Goal: Task Accomplishment & Management: Complete application form

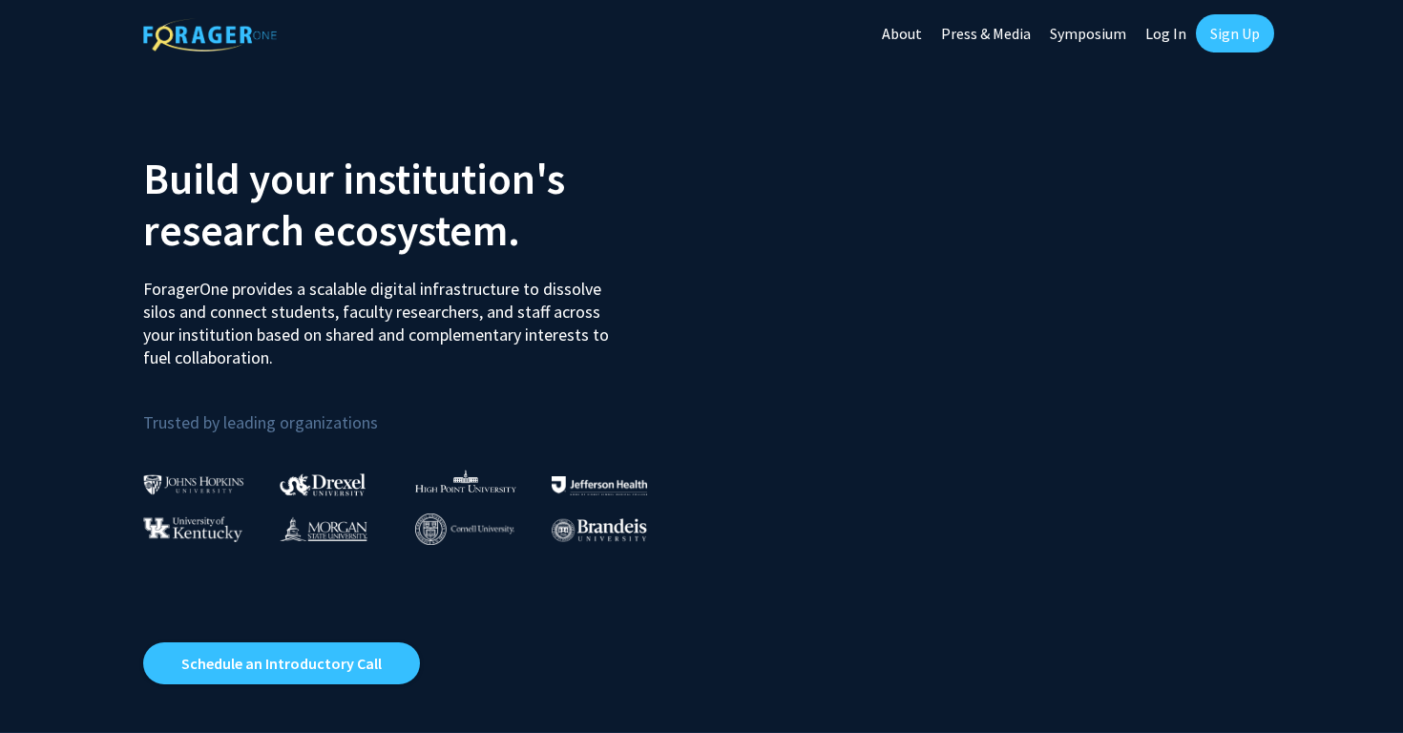
click at [1232, 36] on link "Sign Up" at bounding box center [1235, 33] width 78 height 38
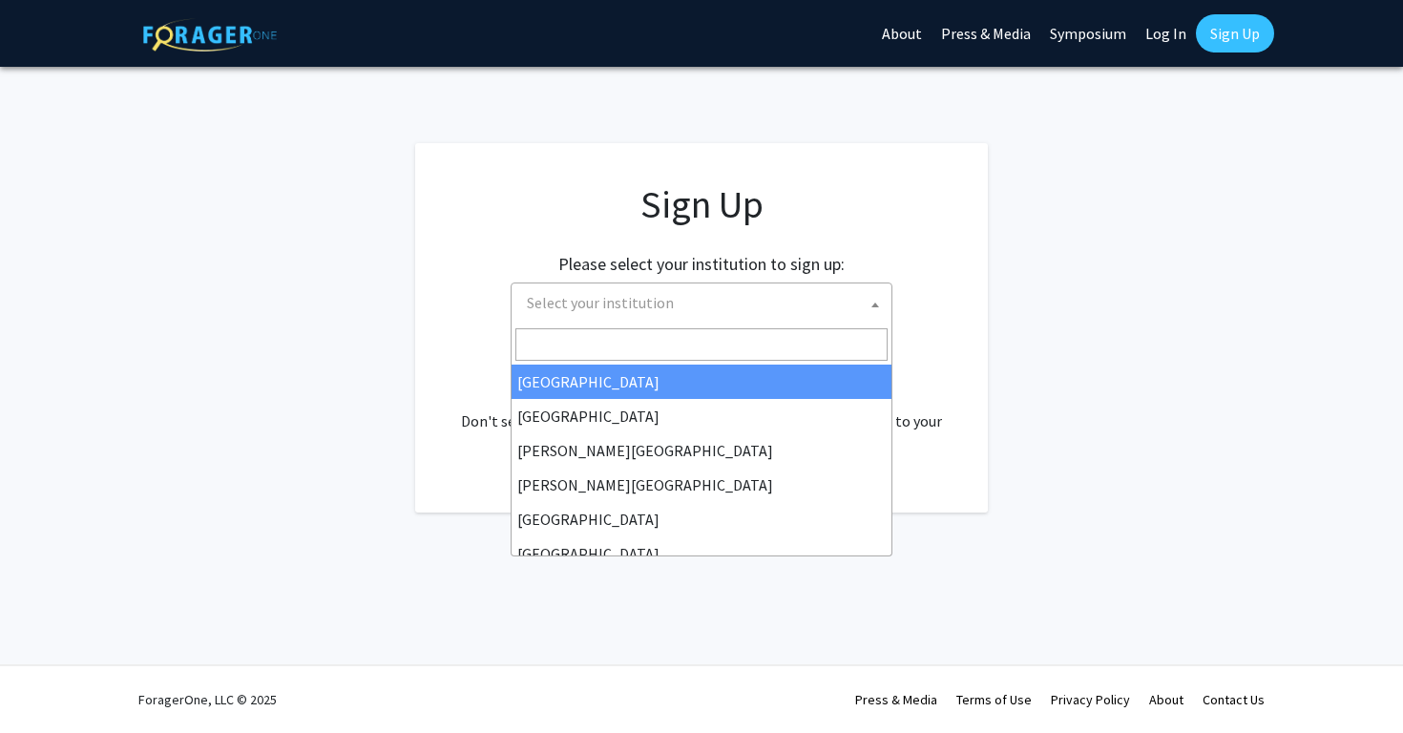
click at [662, 305] on span "Select your institution" at bounding box center [600, 302] width 147 height 19
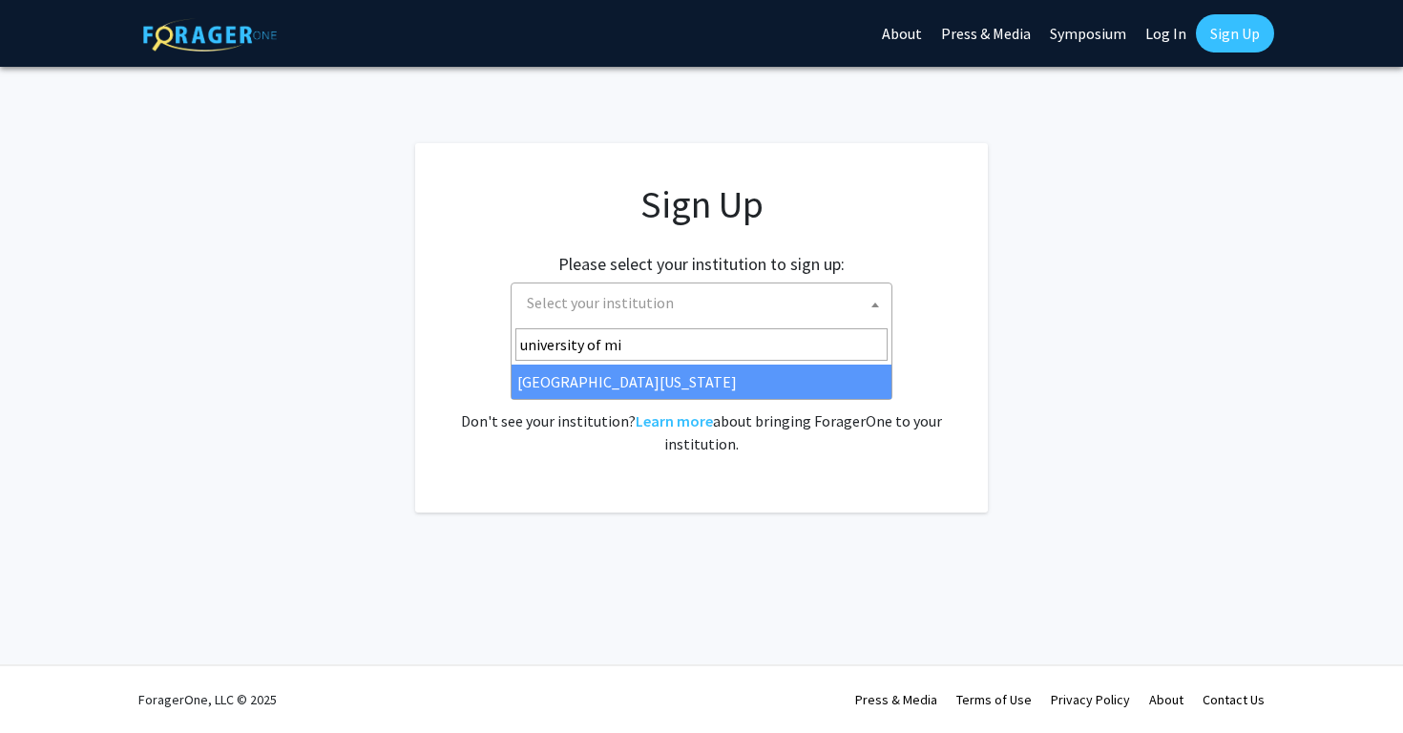
type input "university of mi"
select select "33"
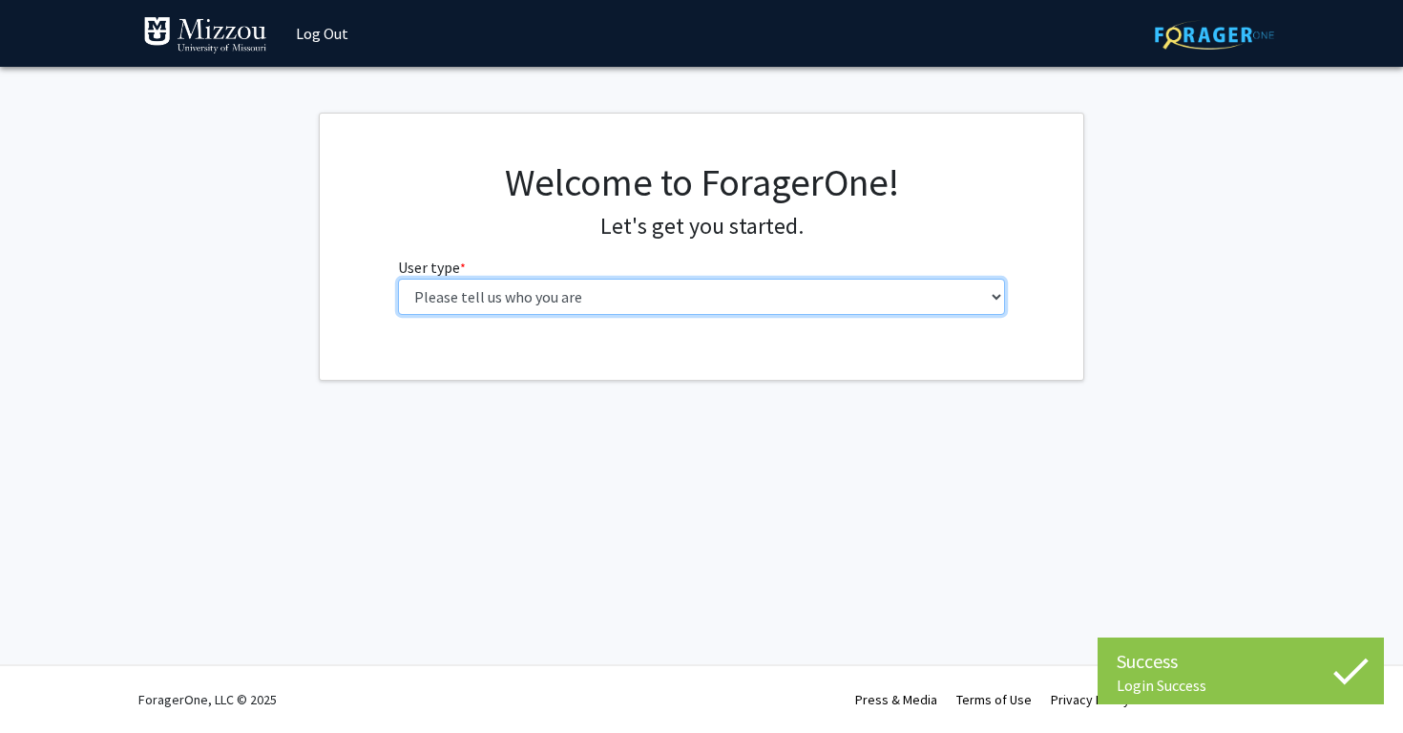
select select "1: undergrad"
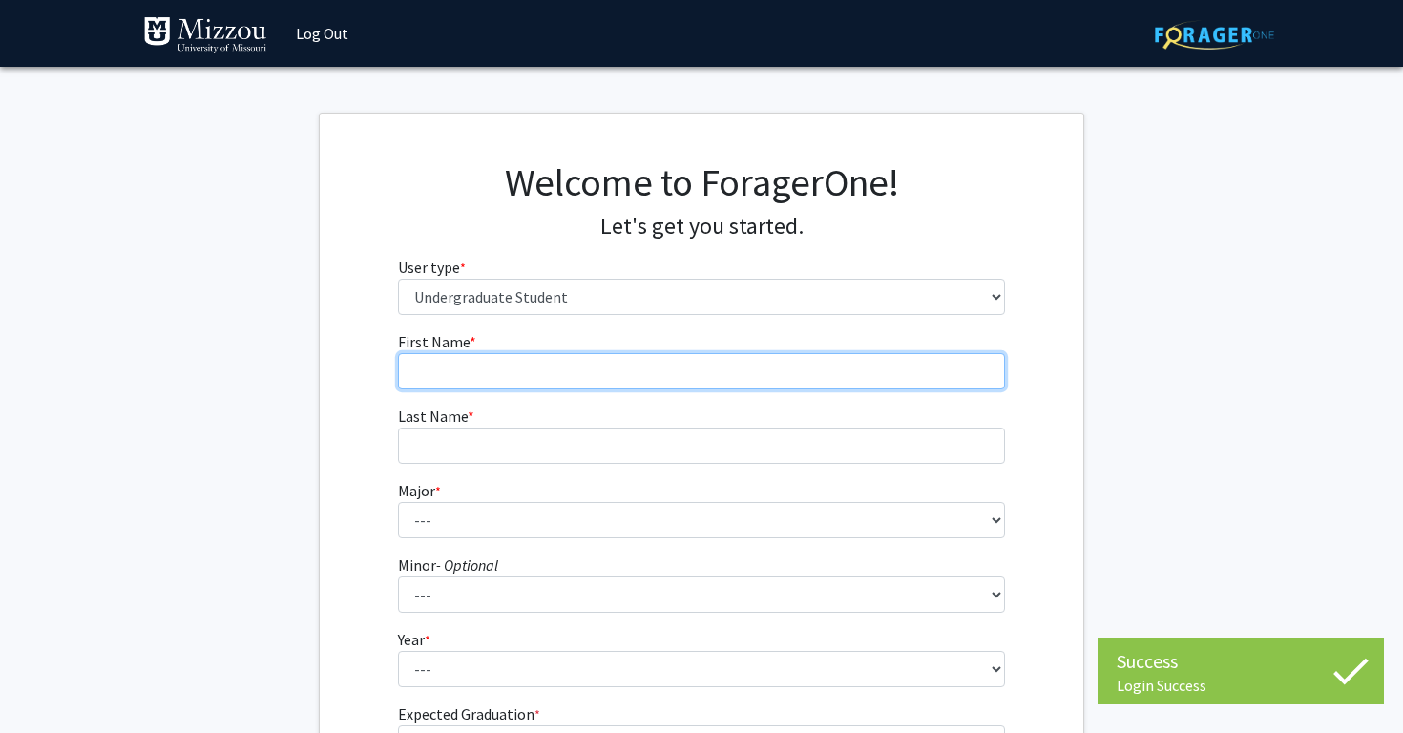
click at [841, 376] on input "First Name * required" at bounding box center [702, 371] width 608 height 36
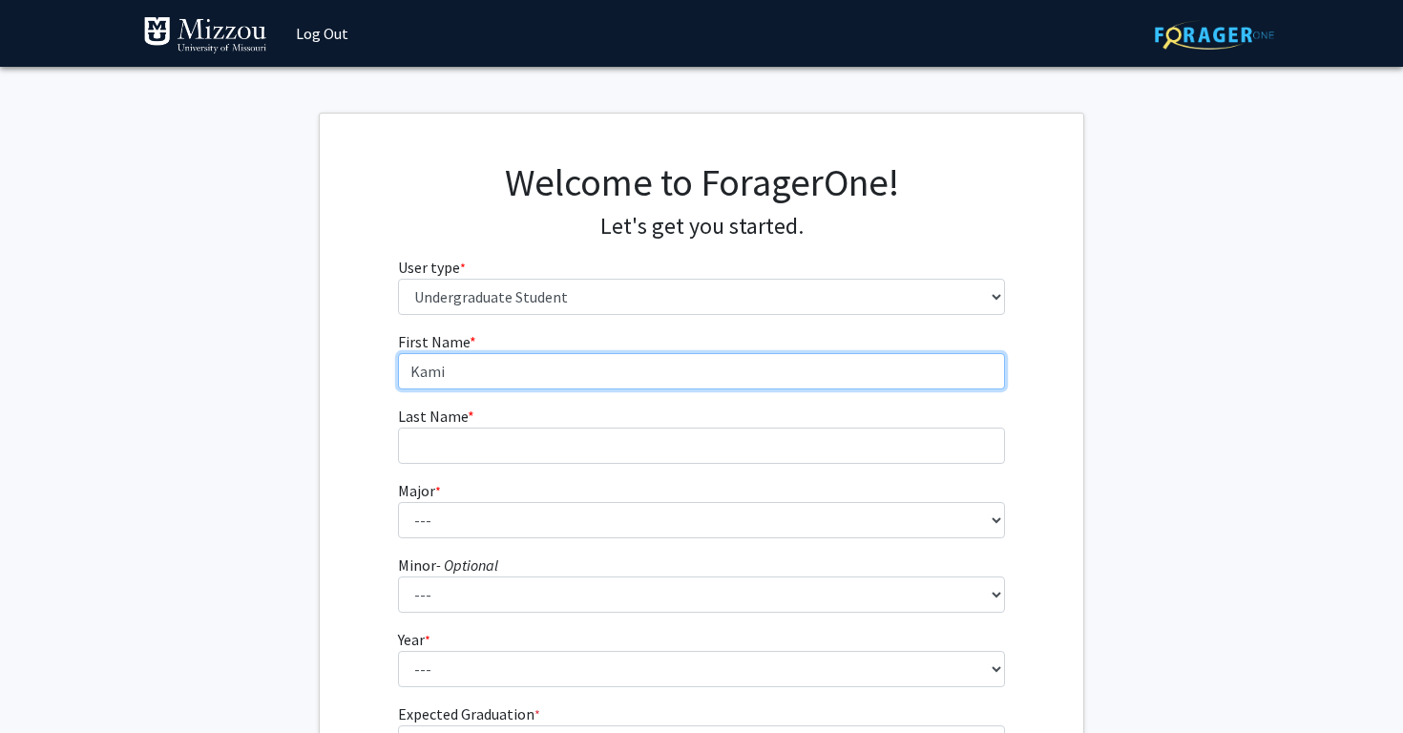
type input "Kami"
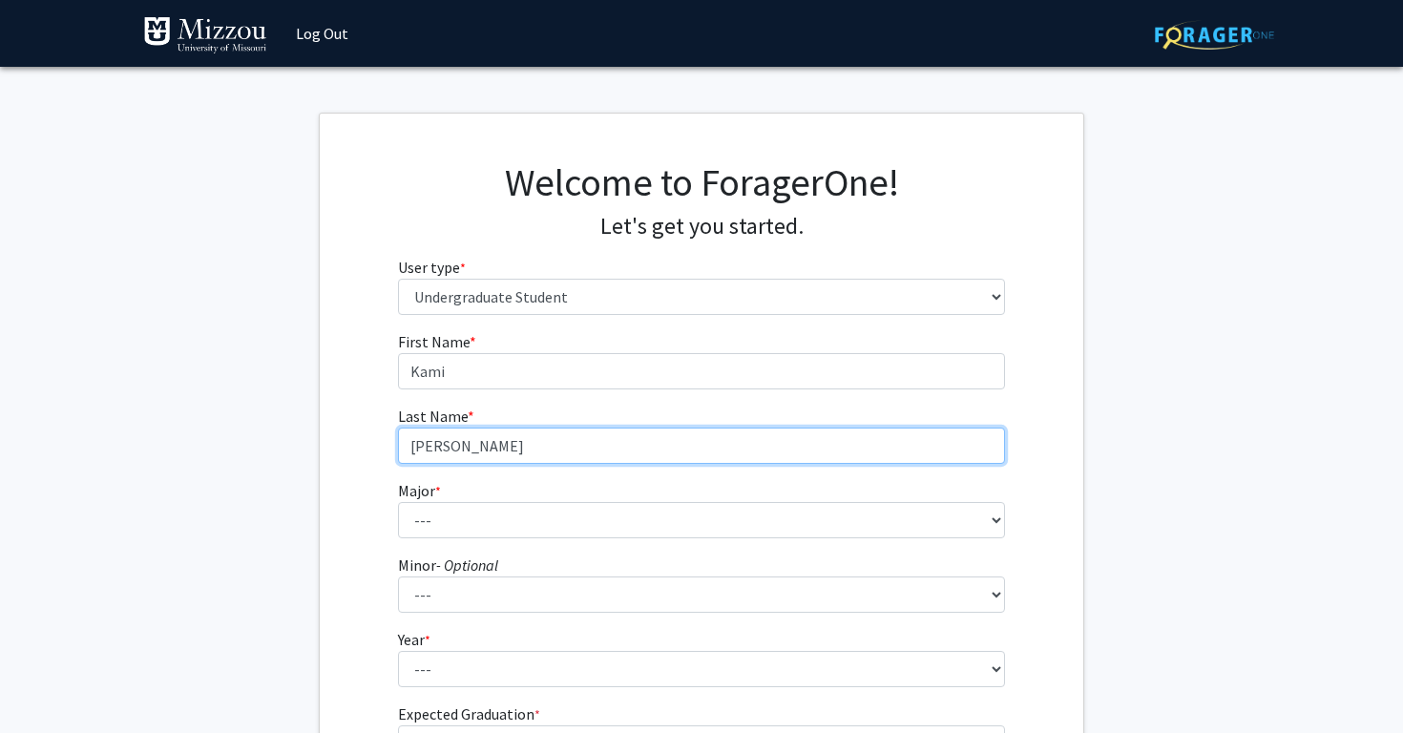
type input "[PERSON_NAME]"
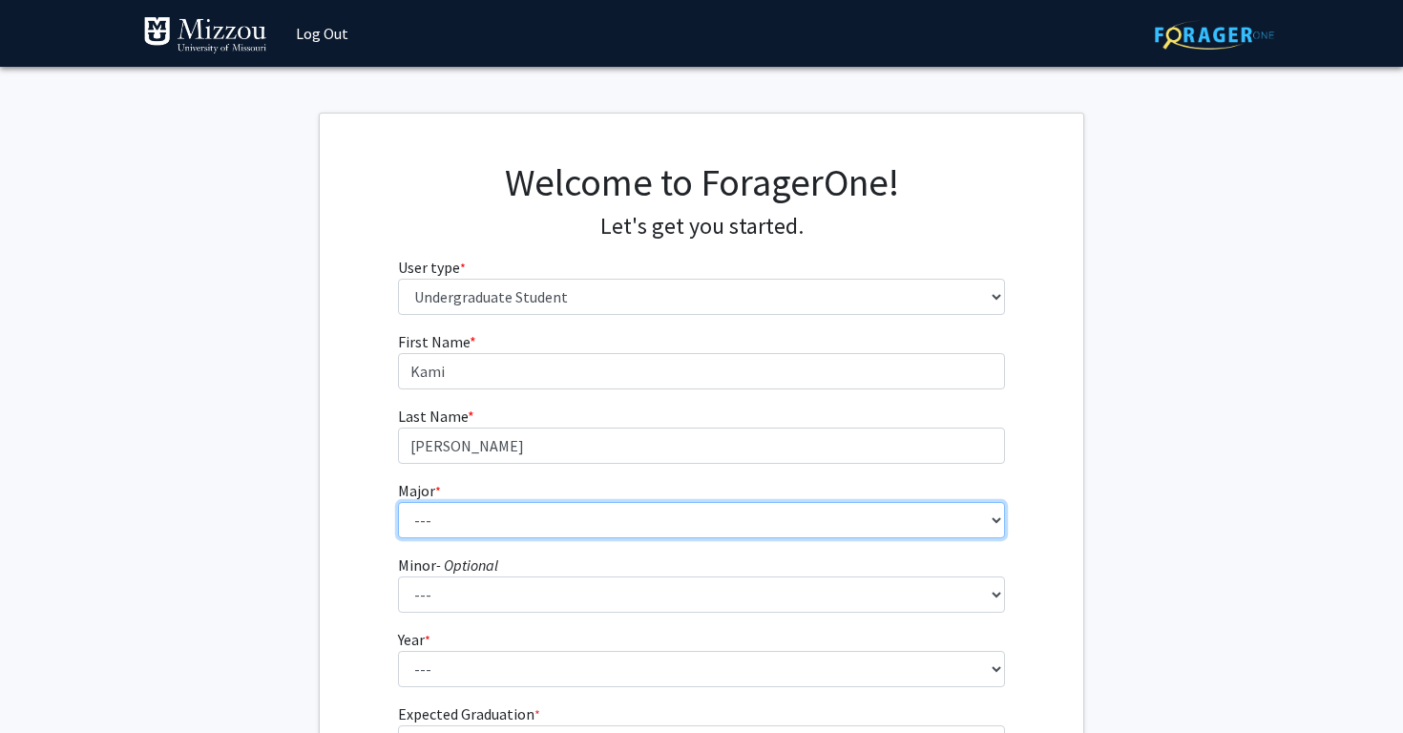
select select "17: 2505"
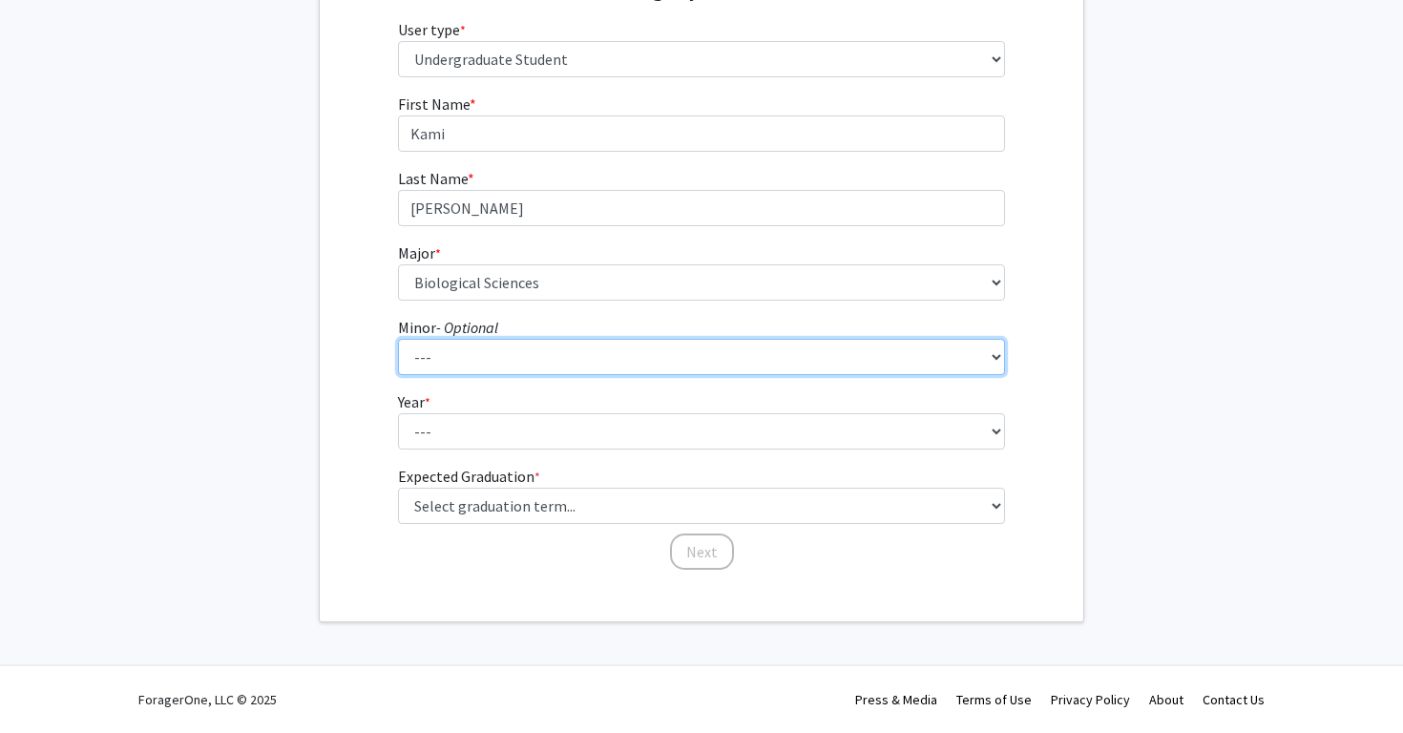
scroll to position [237, 0]
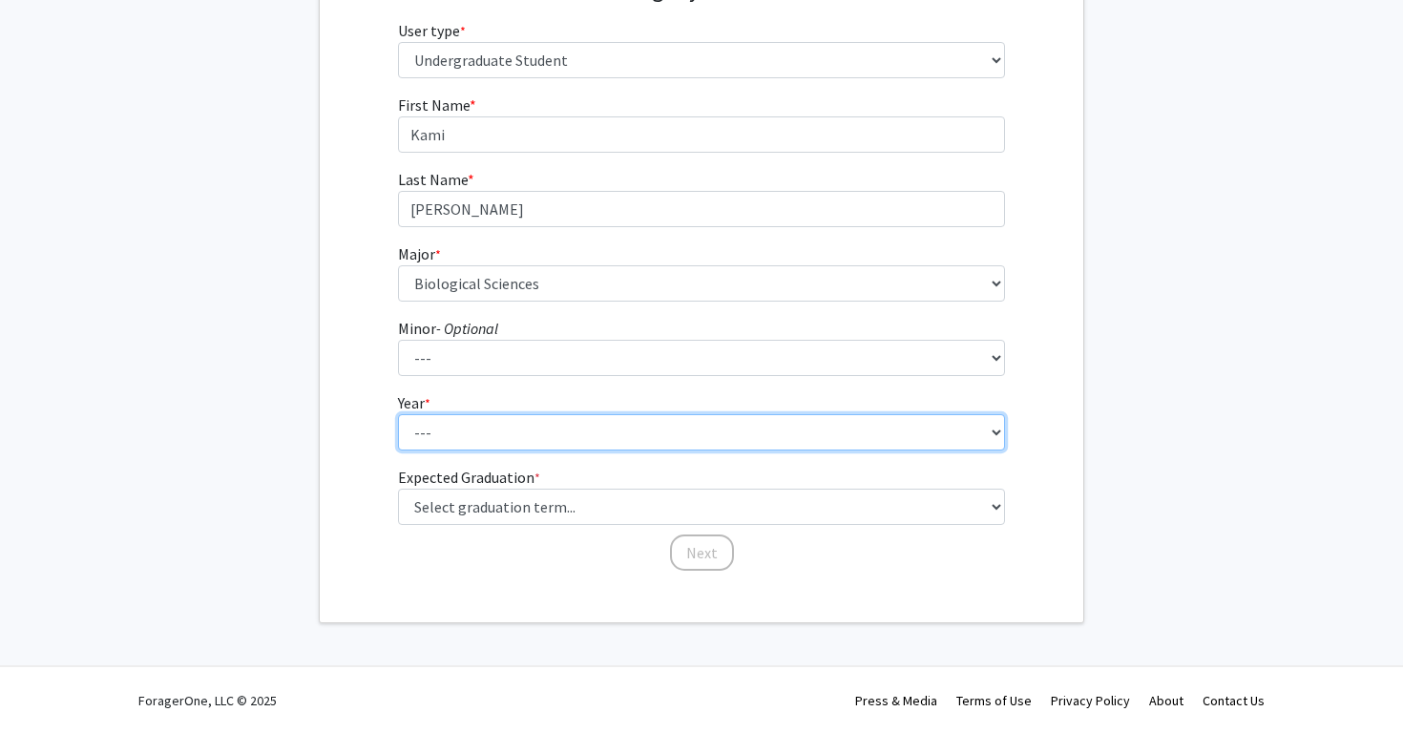
select select "2: sophomore"
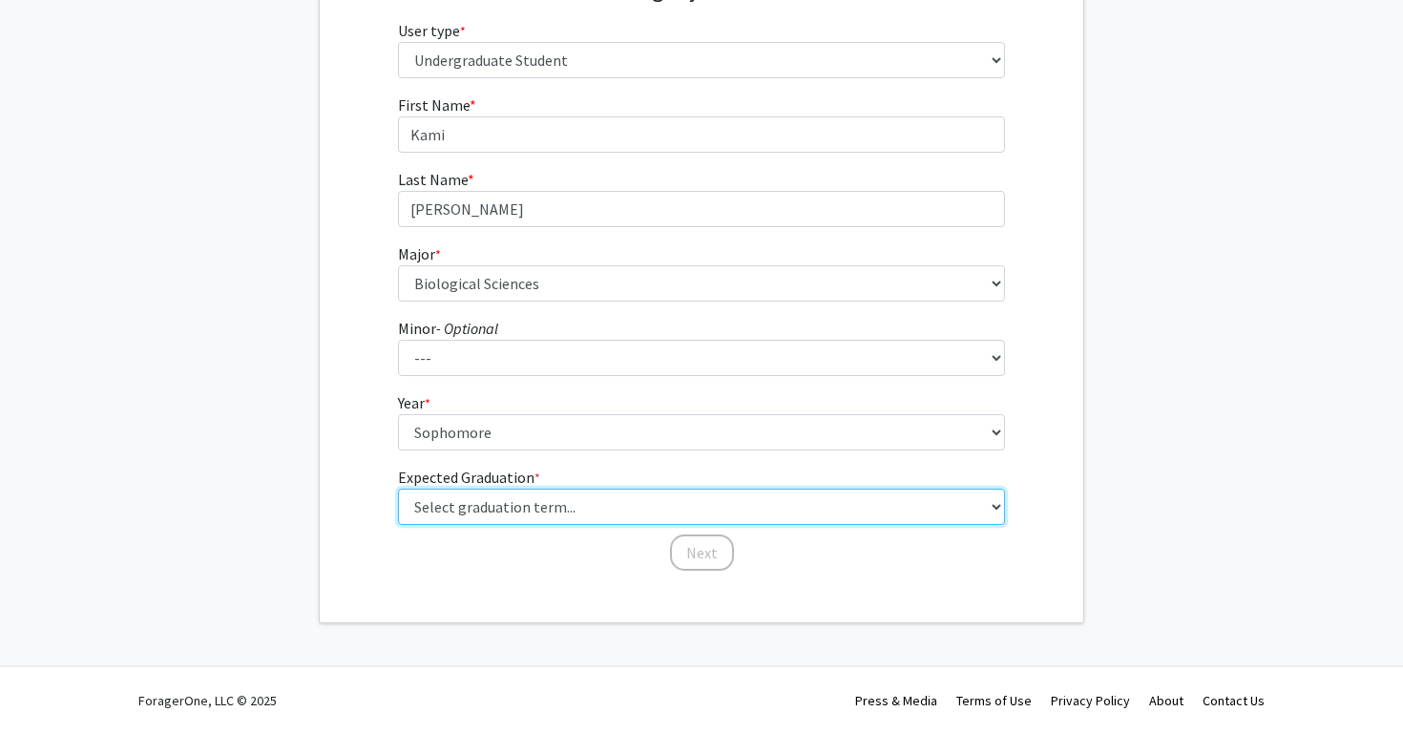
select select "9: spring_2027"
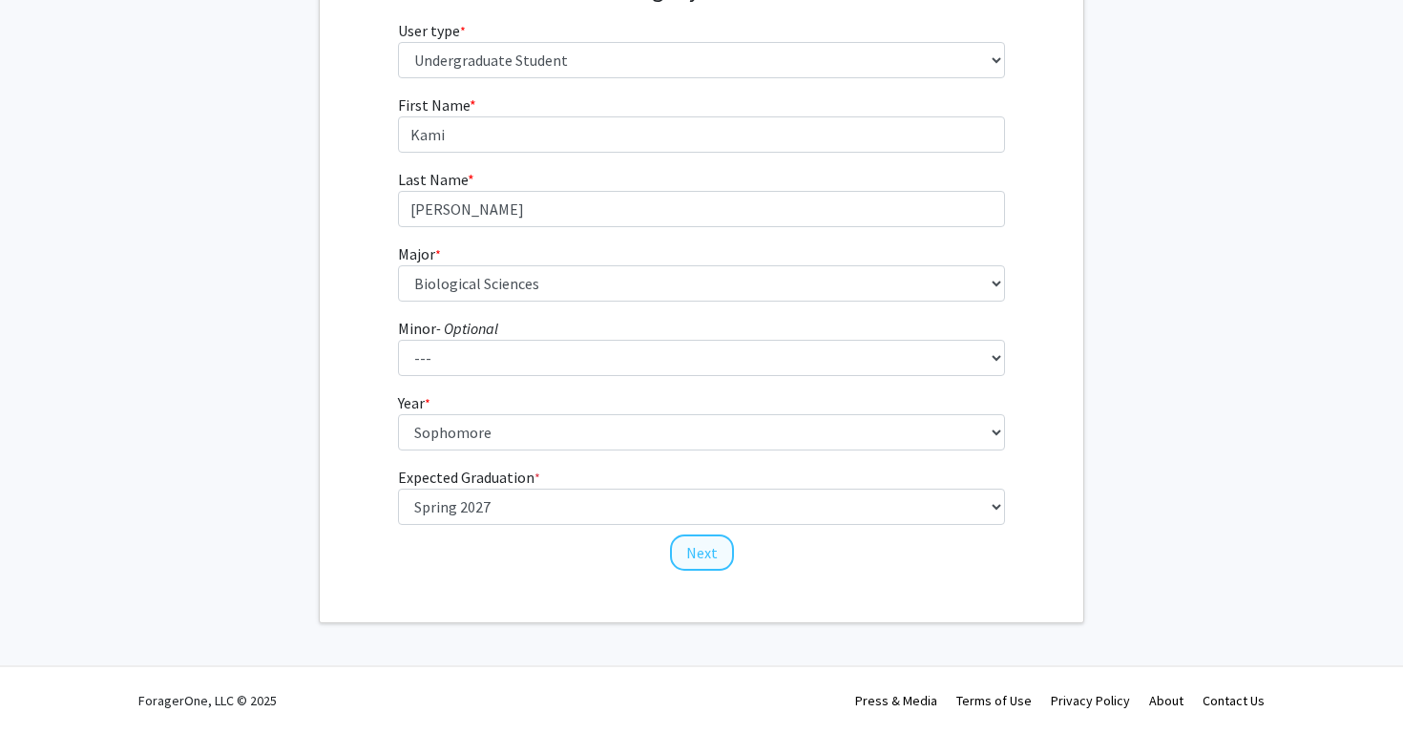
click at [701, 559] on button "Next" at bounding box center [702, 553] width 64 height 36
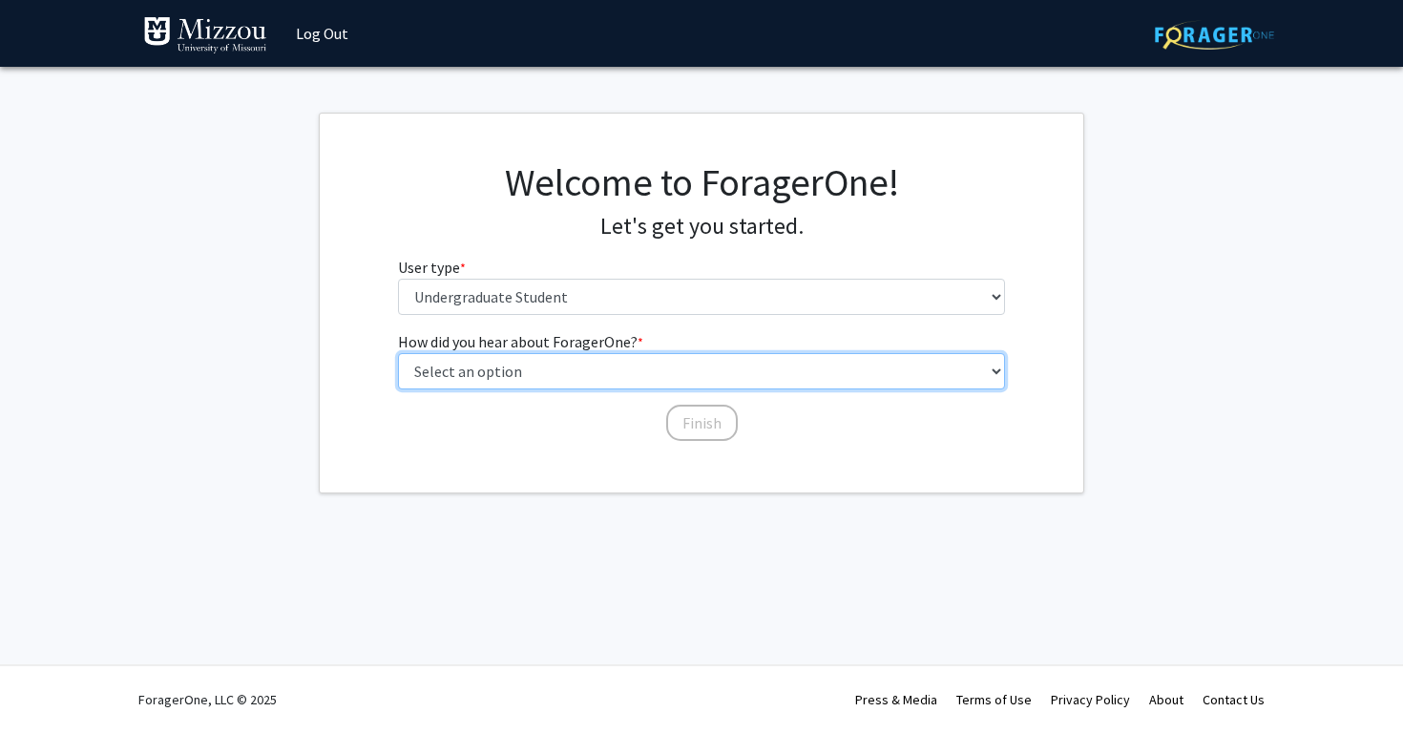
select select "2: faculty_recommendation"
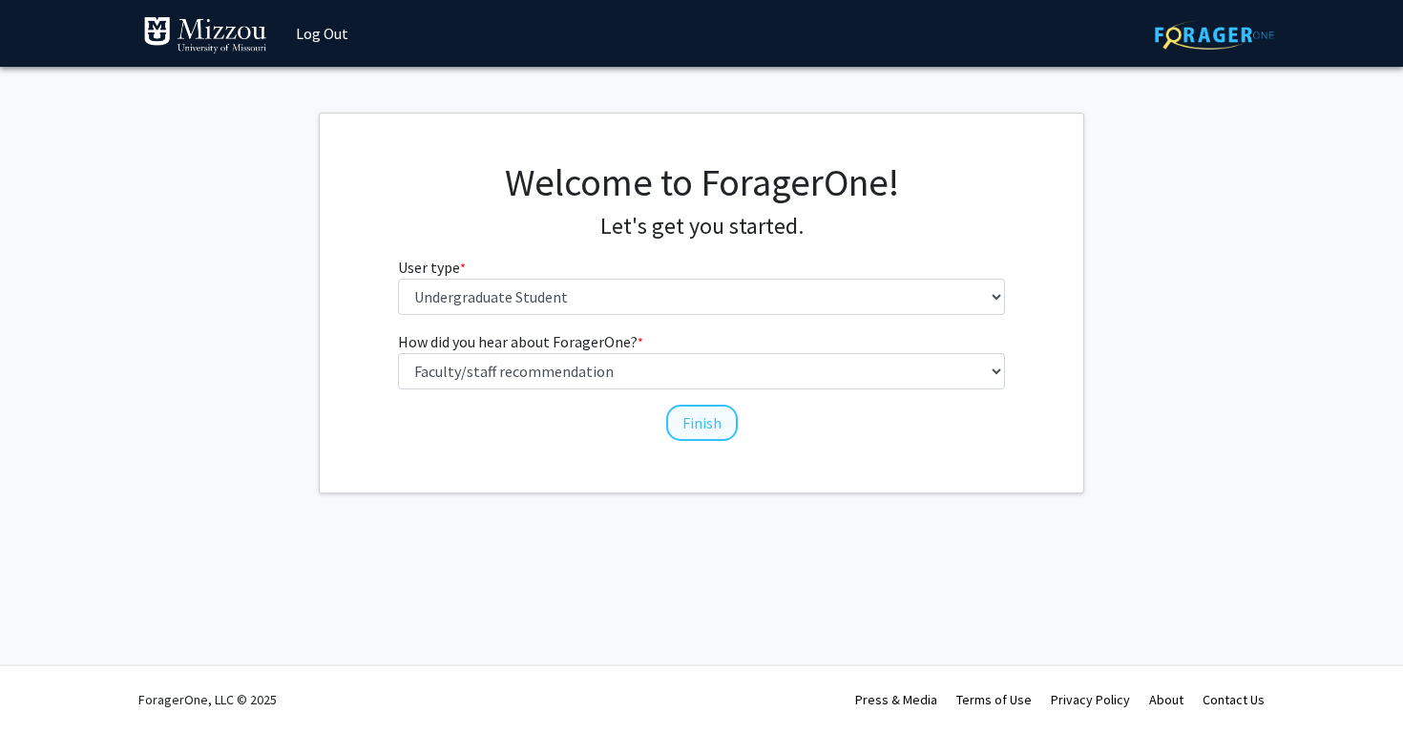
click at [693, 427] on button "Finish" at bounding box center [702, 423] width 72 height 36
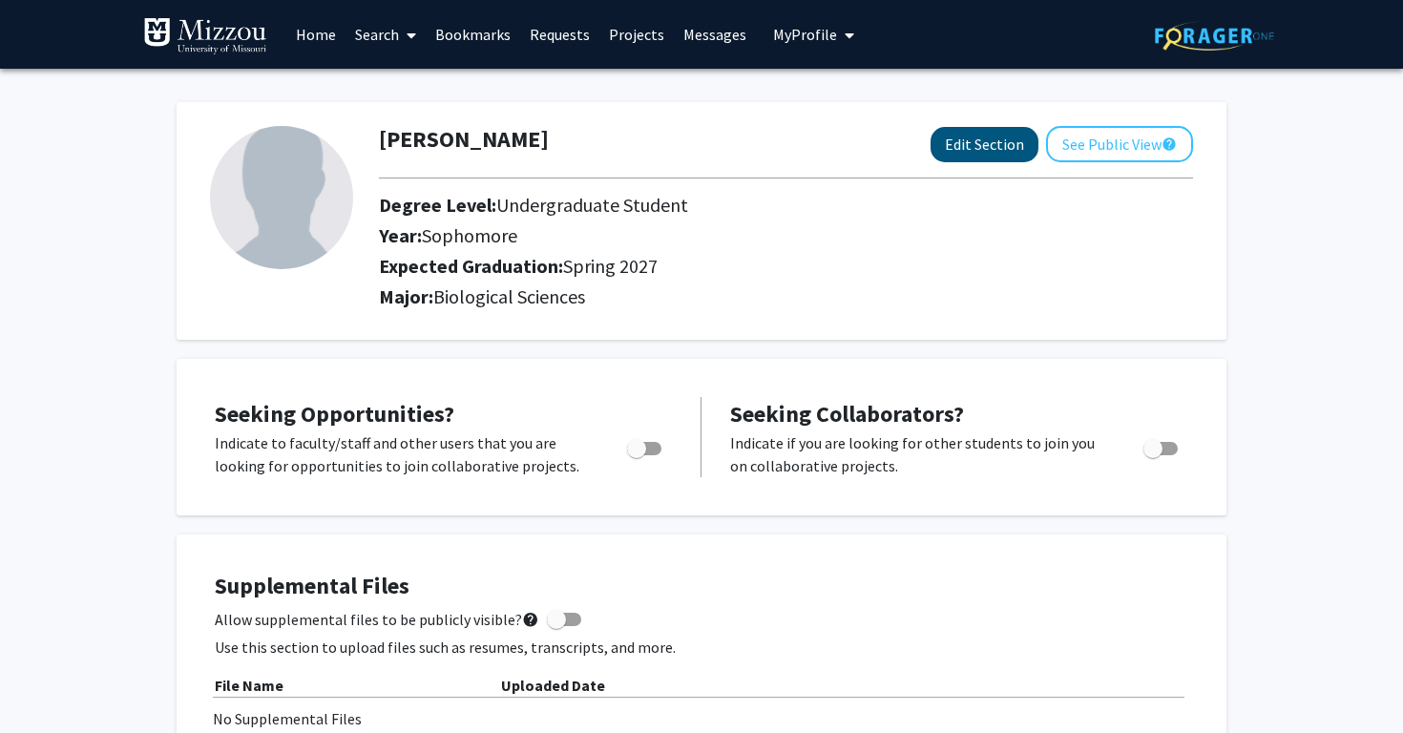
click at [1002, 151] on button "Edit Section" at bounding box center [985, 144] width 108 height 35
select select "sophomore"
select select "37: spring_2027"
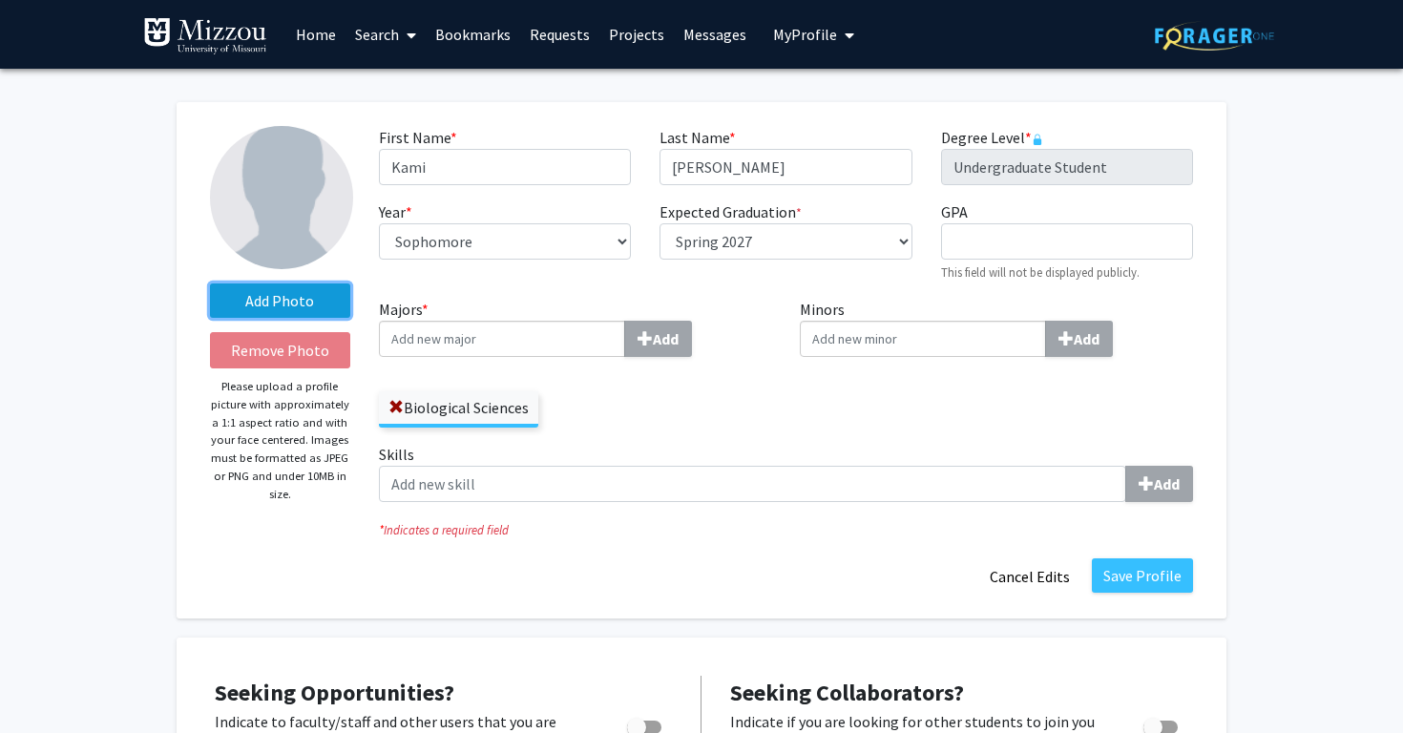
click at [287, 305] on label "Add Photo" at bounding box center [280, 301] width 140 height 34
click at [0, 0] on input "Add Photo" at bounding box center [0, 0] width 0 height 0
click at [284, 300] on label "Add Photo" at bounding box center [280, 301] width 140 height 34
click at [0, 0] on input "Add Photo" at bounding box center [0, 0] width 0 height 0
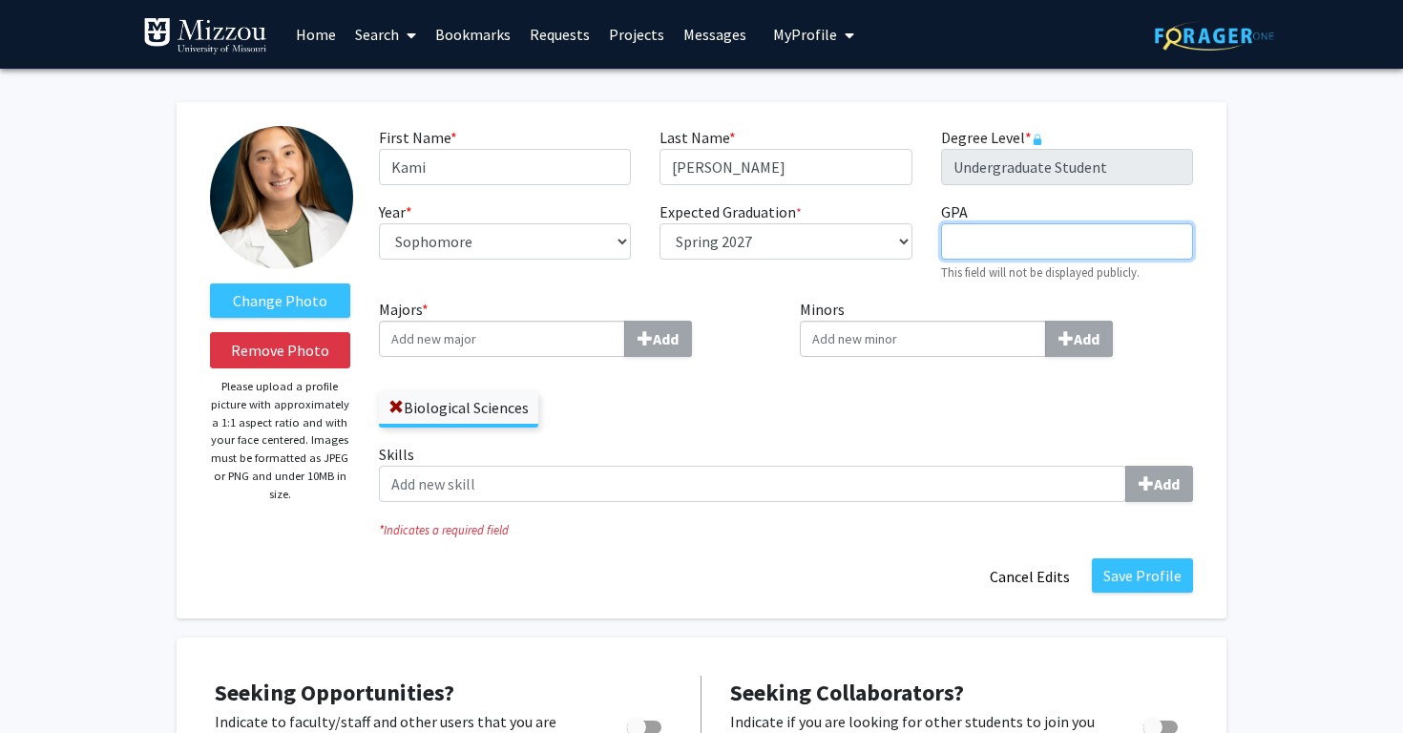
click at [1085, 251] on input "GPA required" at bounding box center [1067, 241] width 252 height 36
type input "3.944"
click at [1135, 579] on button "Save Profile" at bounding box center [1142, 575] width 101 height 34
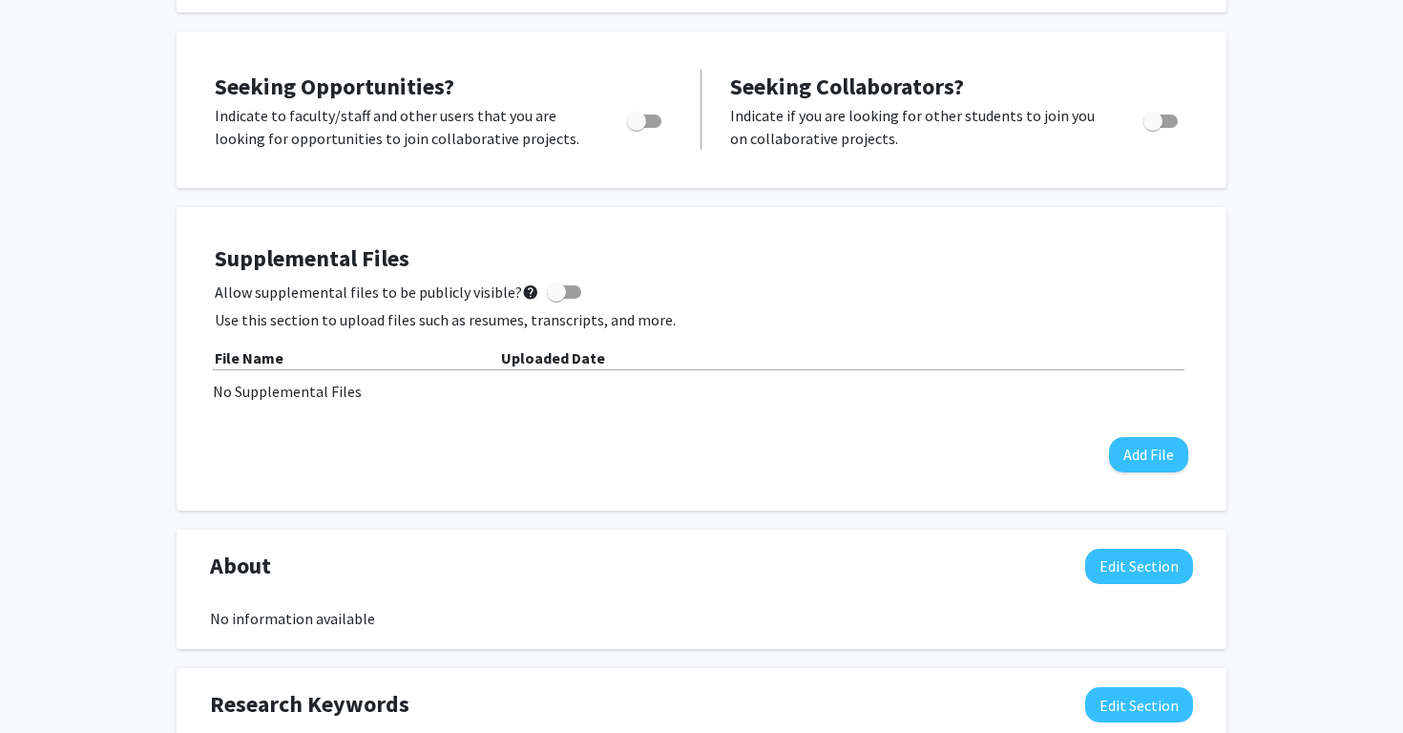
scroll to position [362, 0]
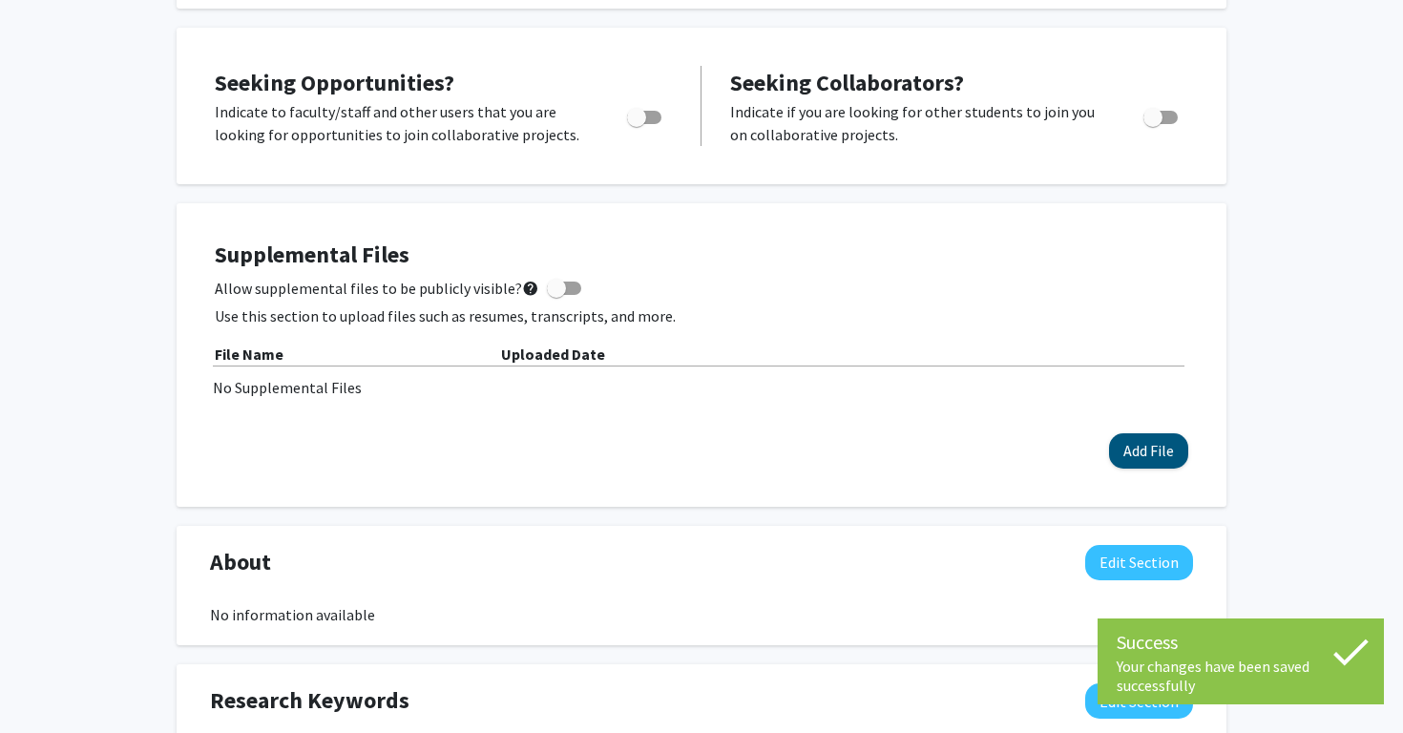
click at [1165, 457] on button "Add File" at bounding box center [1148, 450] width 79 height 35
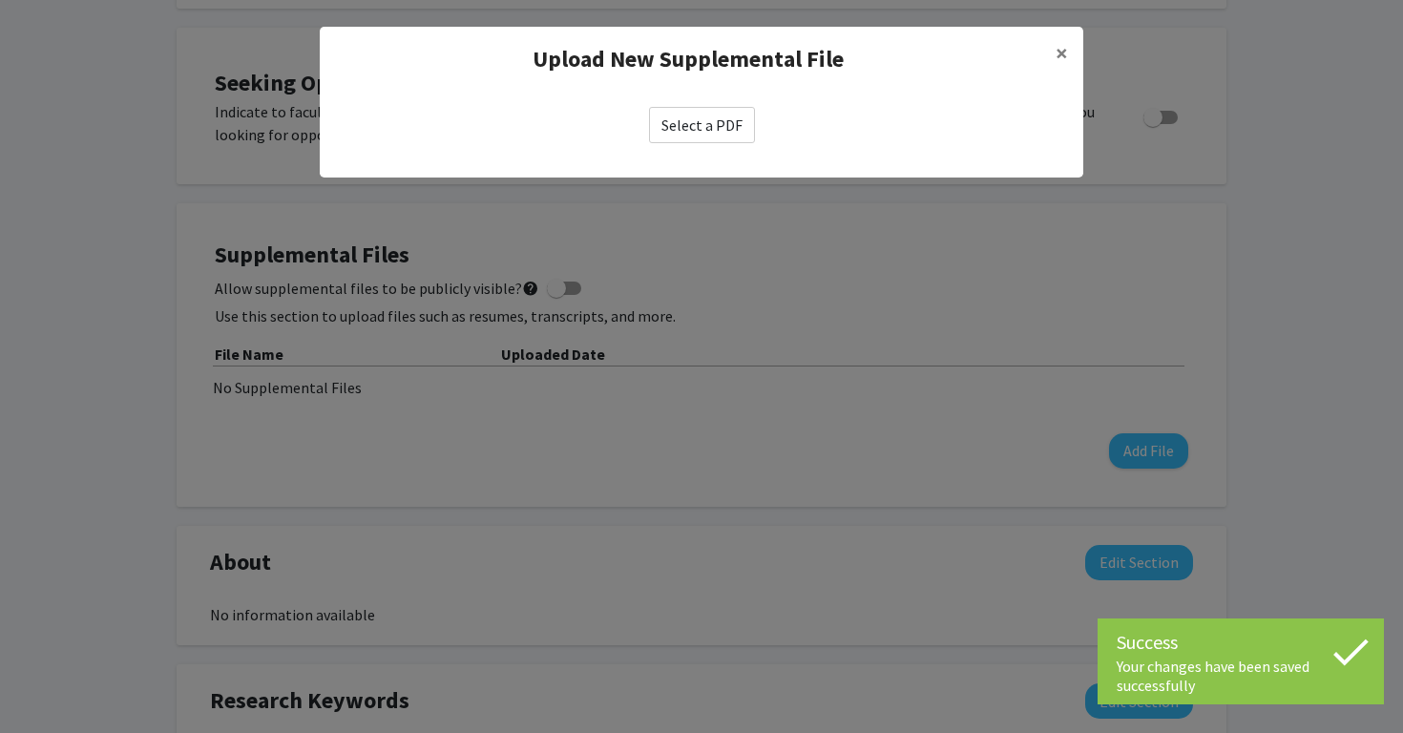
click at [694, 119] on label "Select a PDF" at bounding box center [702, 125] width 106 height 36
click at [0, 0] on input "Select a PDF" at bounding box center [0, 0] width 0 height 0
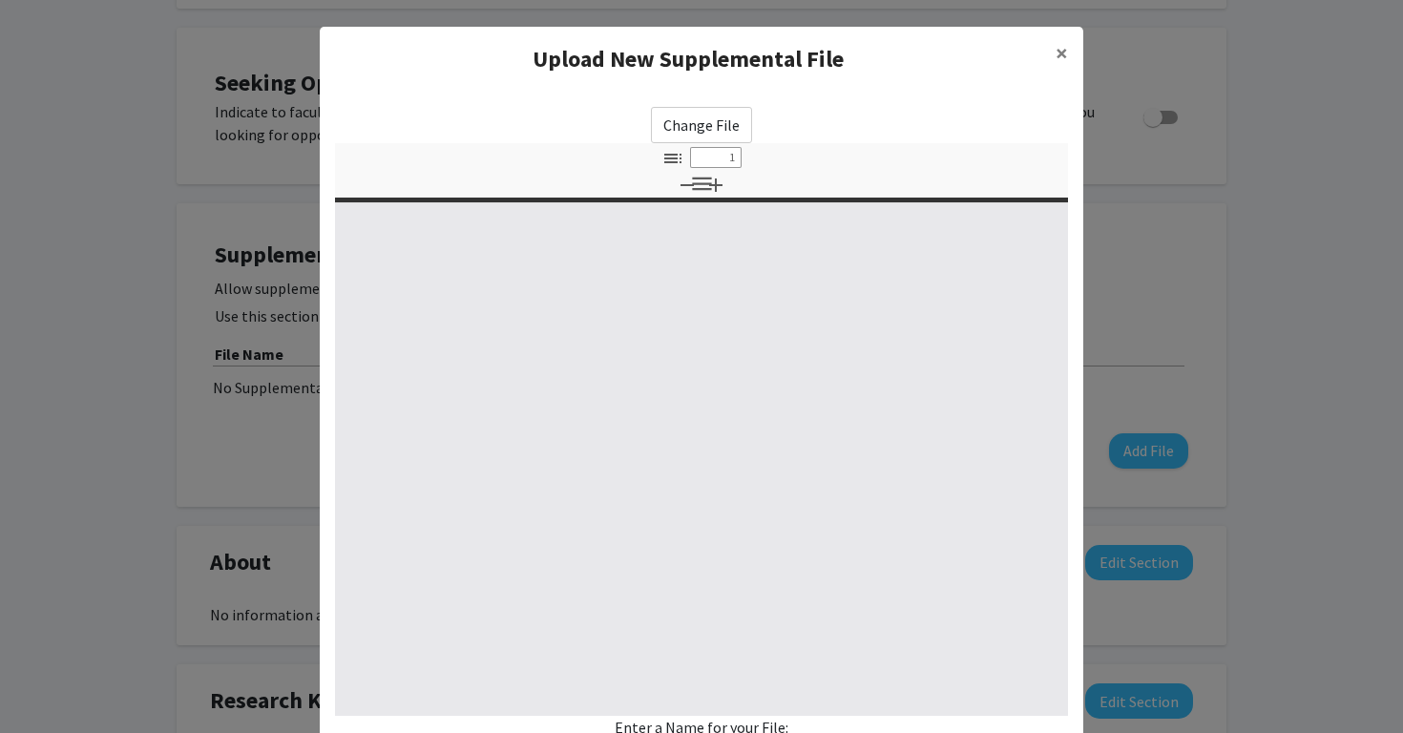
select select "custom"
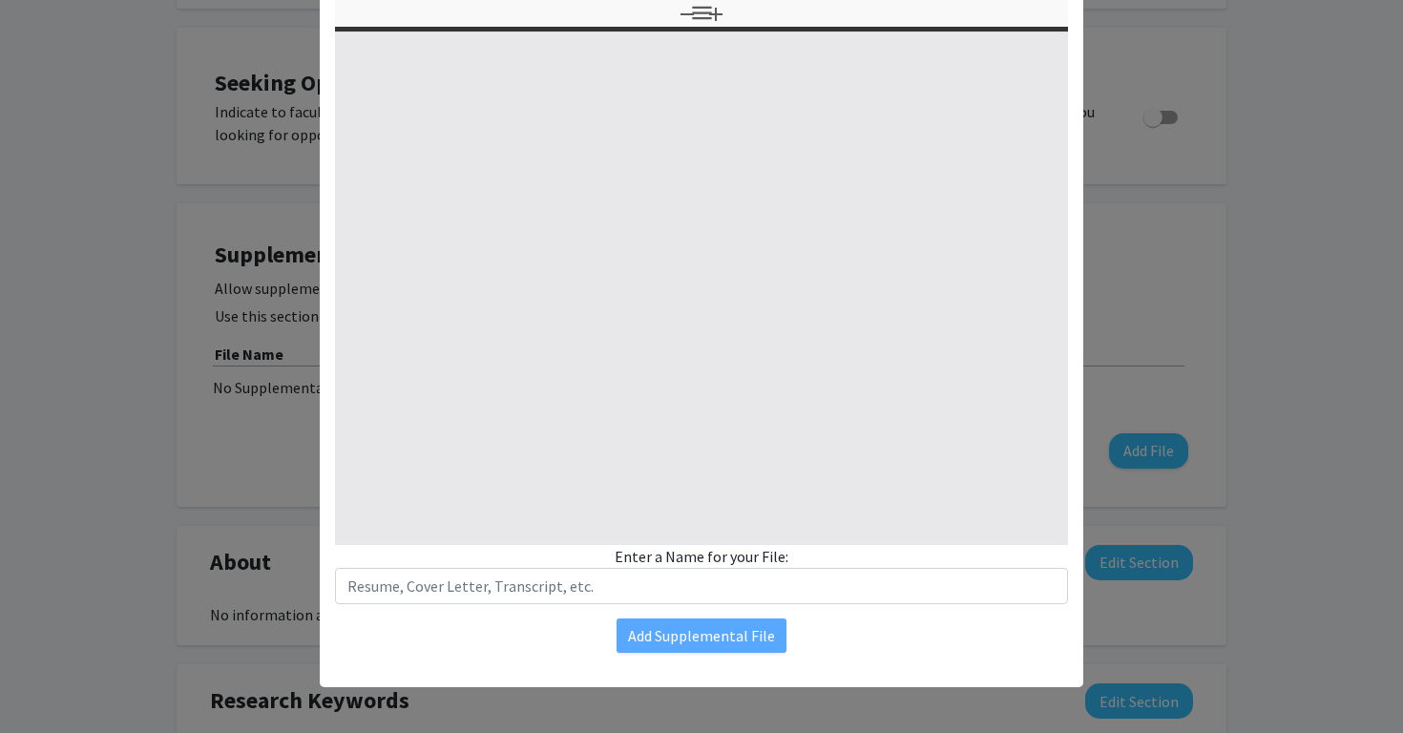
scroll to position [171, 0]
type input "0"
select select "custom"
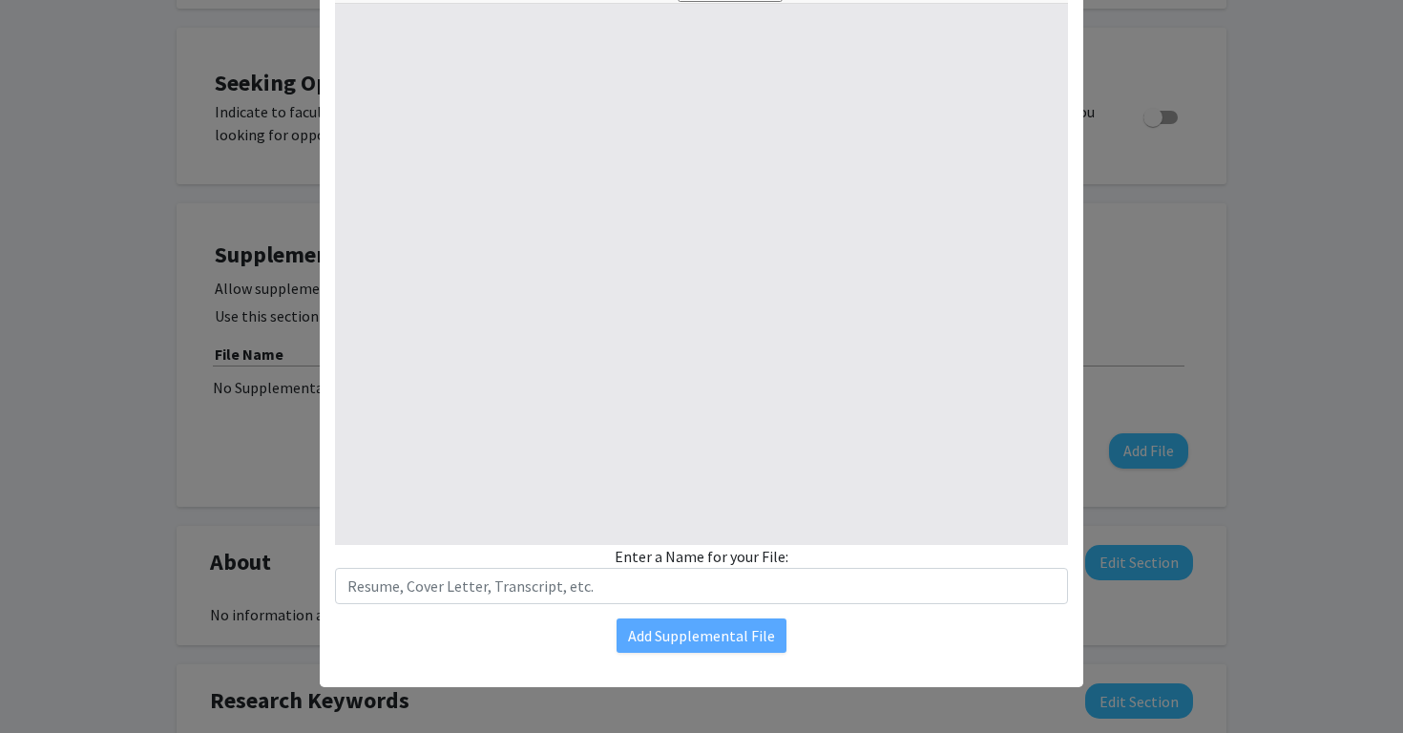
type input "1"
select select "auto"
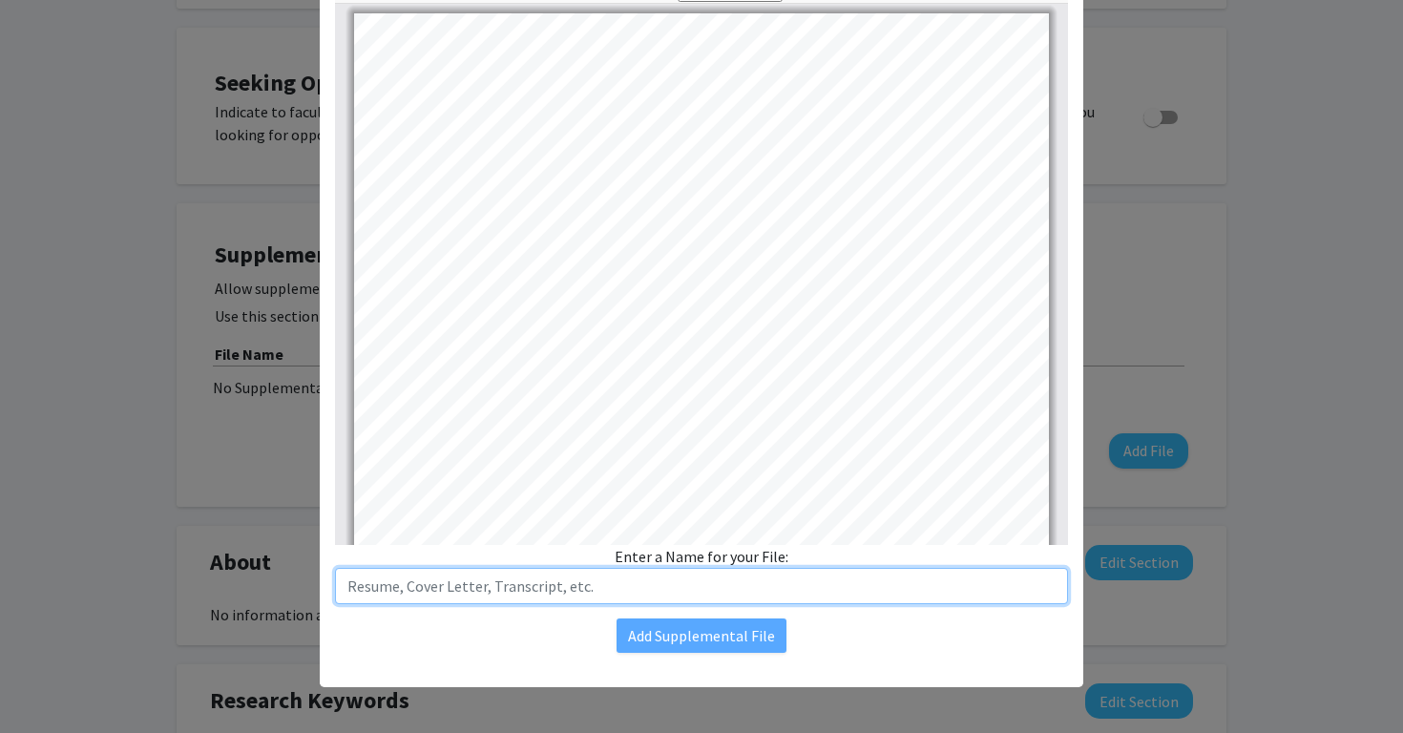
click at [651, 582] on input "text" at bounding box center [701, 586] width 733 height 36
type input "Academic Profile"
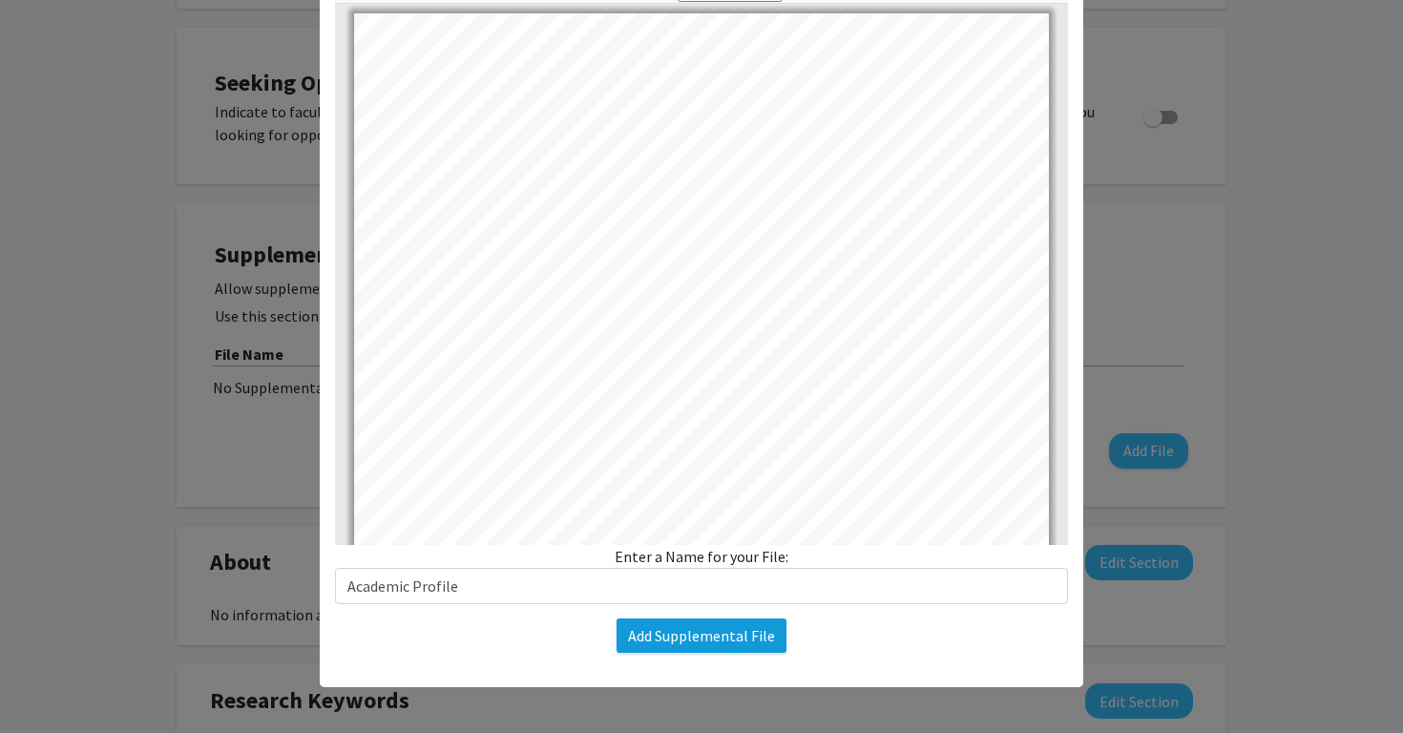
click at [706, 630] on button "Add Supplemental File" at bounding box center [702, 636] width 170 height 34
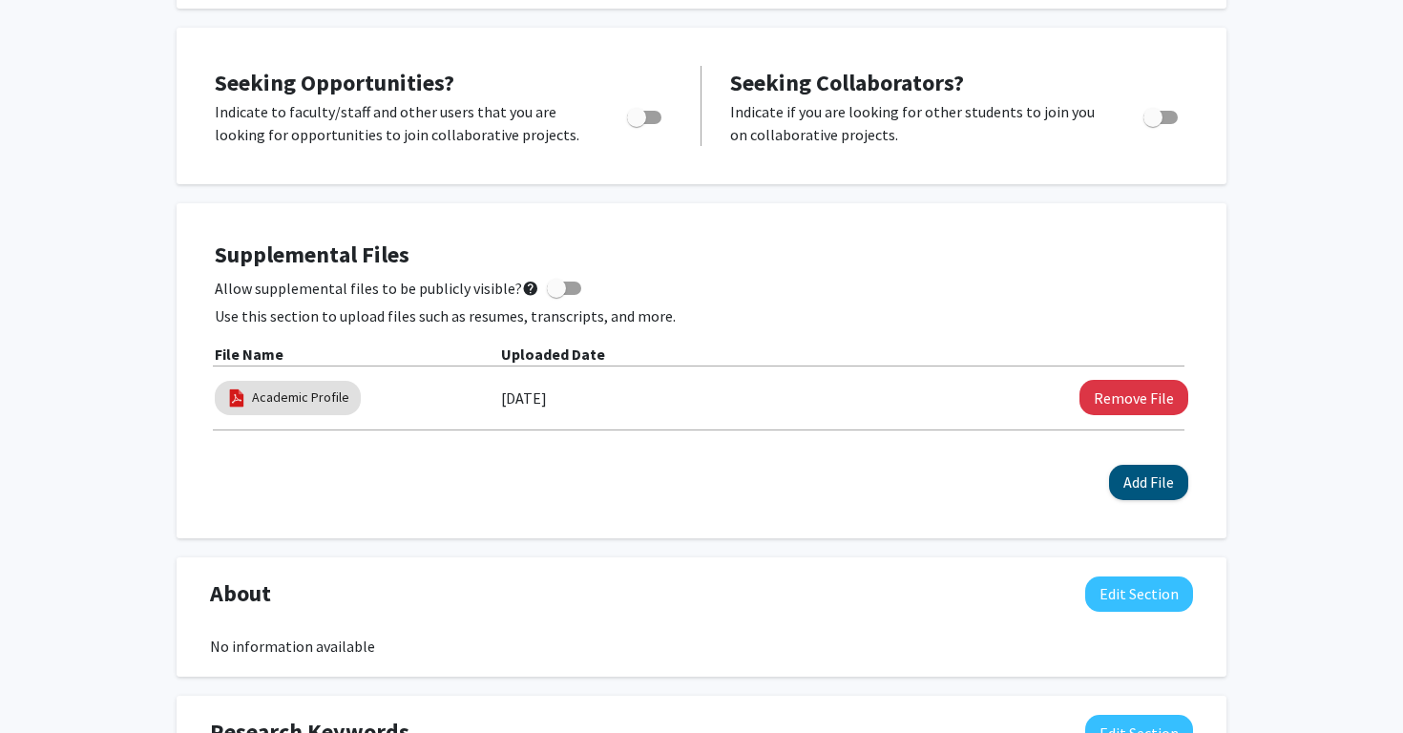
click at [1151, 481] on button "Add File" at bounding box center [1148, 482] width 79 height 35
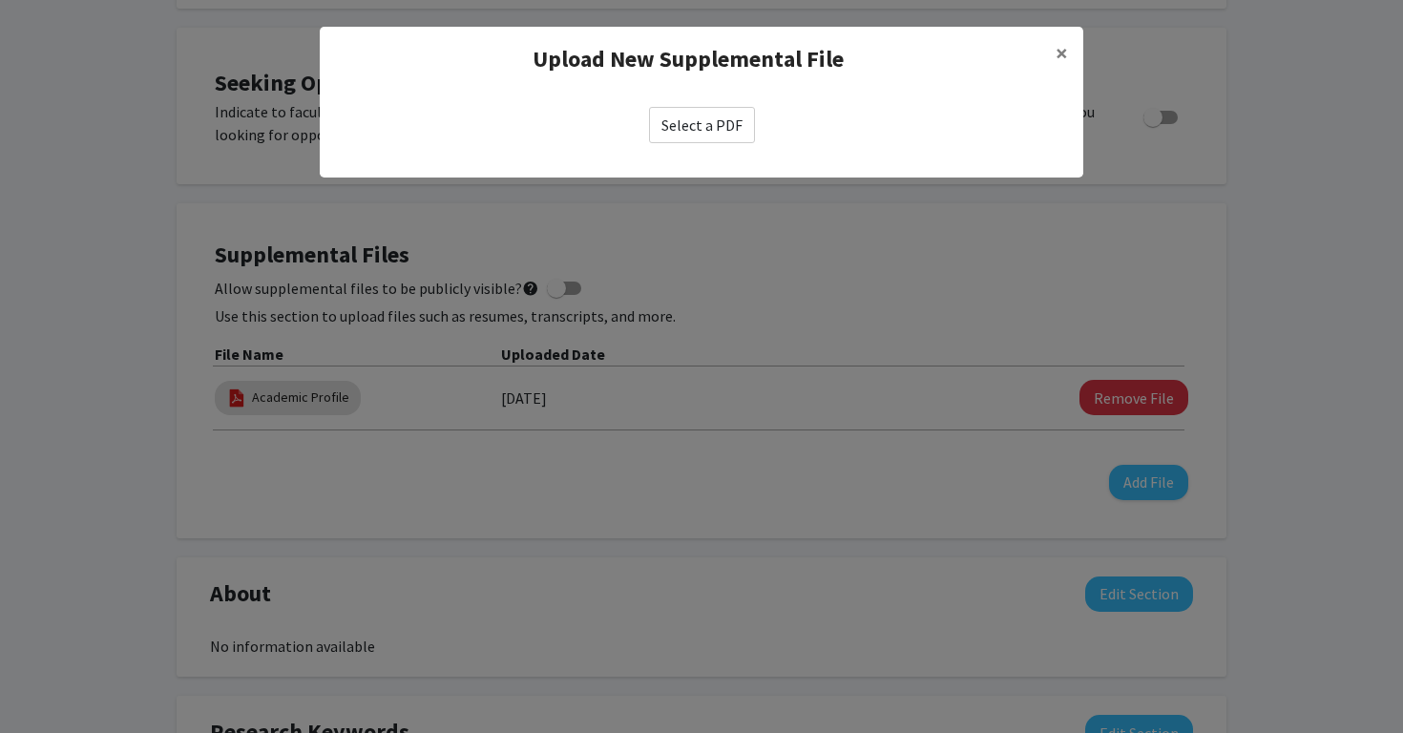
click at [703, 124] on label "Select a PDF" at bounding box center [702, 125] width 106 height 36
click at [0, 0] on input "Select a PDF" at bounding box center [0, 0] width 0 height 0
select select "custom"
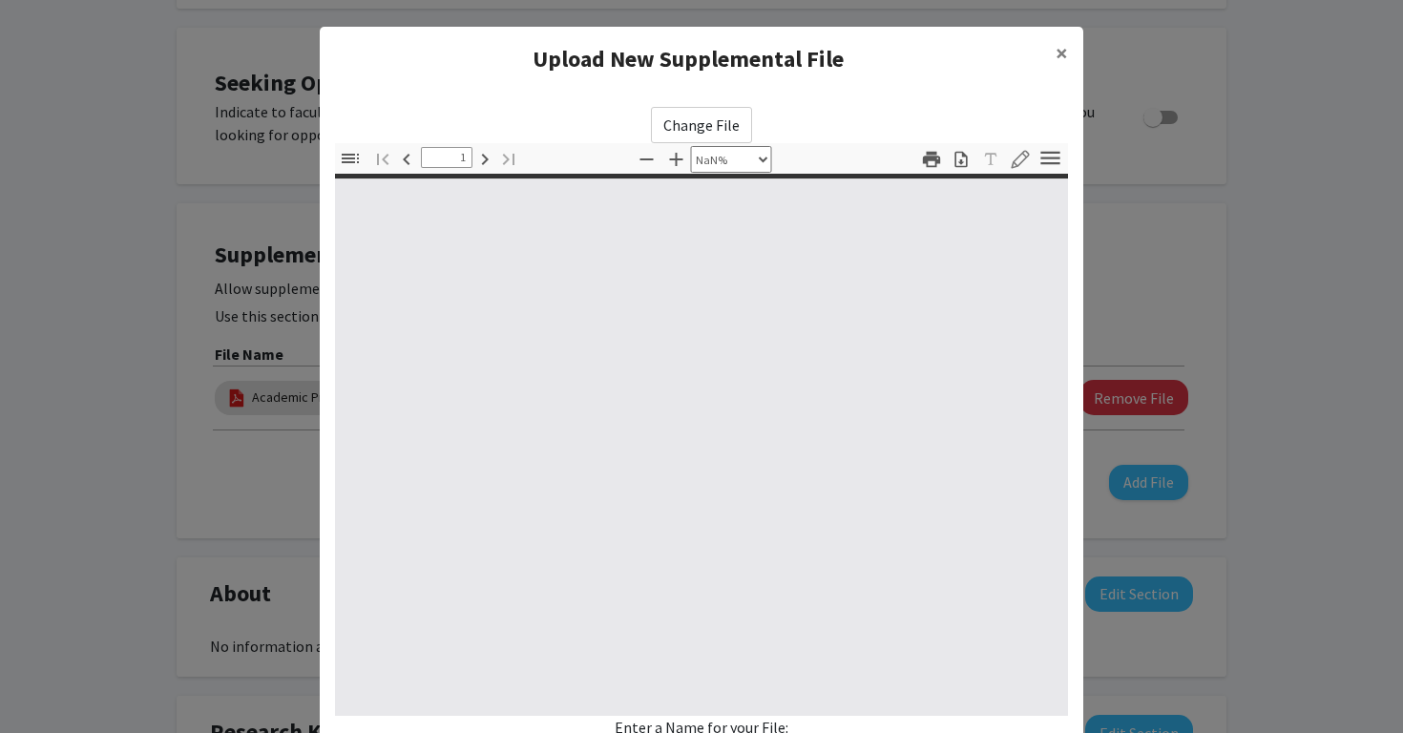
type input "0"
select select "custom"
type input "1"
select select "auto"
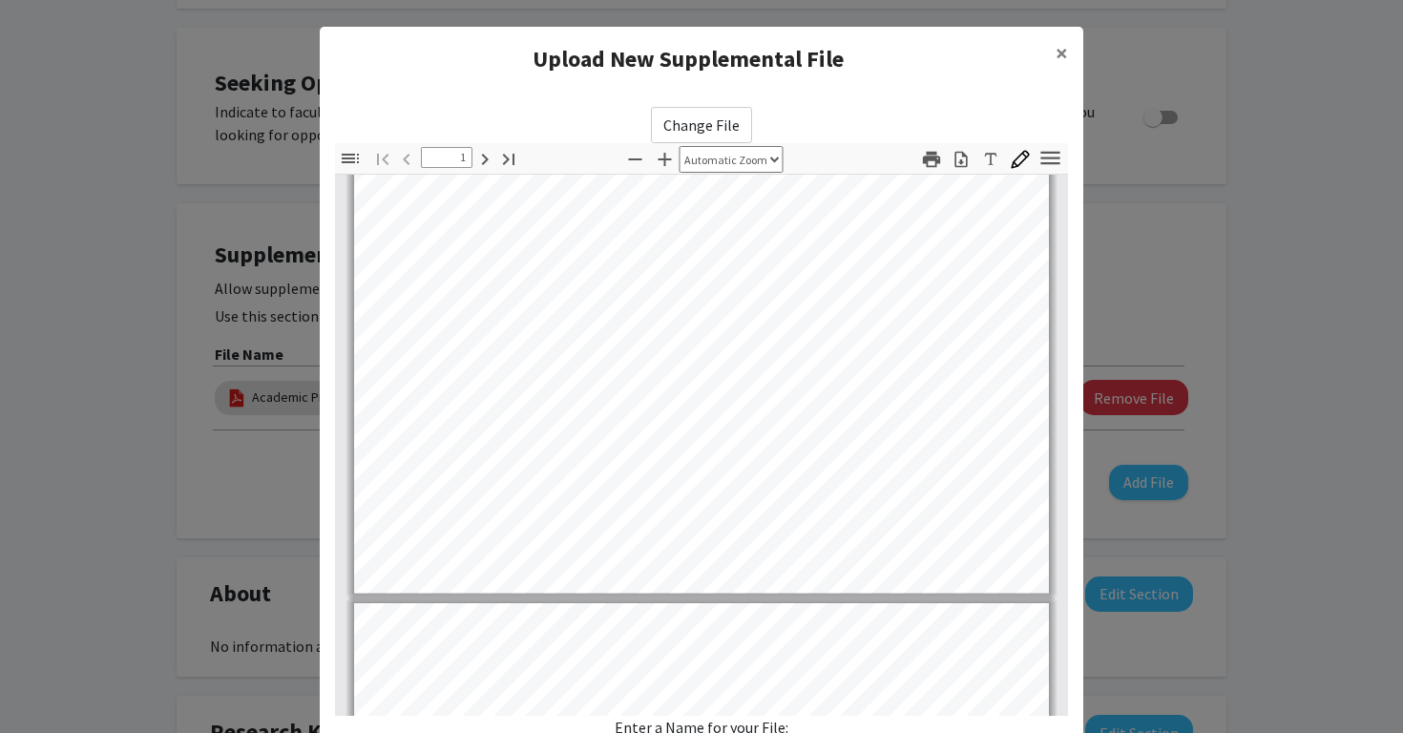
scroll to position [507, 0]
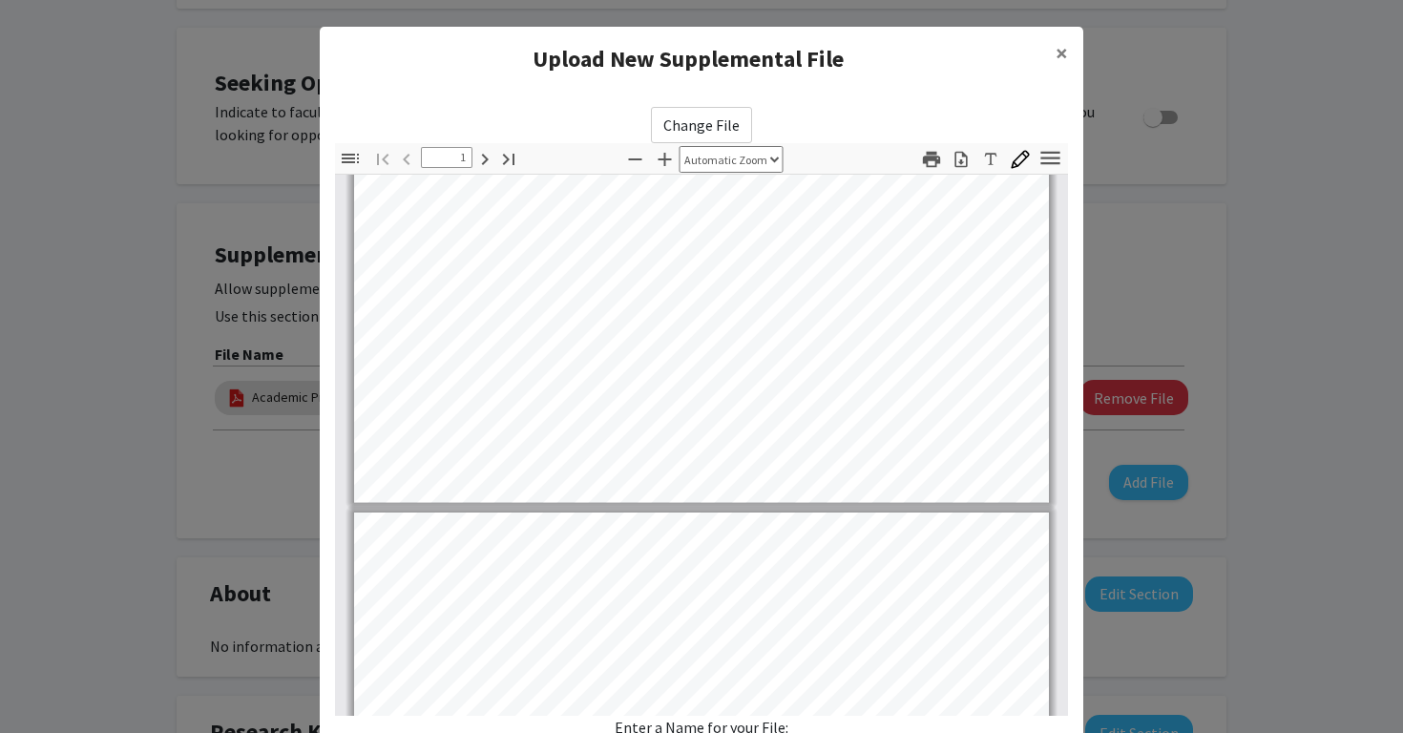
type input "2"
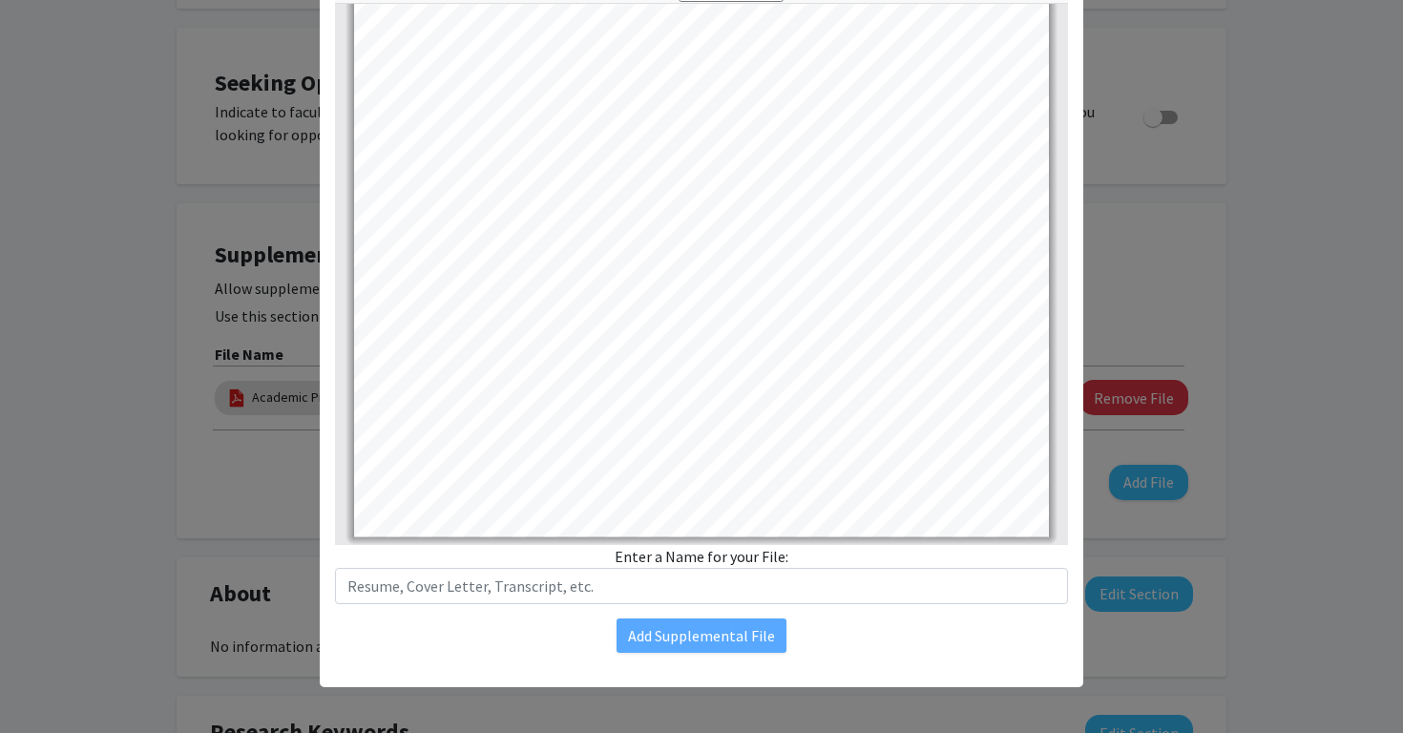
scroll to position [171, 0]
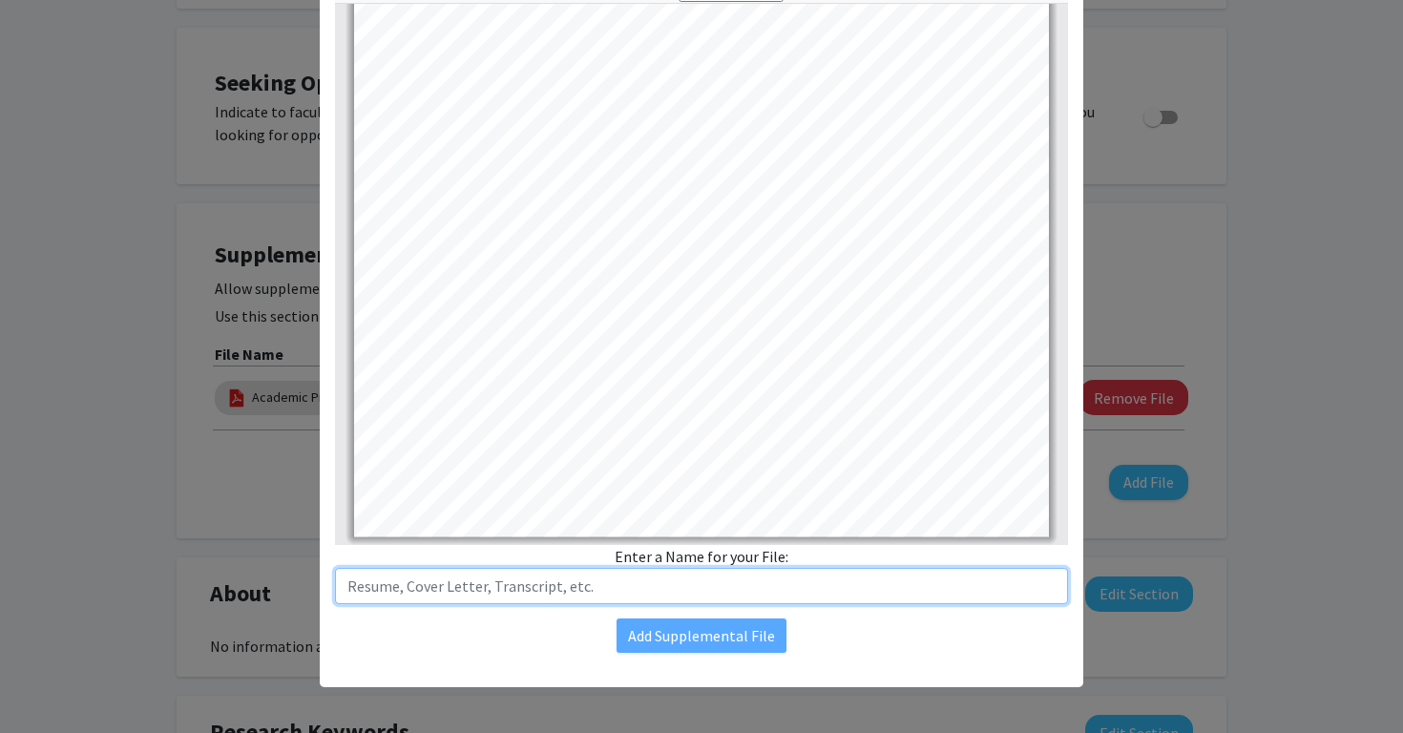
click at [635, 586] on input "text" at bounding box center [701, 586] width 733 height 36
type input "Resume"
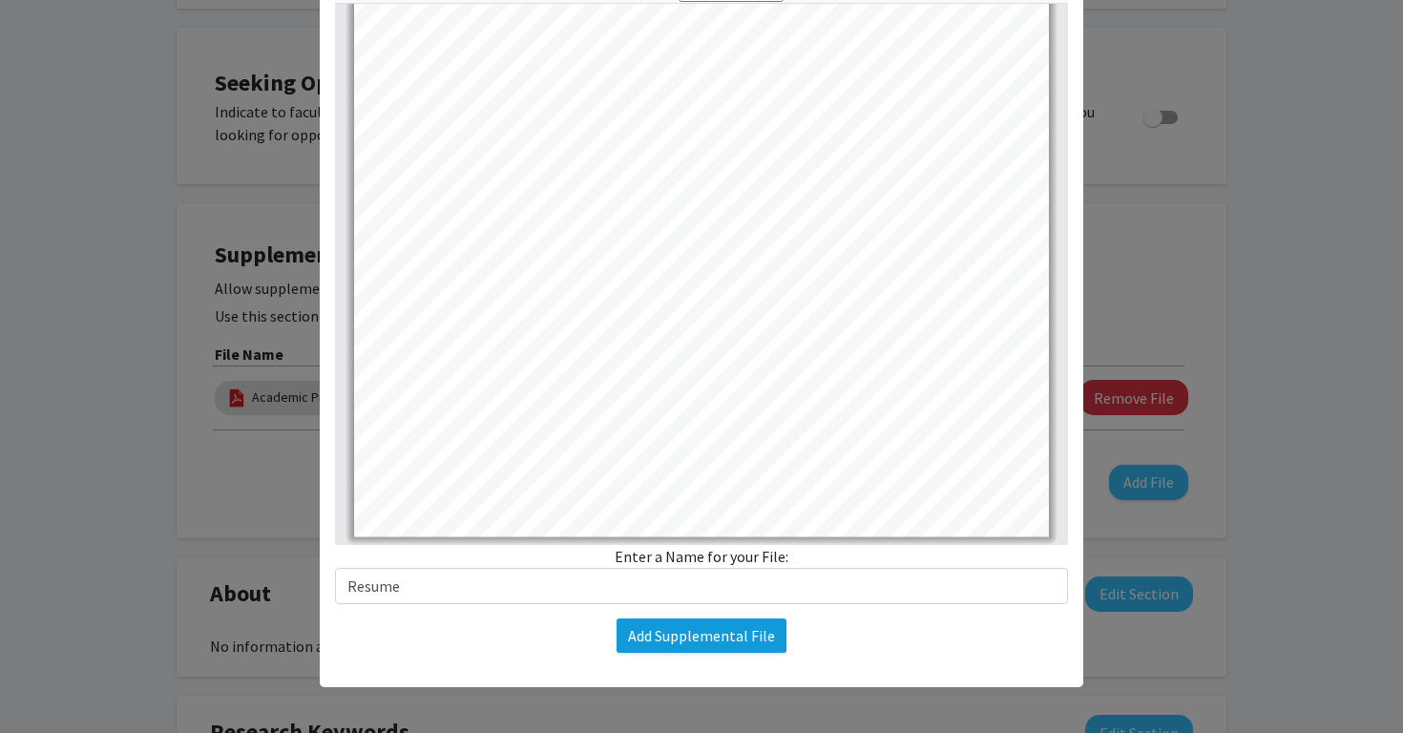
click at [693, 643] on button "Add Supplemental File" at bounding box center [702, 636] width 170 height 34
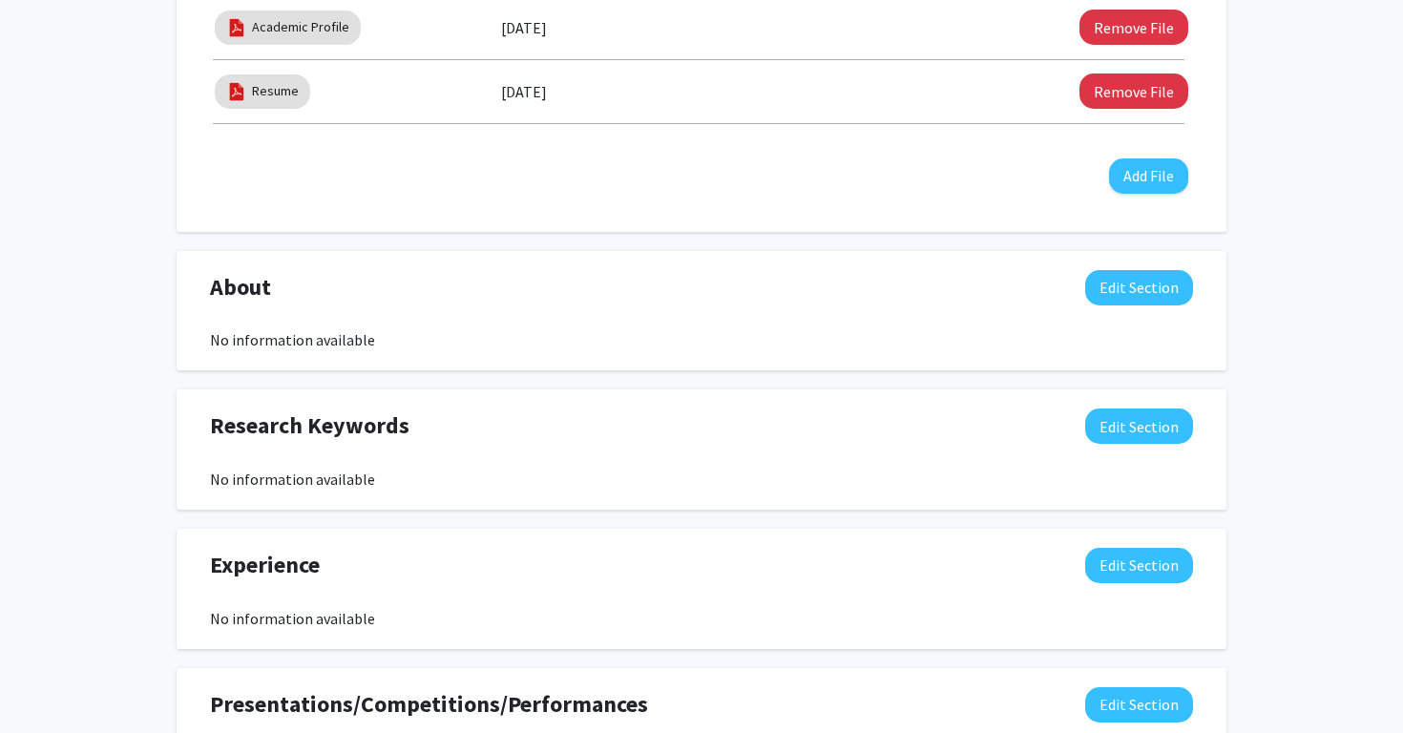
scroll to position [733, 0]
click at [1117, 295] on button "Edit Section" at bounding box center [1139, 286] width 108 height 35
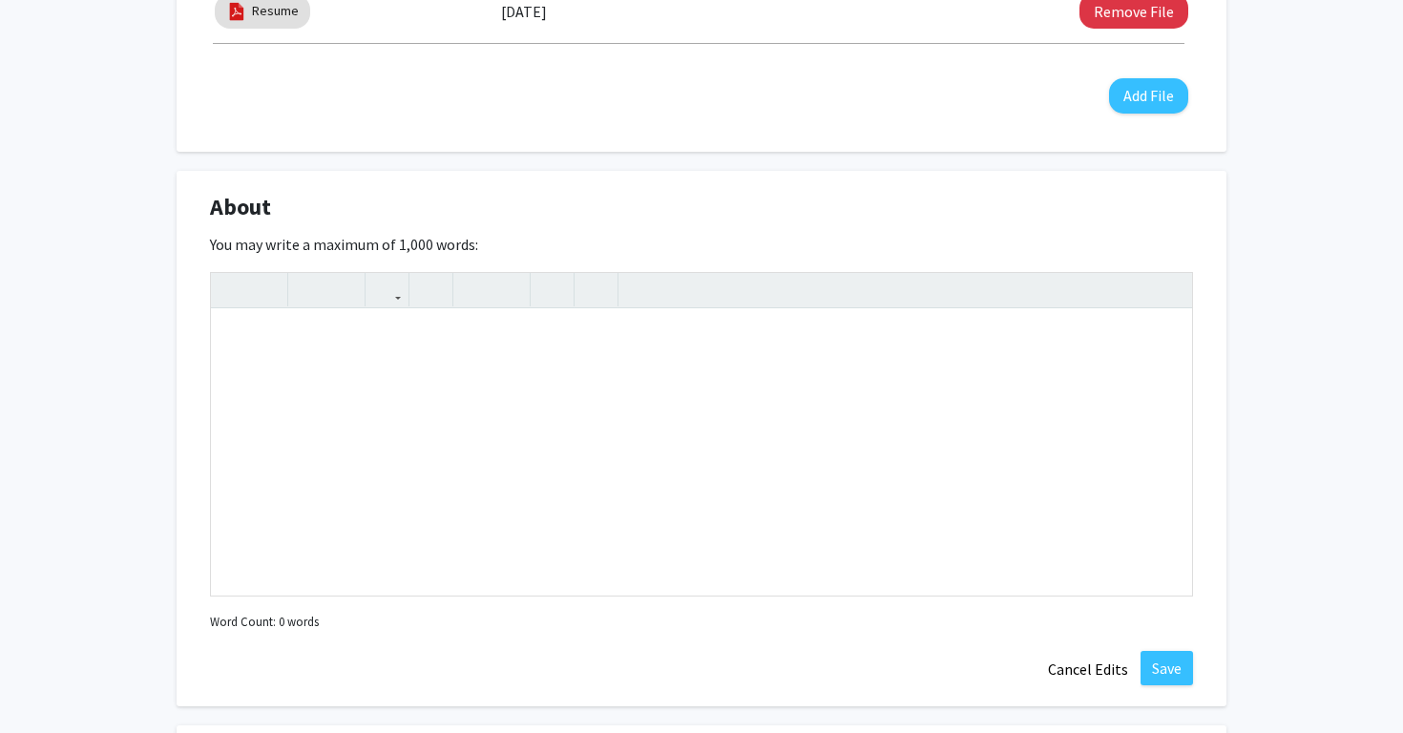
scroll to position [818, 0]
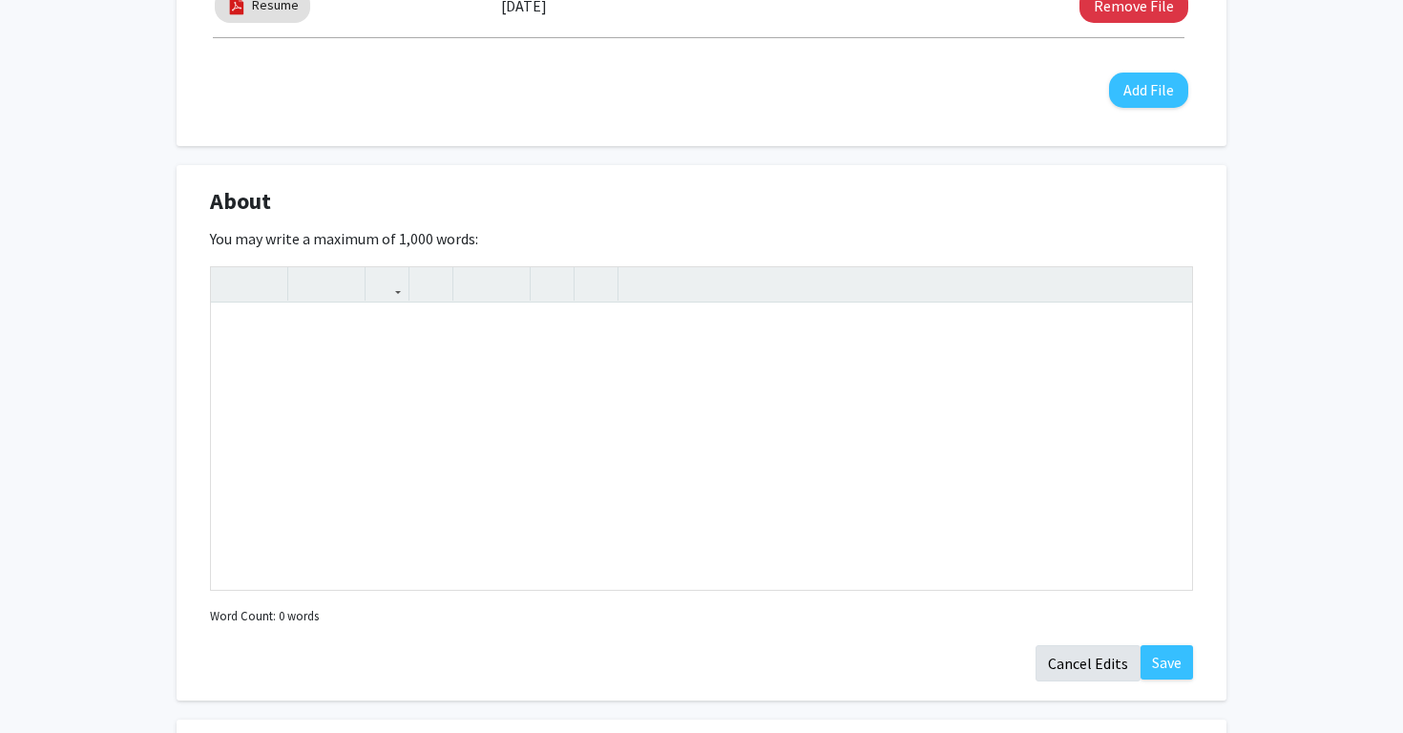
click at [1103, 670] on button "Cancel Edits" at bounding box center [1088, 663] width 105 height 36
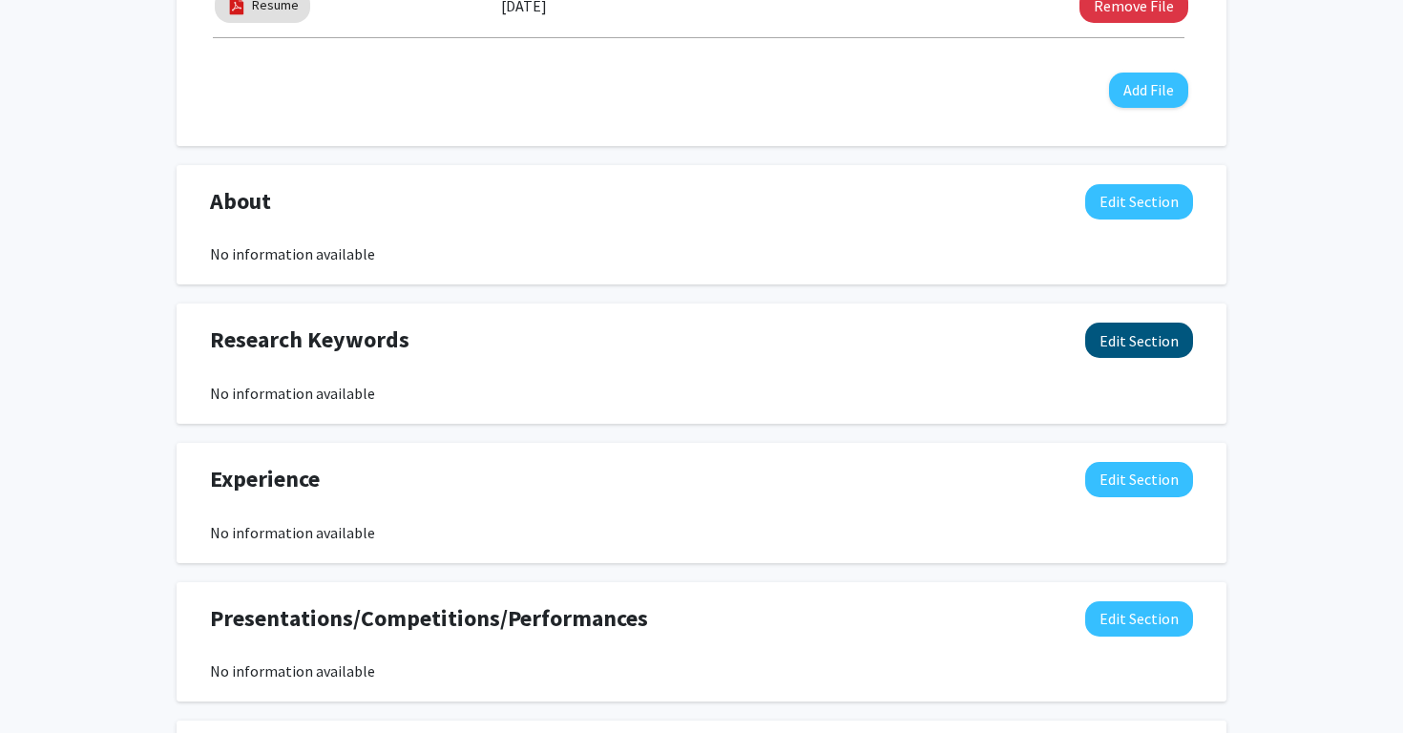
click at [1109, 355] on button "Edit Section" at bounding box center [1139, 340] width 108 height 35
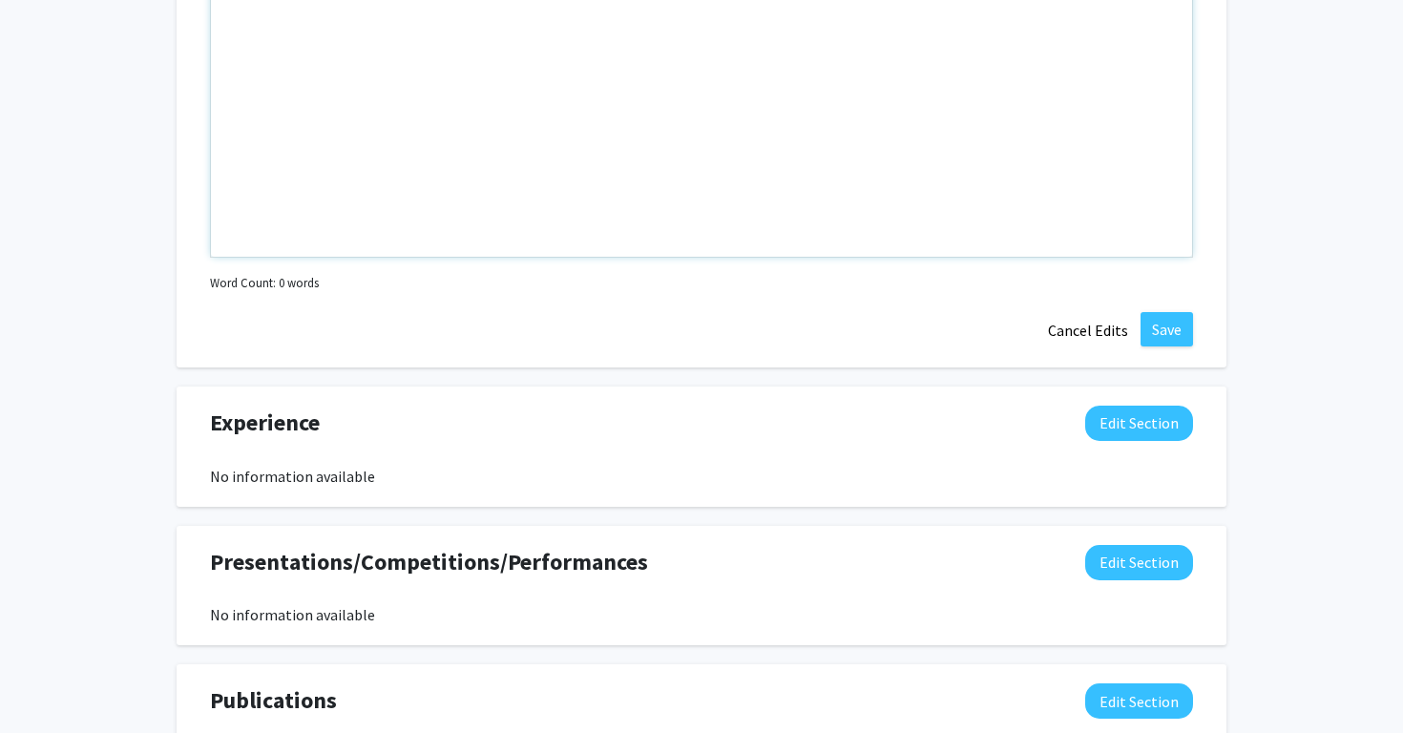
scroll to position [1483, 0]
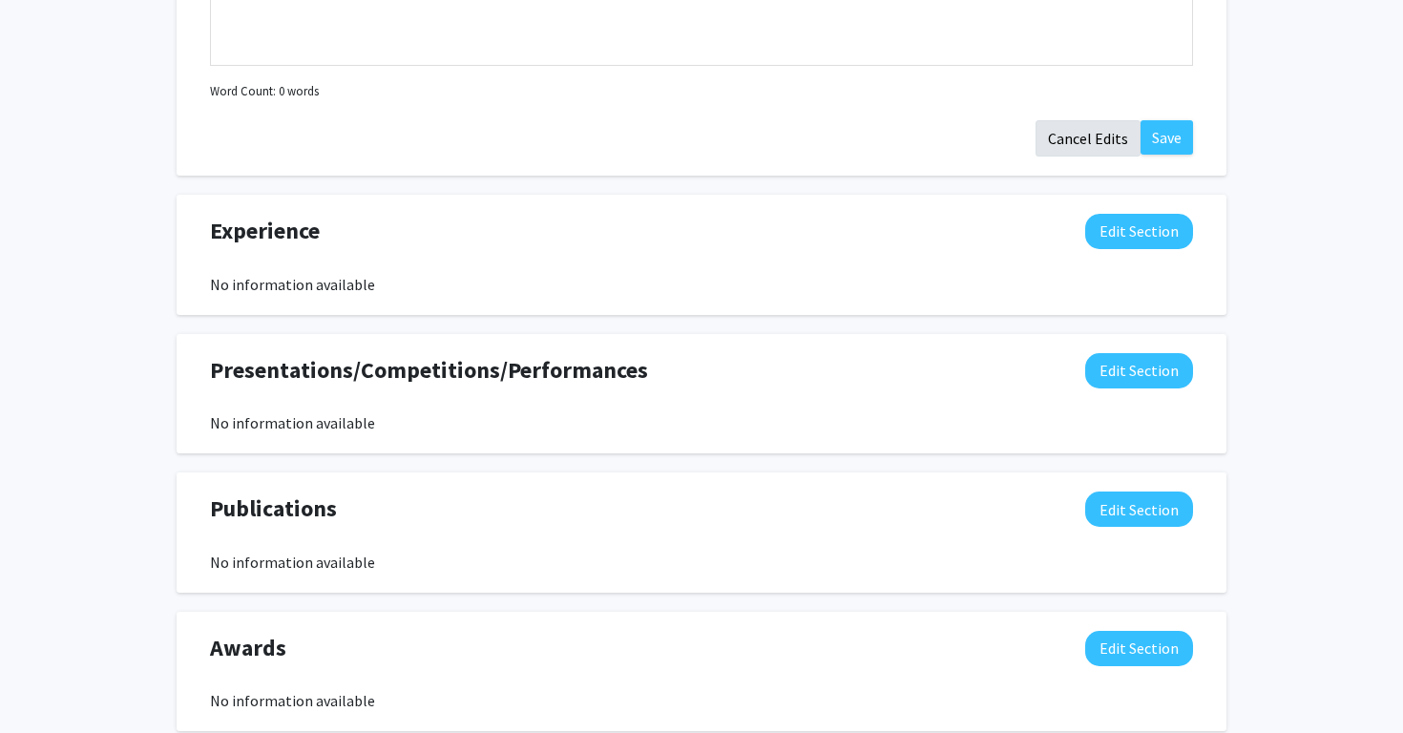
click at [1092, 154] on button "Cancel Edits" at bounding box center [1088, 138] width 105 height 36
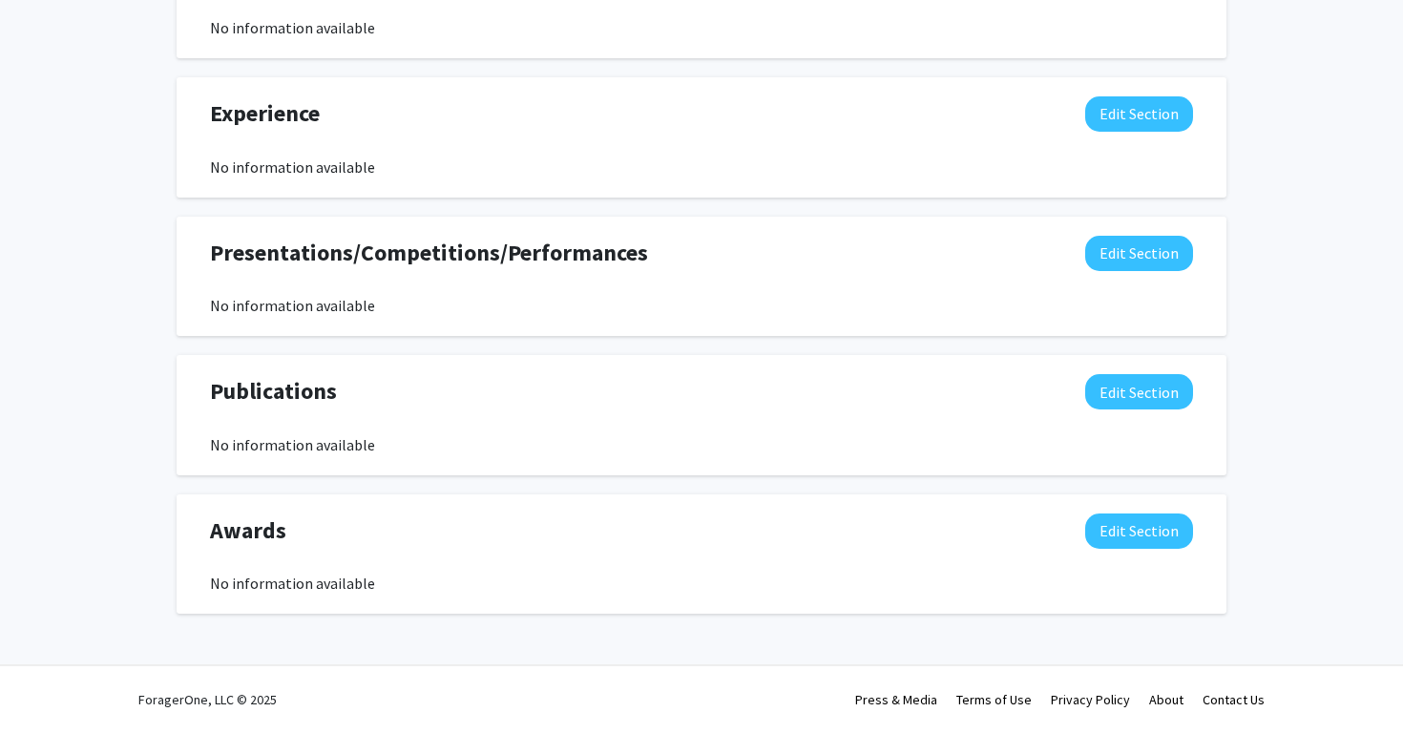
scroll to position [1187, 0]
click at [1134, 100] on button "Edit Section" at bounding box center [1139, 113] width 108 height 35
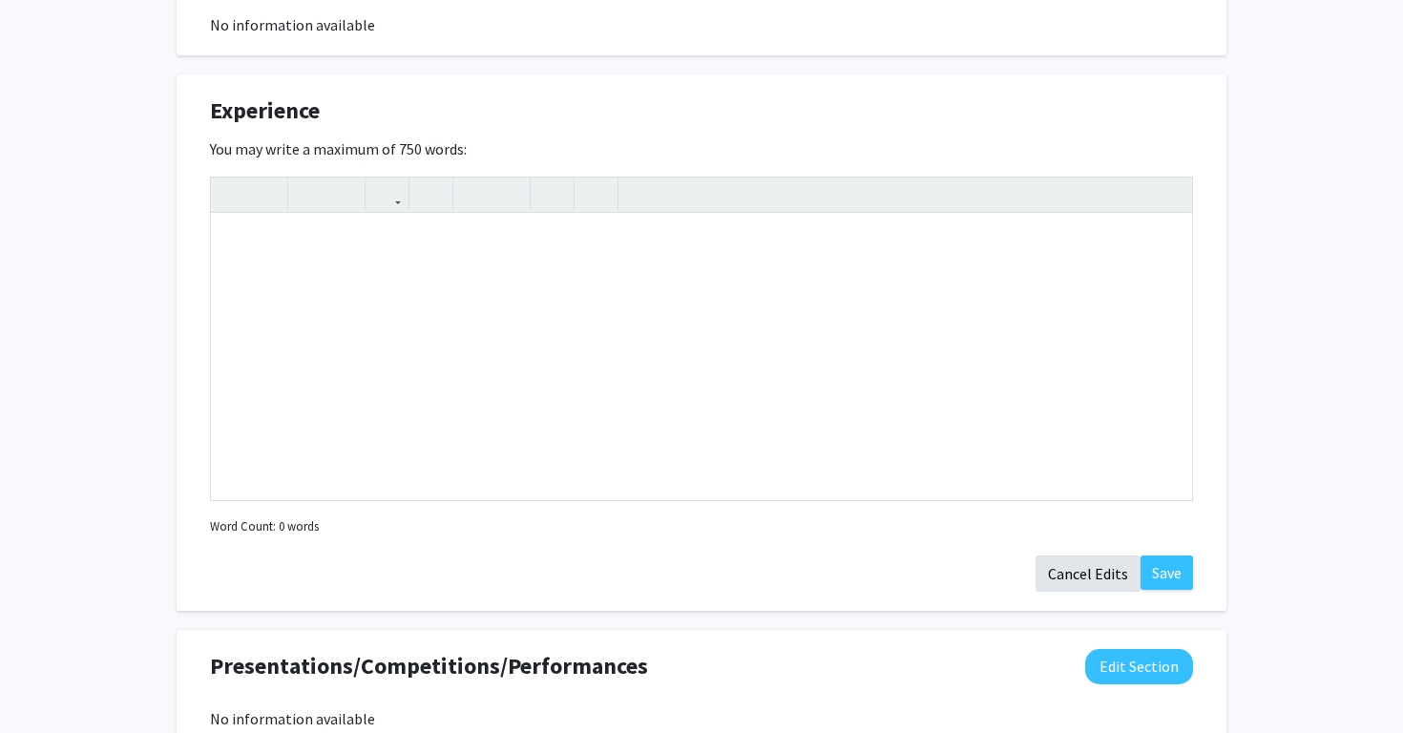
click at [1071, 585] on button "Cancel Edits" at bounding box center [1088, 574] width 105 height 36
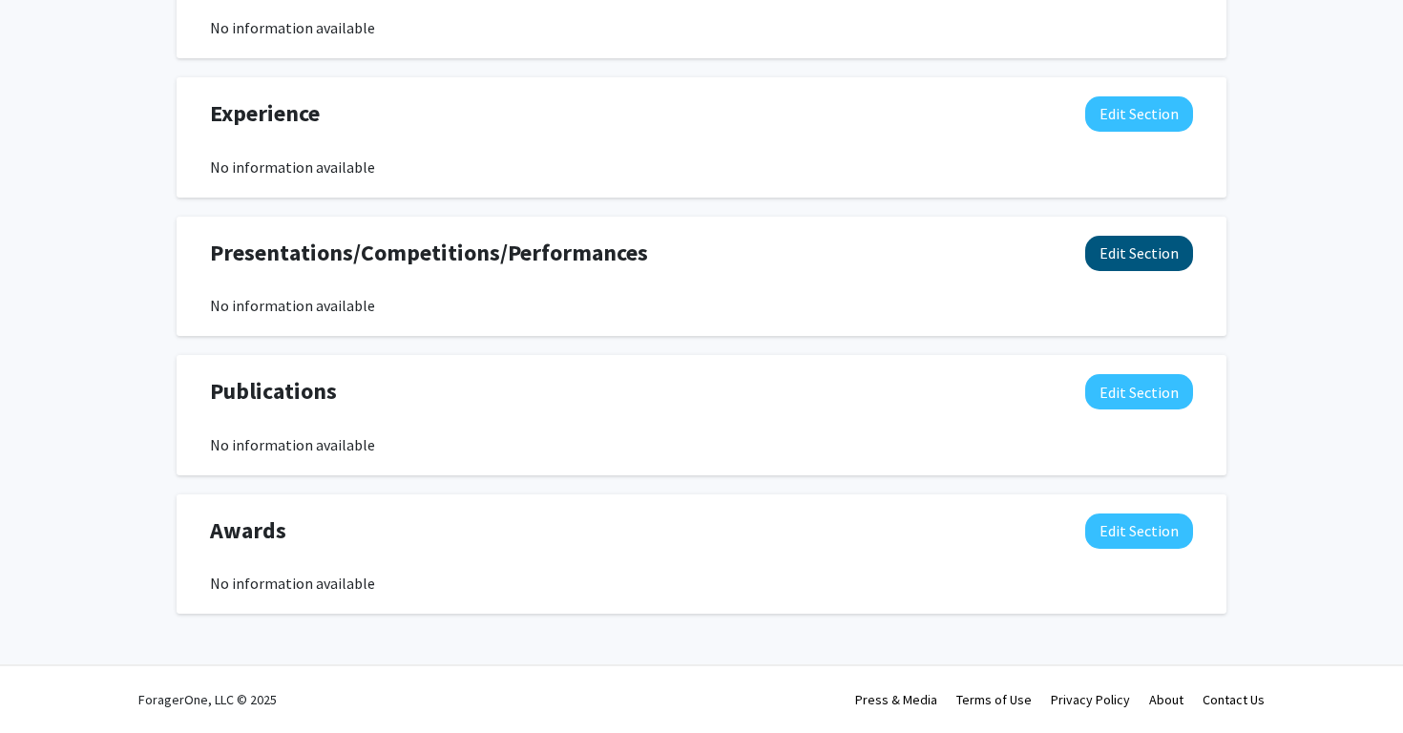
click at [1146, 256] on button "Edit Section" at bounding box center [1139, 253] width 108 height 35
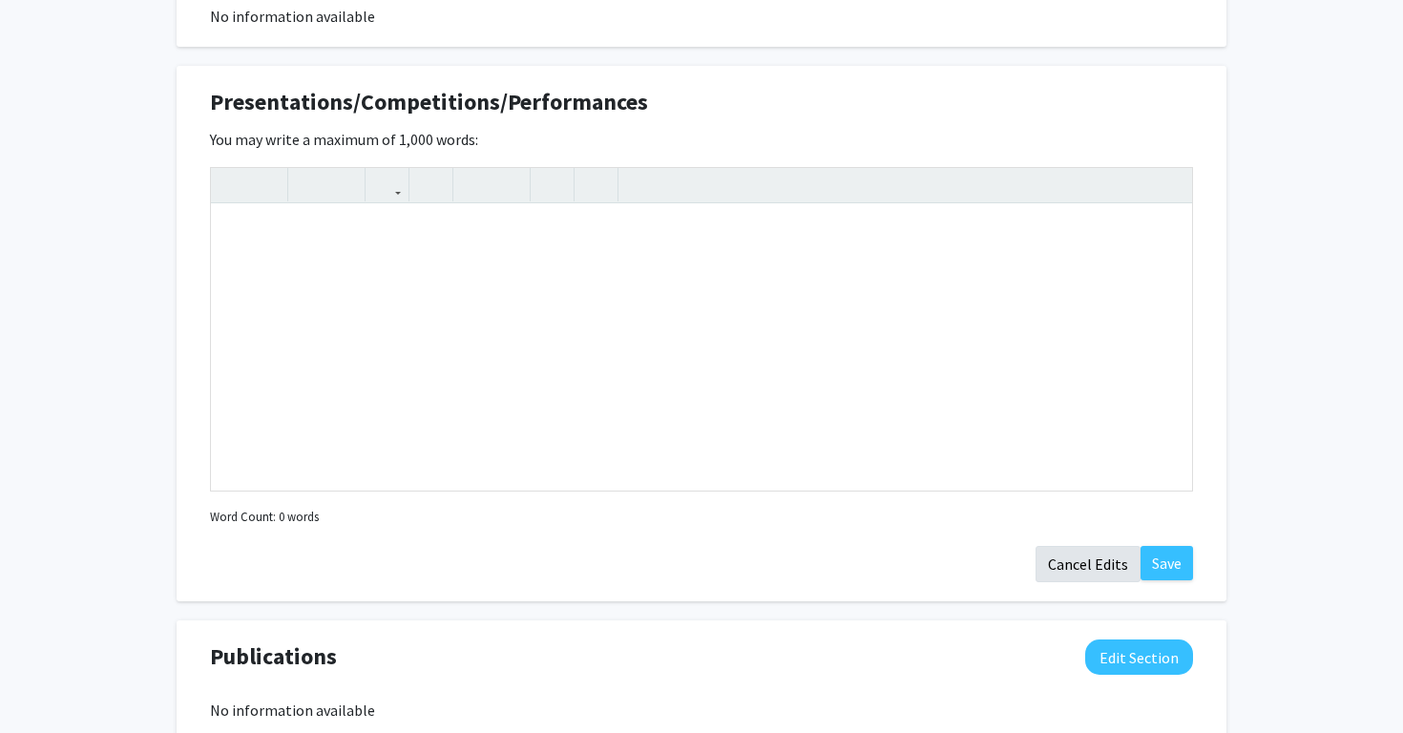
click at [1095, 559] on button "Cancel Edits" at bounding box center [1088, 564] width 105 height 36
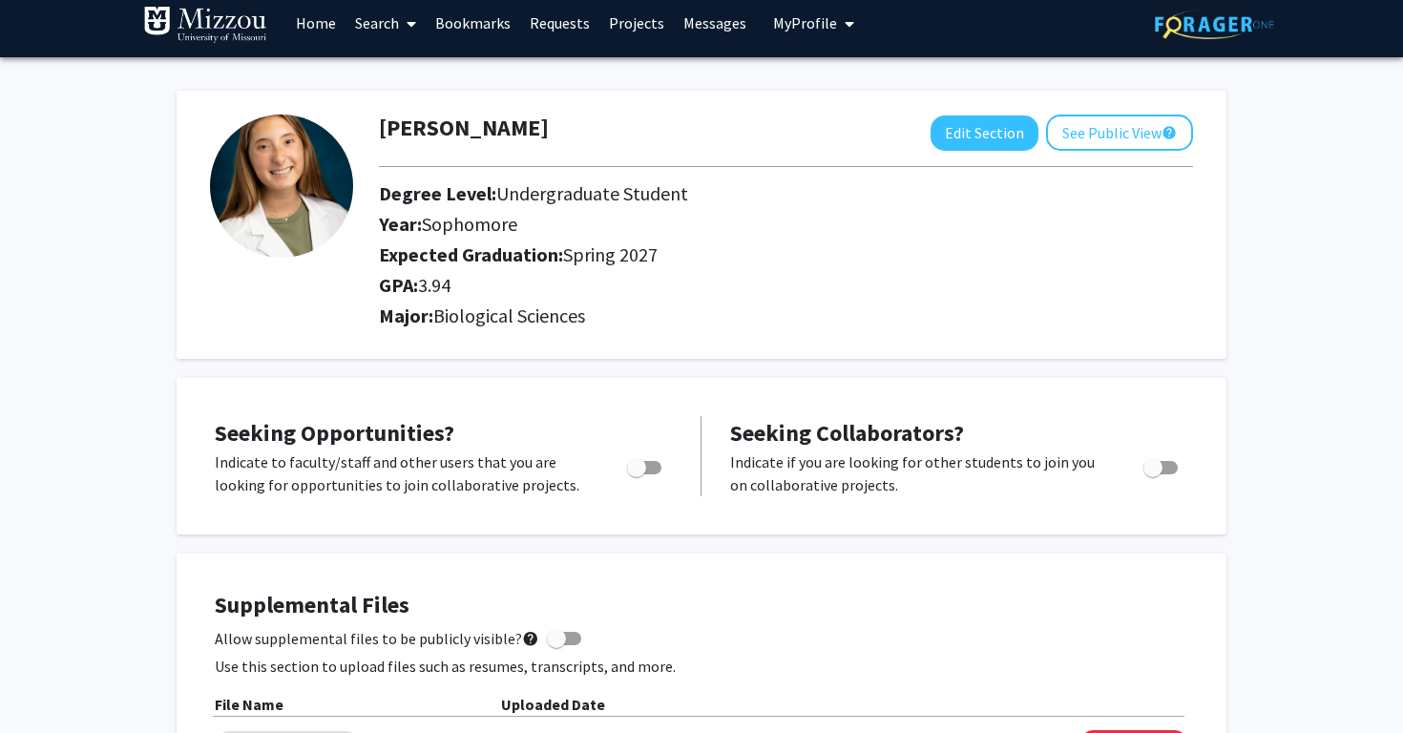
scroll to position [0, 0]
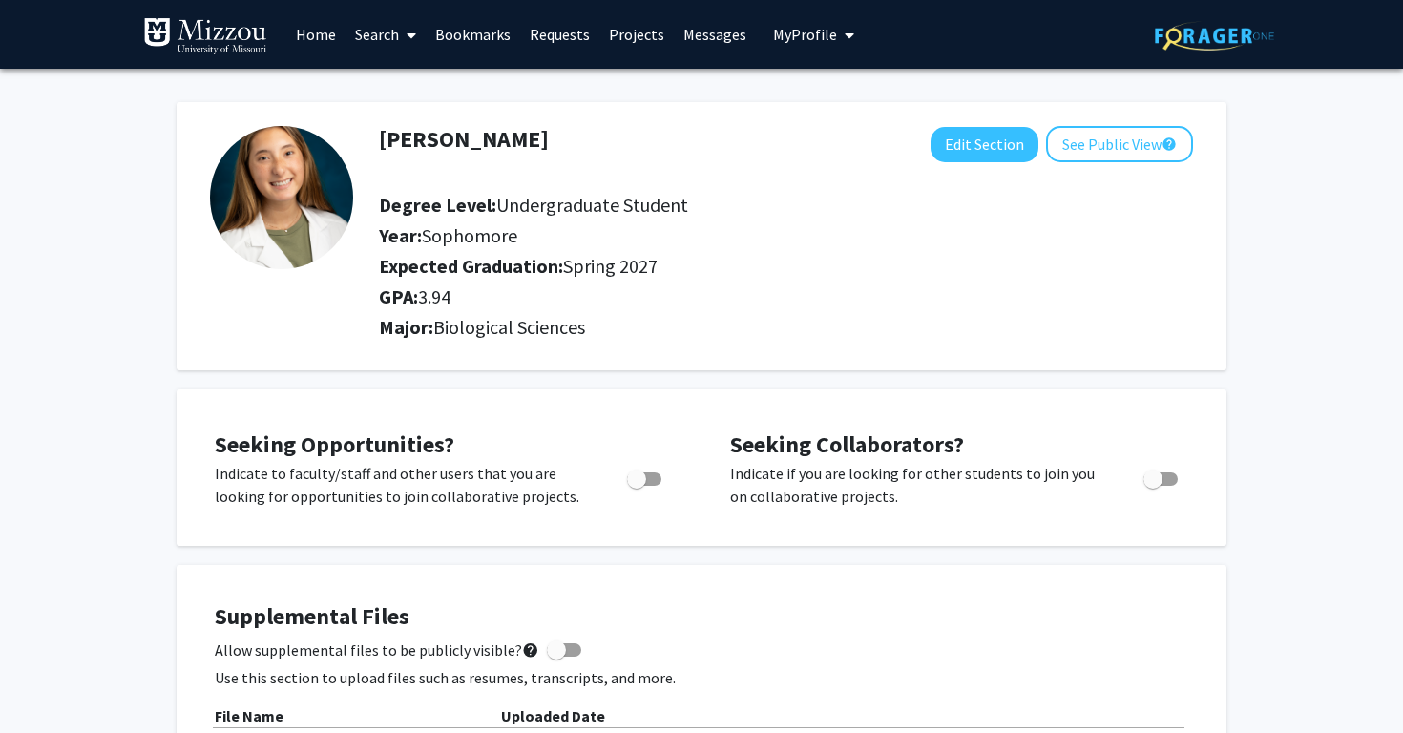
click at [607, 41] on link "Projects" at bounding box center [637, 34] width 74 height 67
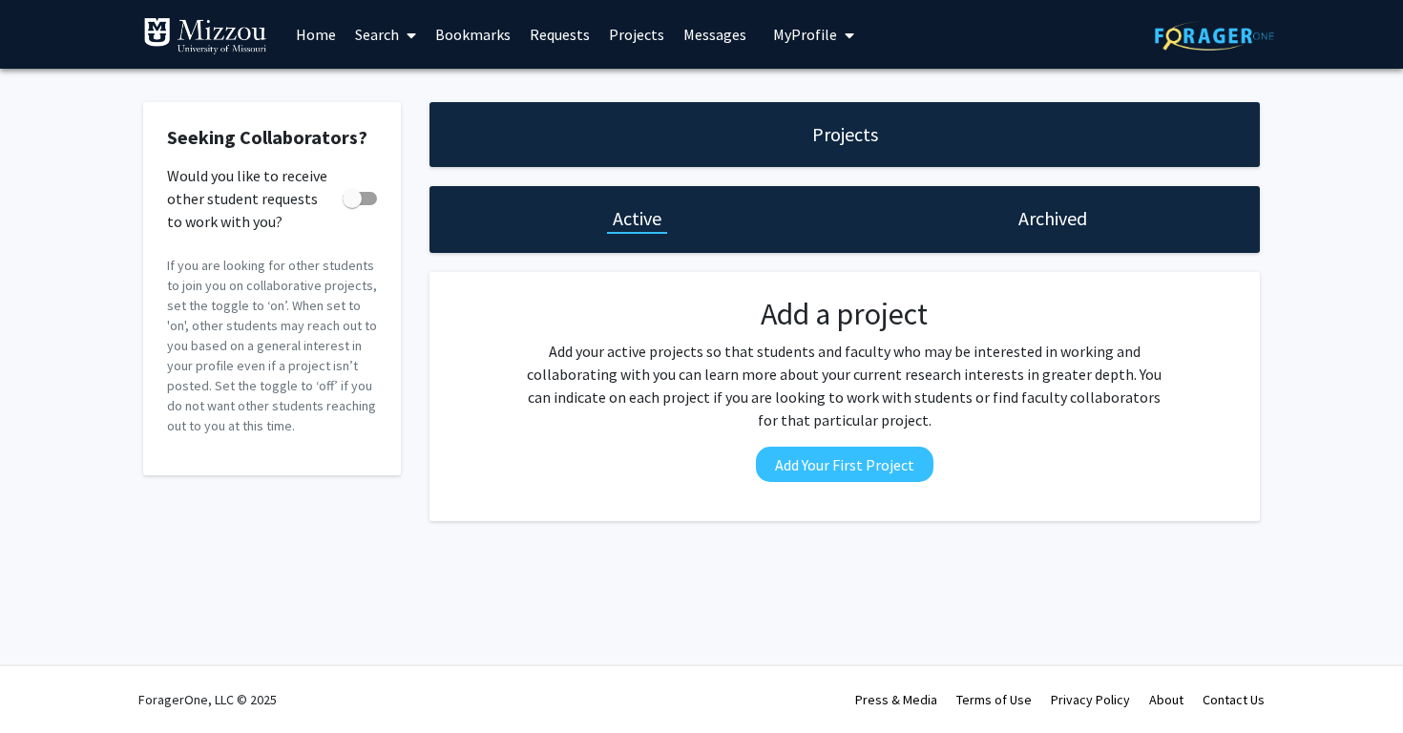
click at [377, 37] on link "Search" at bounding box center [386, 34] width 80 height 67
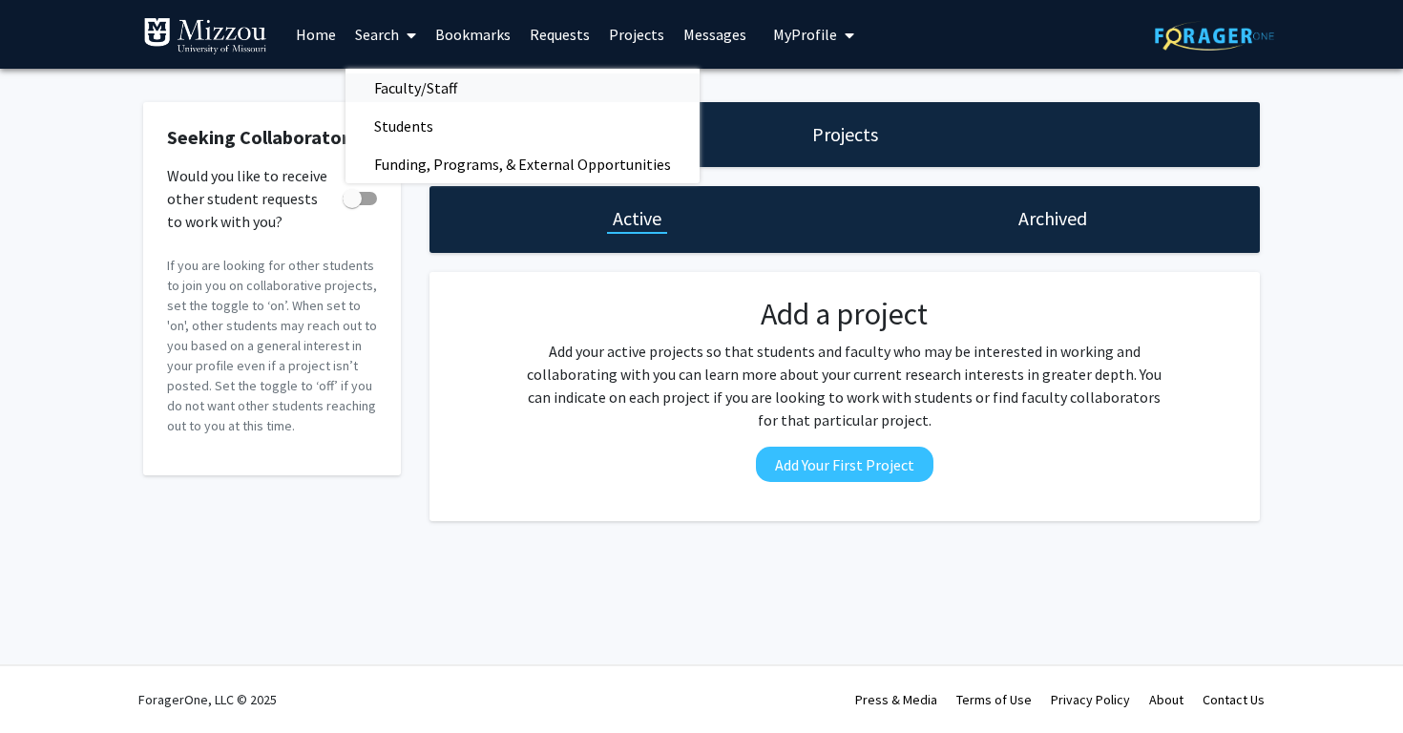
click at [397, 89] on span "Faculty/Staff" at bounding box center [416, 88] width 140 height 38
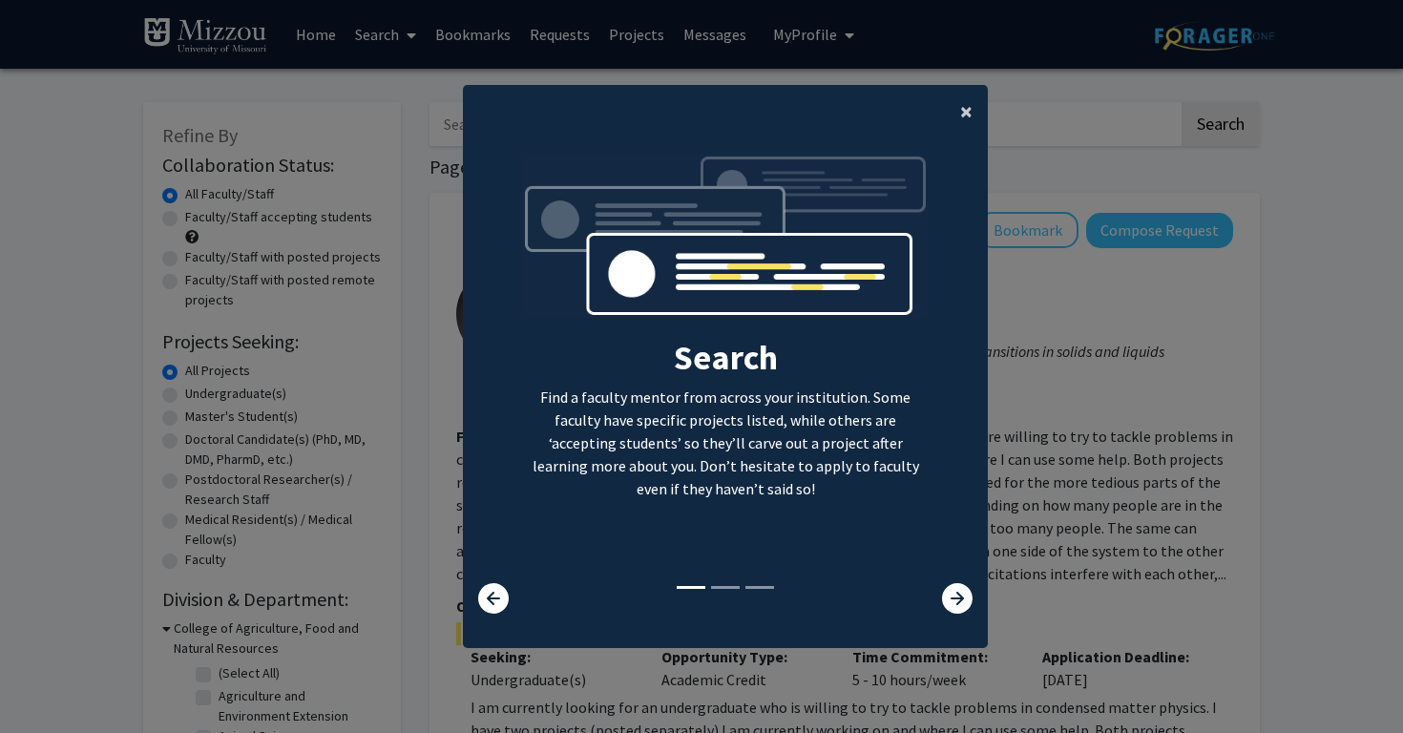
click at [973, 101] on button "×" at bounding box center [966, 111] width 43 height 53
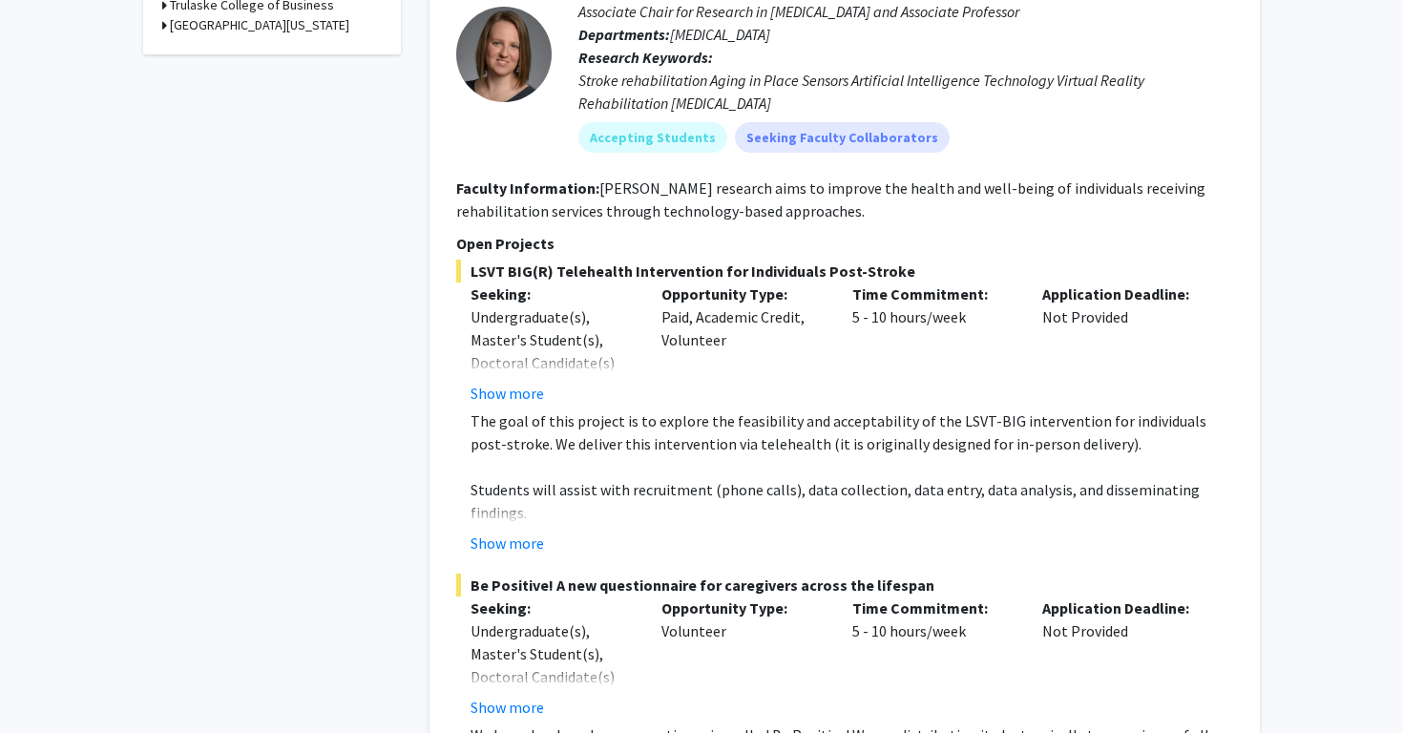
scroll to position [1146, 0]
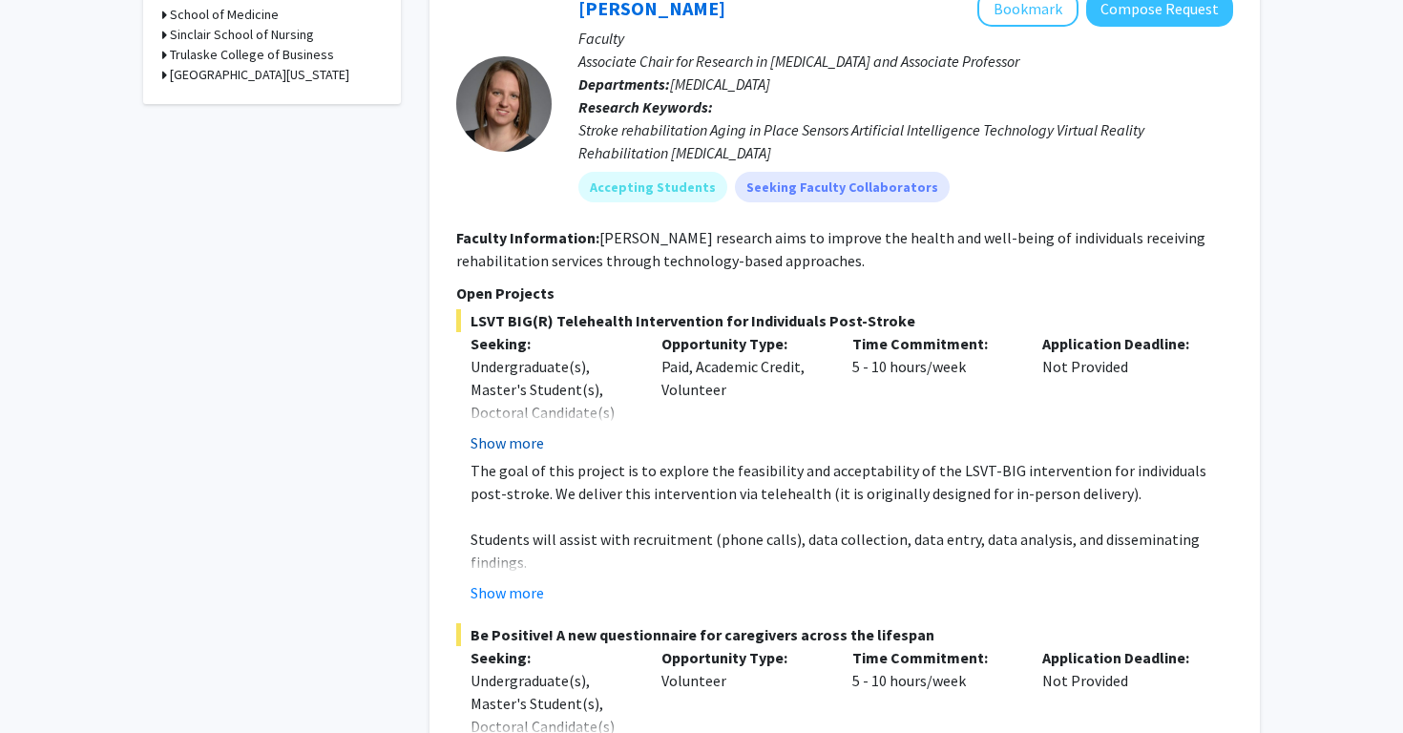
click at [526, 446] on button "Show more" at bounding box center [508, 443] width 74 height 23
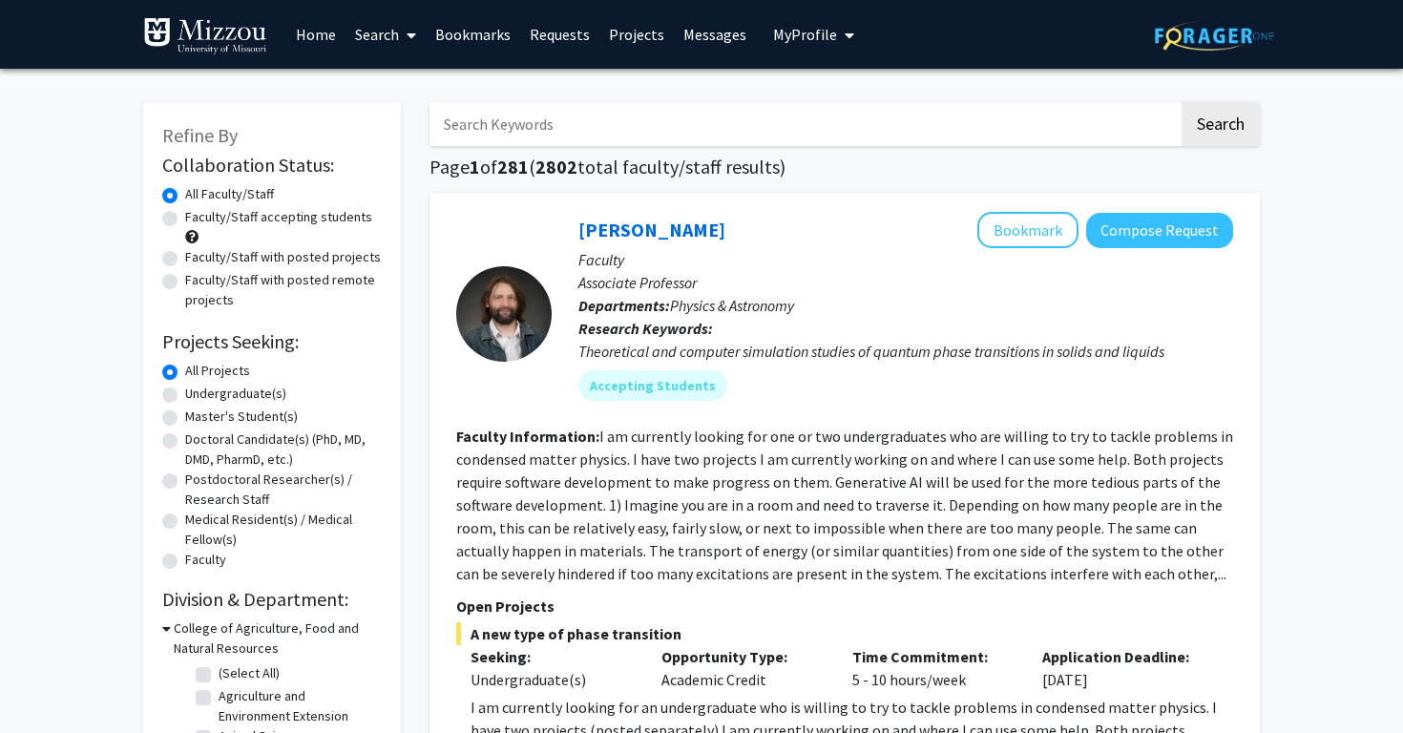
scroll to position [0, 0]
click at [221, 392] on label "Undergraduate(s)" at bounding box center [235, 394] width 101 height 20
click at [198, 392] on input "Undergraduate(s)" at bounding box center [191, 390] width 12 height 12
radio input "true"
click at [215, 369] on label "All Projects" at bounding box center [217, 371] width 65 height 20
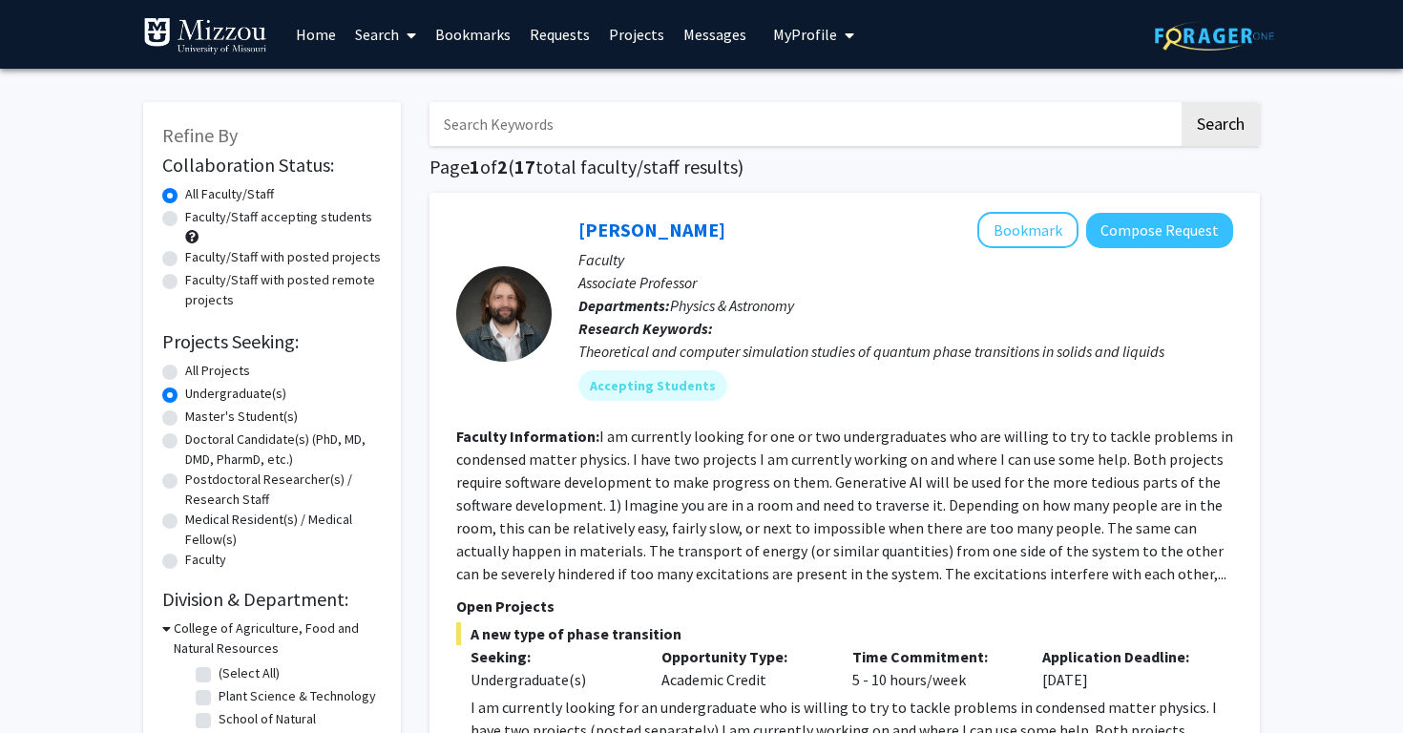
click at [198, 369] on input "All Projects" at bounding box center [191, 367] width 12 height 12
radio input "true"
click at [218, 397] on label "Undergraduate(s)" at bounding box center [235, 394] width 101 height 20
click at [198, 396] on input "Undergraduate(s)" at bounding box center [191, 390] width 12 height 12
radio input "true"
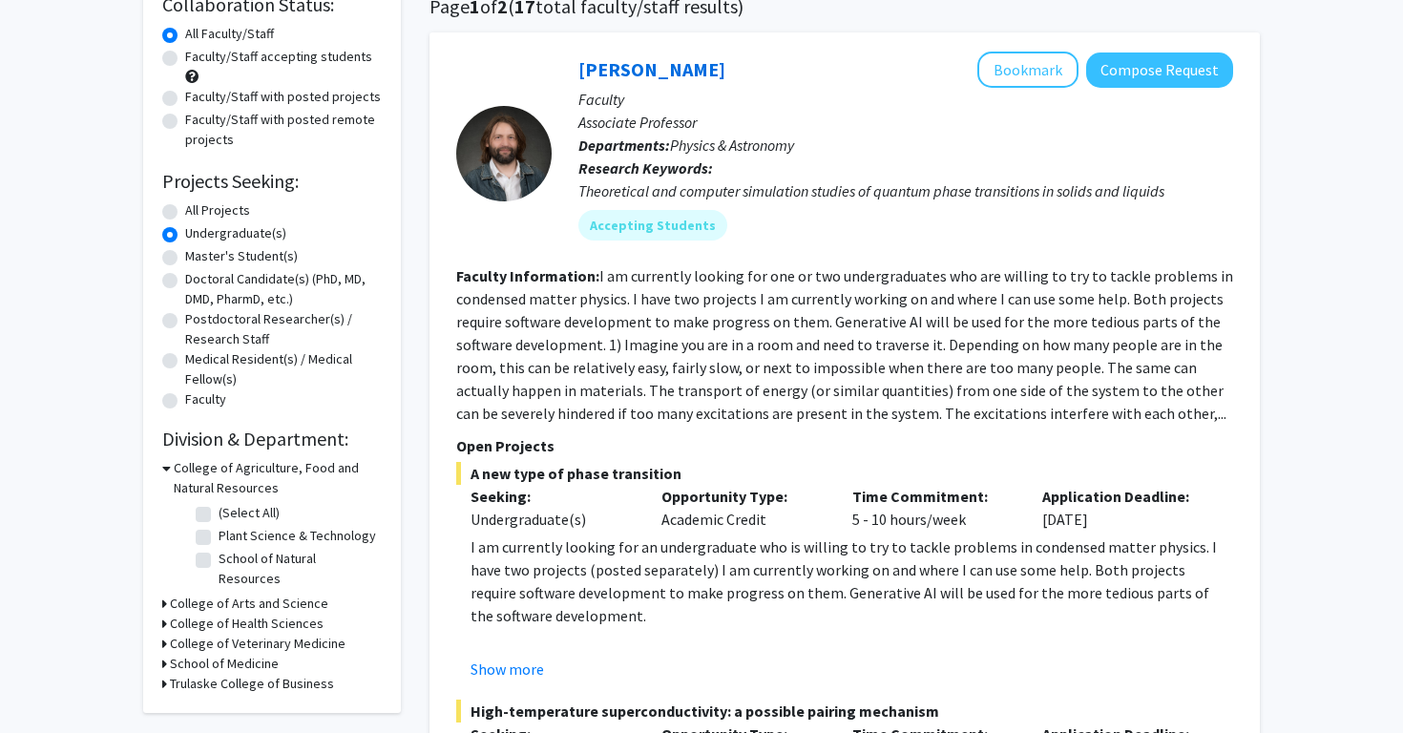
scroll to position [163, 0]
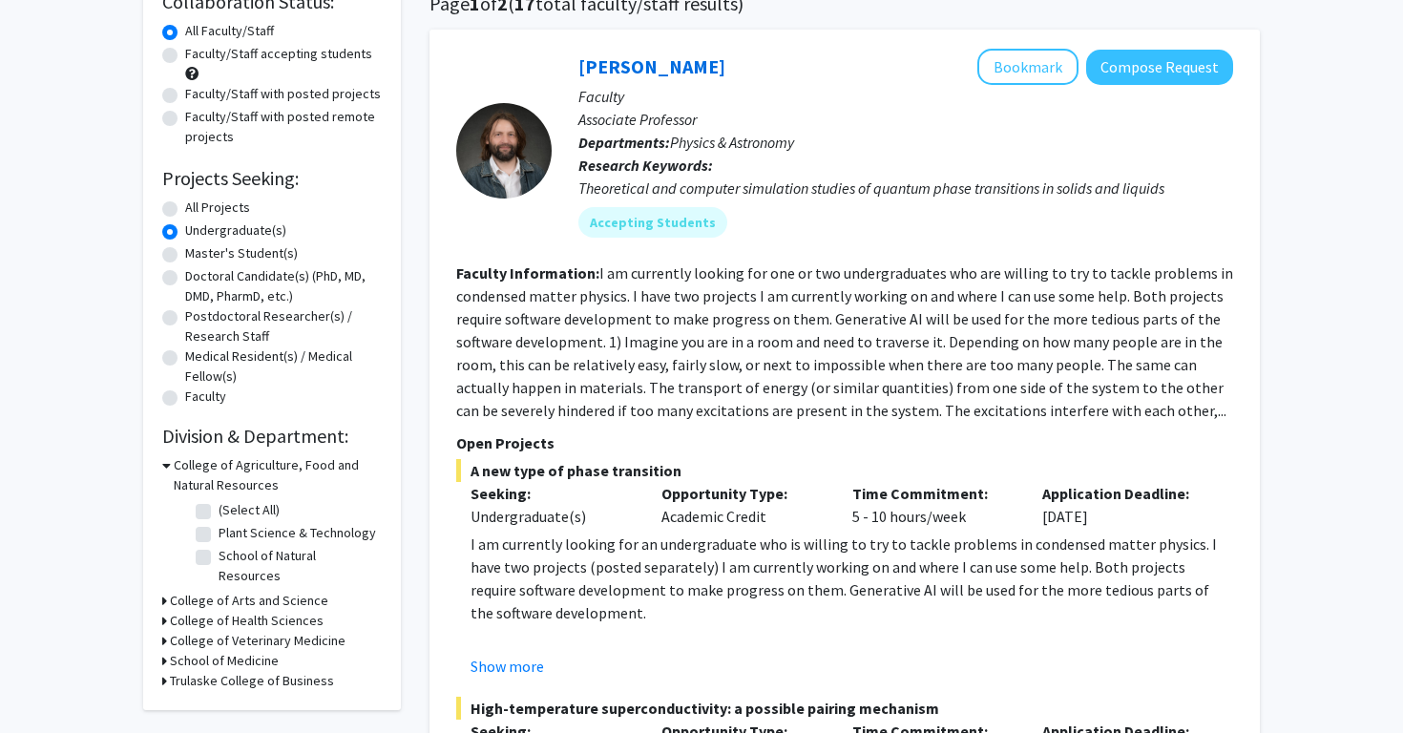
click at [161, 587] on div "Refine By Collaboration Status: Collaboration Status All Faculty/Staff Collabor…" at bounding box center [272, 324] width 258 height 771
click at [164, 591] on icon at bounding box center [164, 601] width 5 height 20
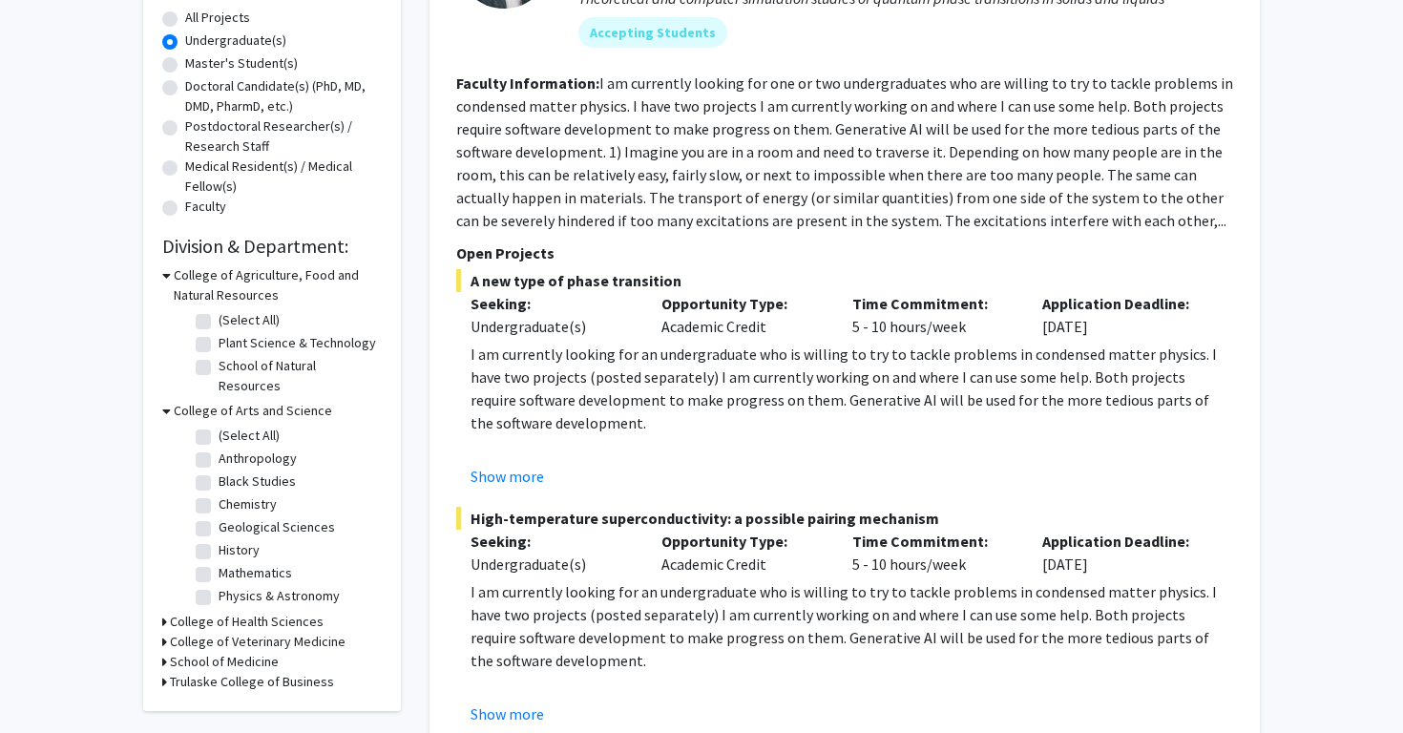
scroll to position [356, 0]
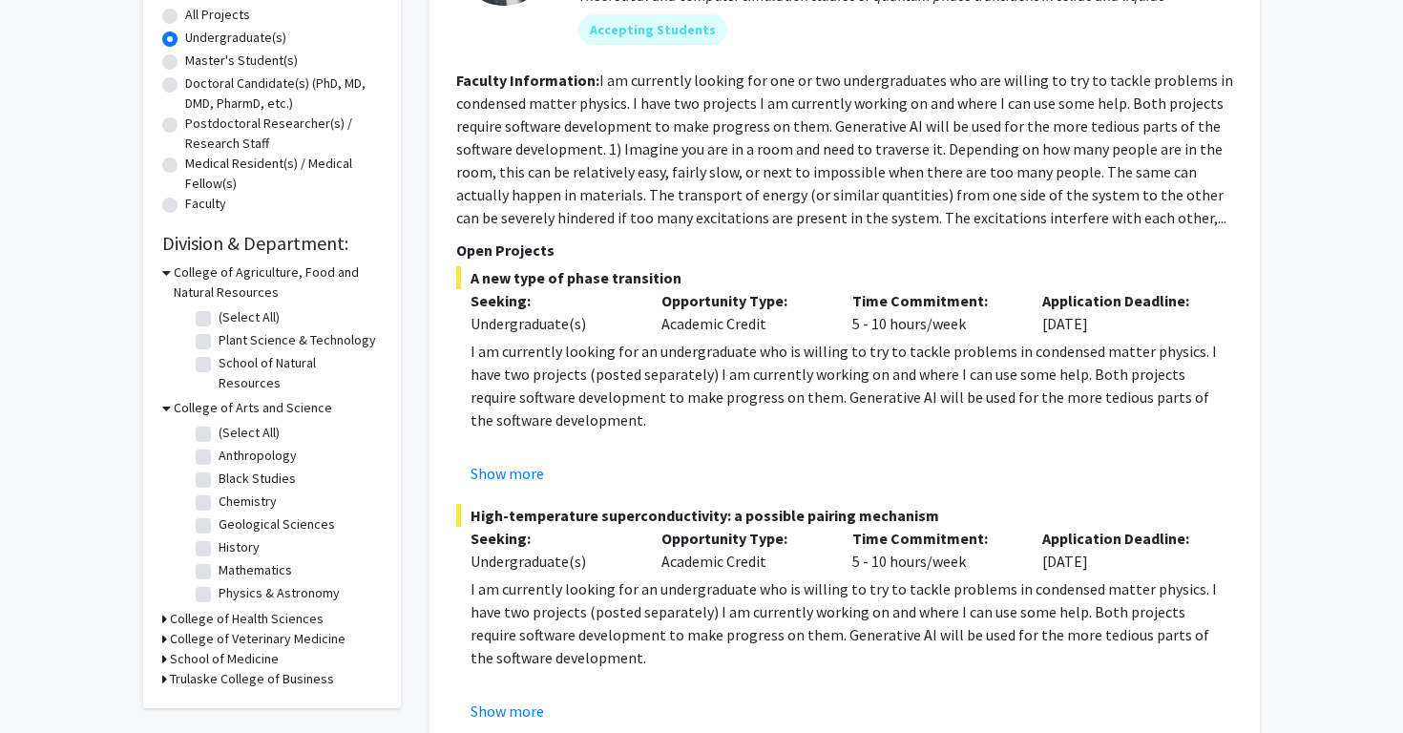
click at [165, 609] on icon at bounding box center [164, 619] width 5 height 20
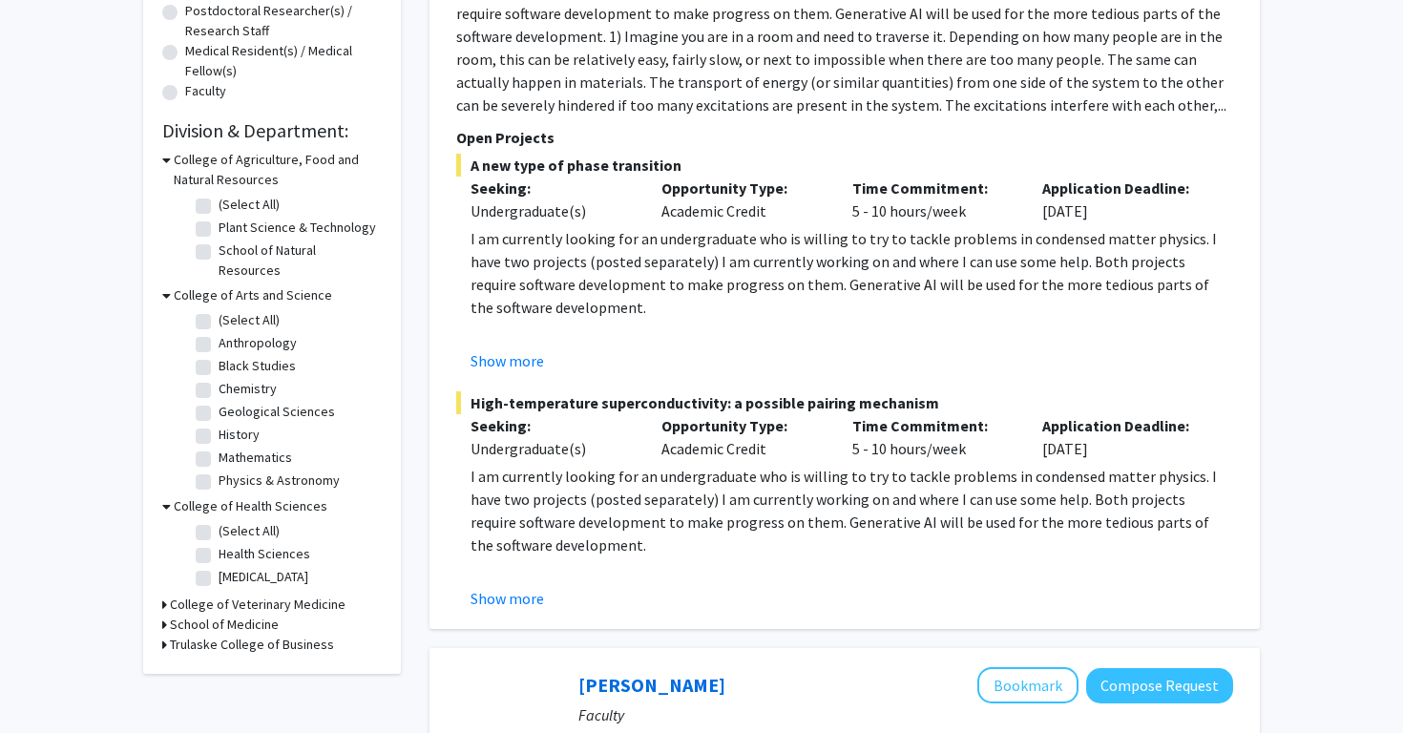
scroll to position [471, 0]
click at [219, 542] on label "Health Sciences" at bounding box center [265, 552] width 92 height 20
click at [219, 542] on input "Health Sciences" at bounding box center [225, 548] width 12 height 12
checkbox input "true"
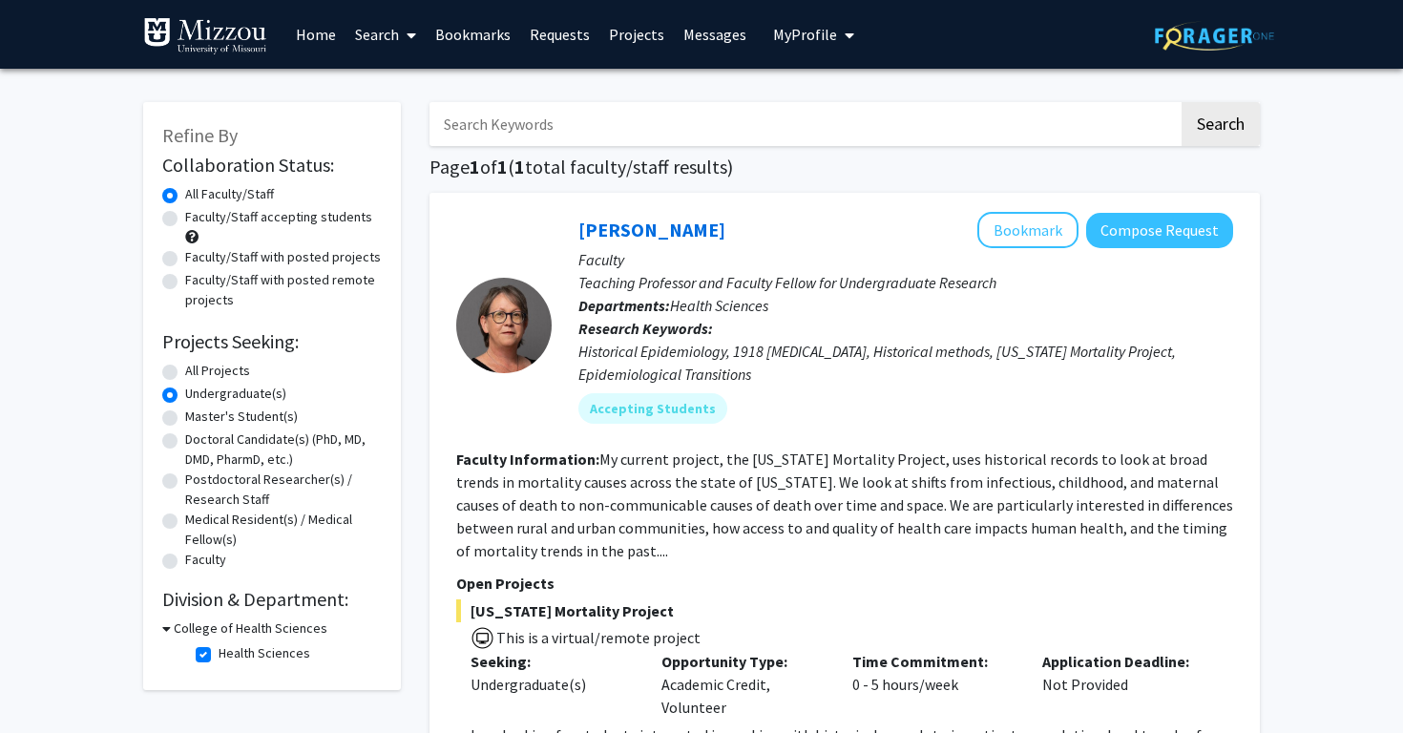
click at [172, 628] on div "College of Health Sciences" at bounding box center [272, 629] width 220 height 20
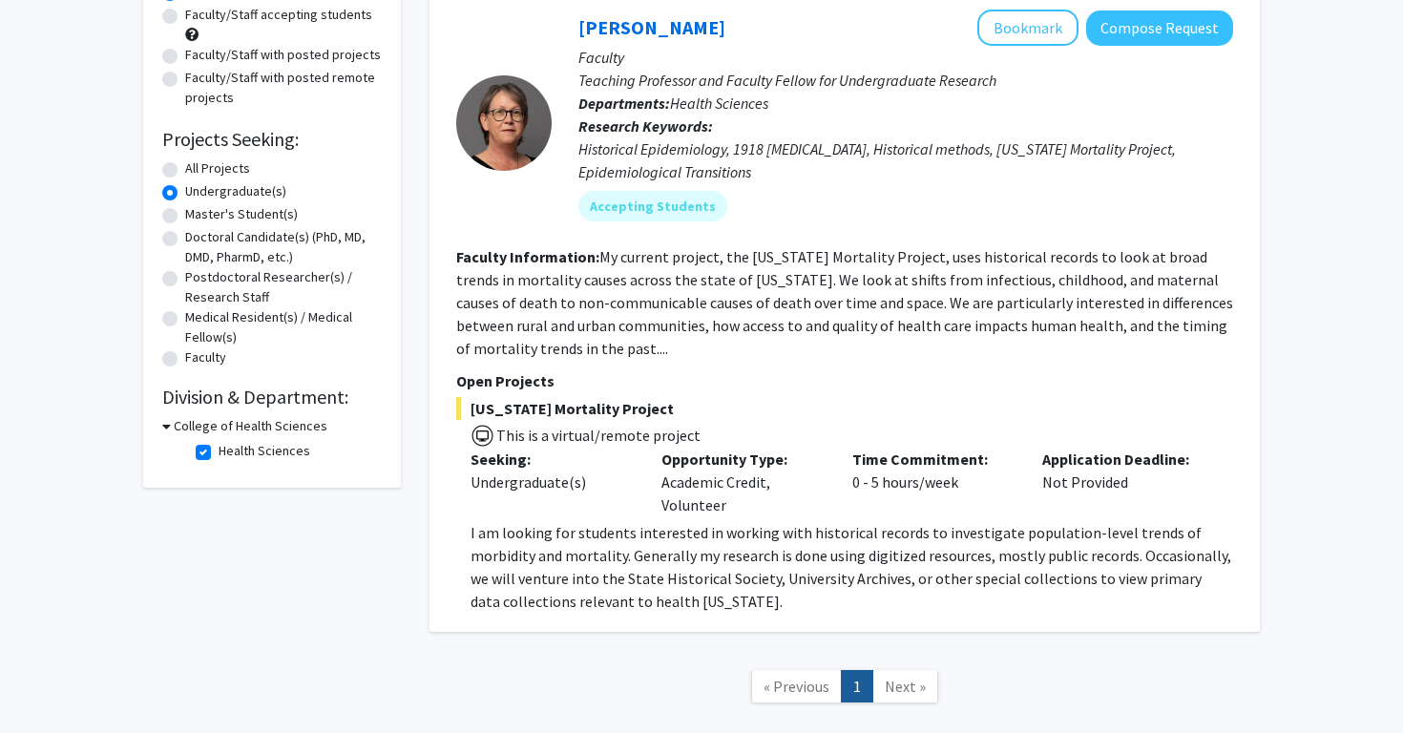
scroll to position [211, 0]
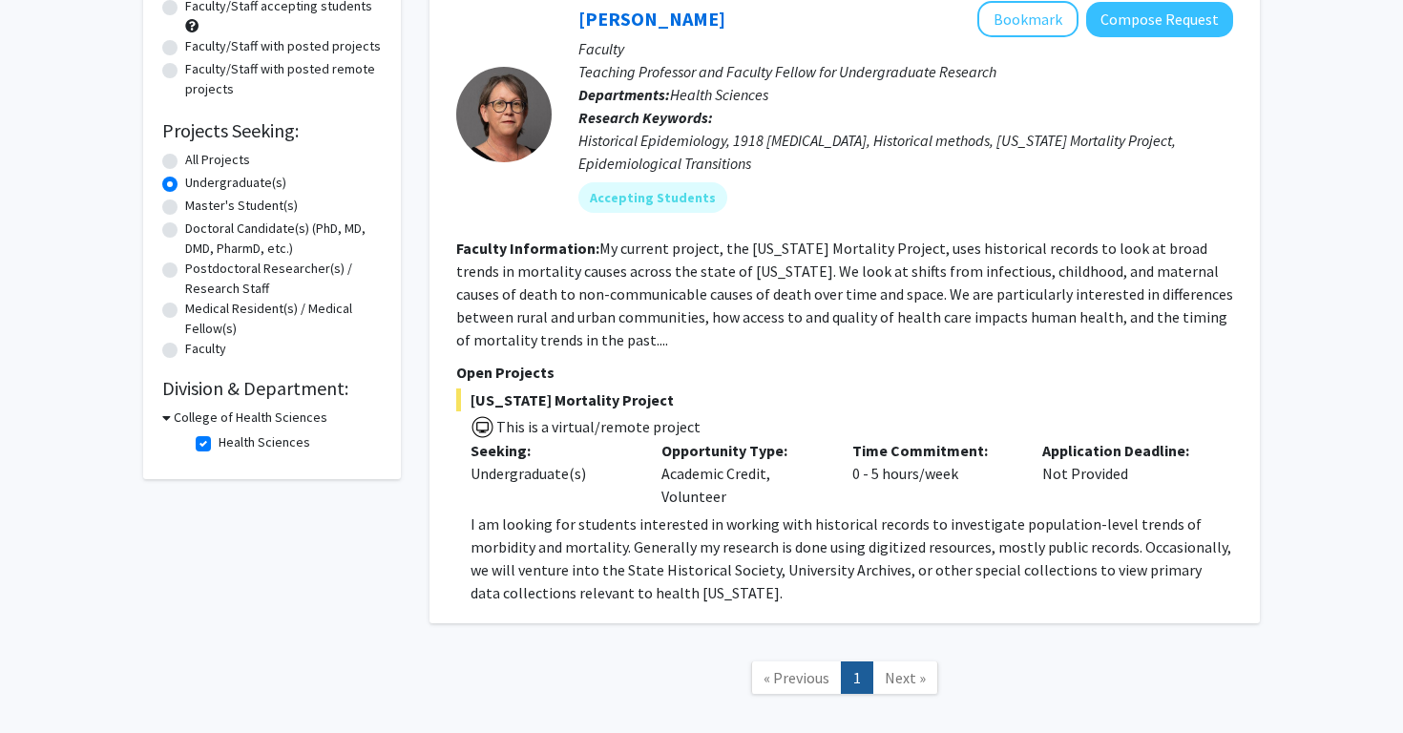
click at [219, 446] on label "Health Sciences" at bounding box center [265, 442] width 92 height 20
click at [219, 445] on input "Health Sciences" at bounding box center [225, 438] width 12 height 12
checkbox input "false"
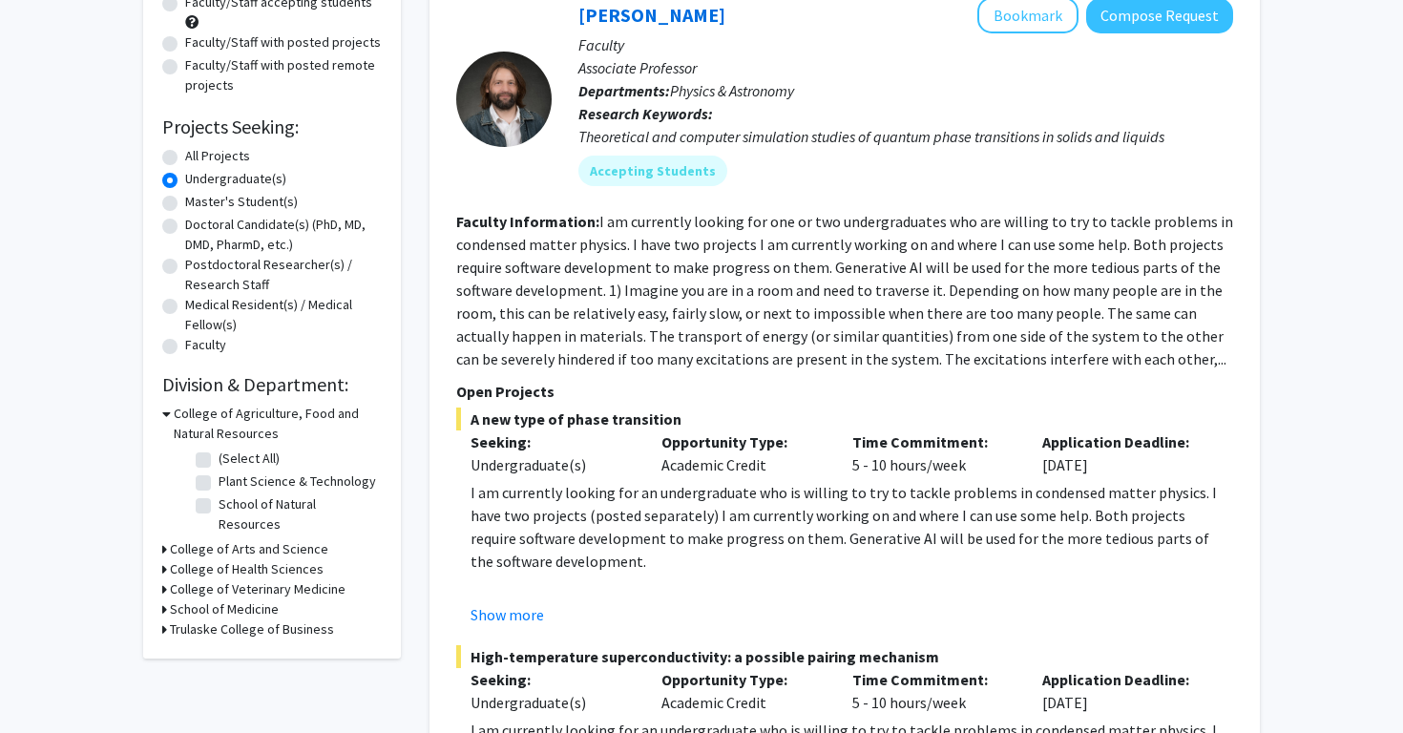
scroll to position [255, 0]
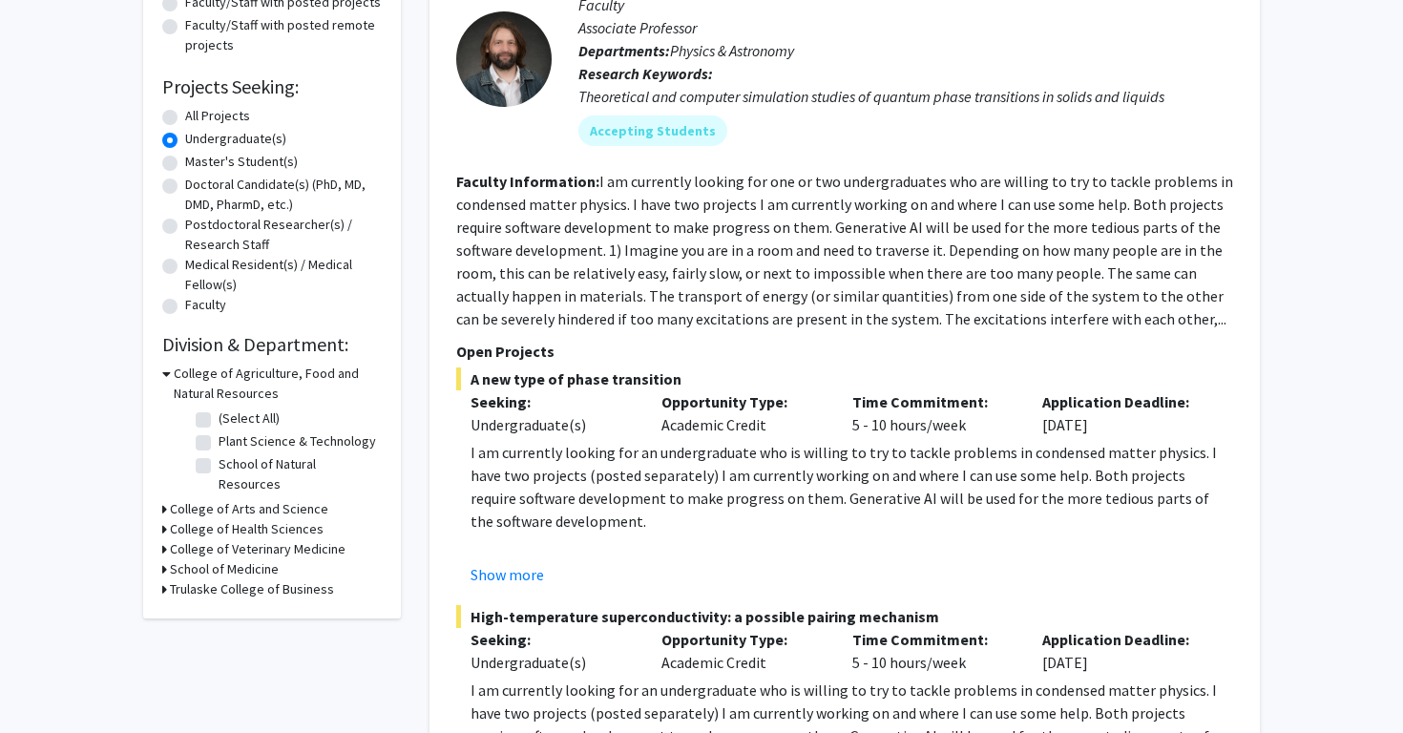
click at [160, 553] on div "Refine By Collaboration Status: Collaboration Status All Faculty/Staff Collabor…" at bounding box center [272, 232] width 258 height 771
click at [163, 559] on icon at bounding box center [164, 569] width 5 height 20
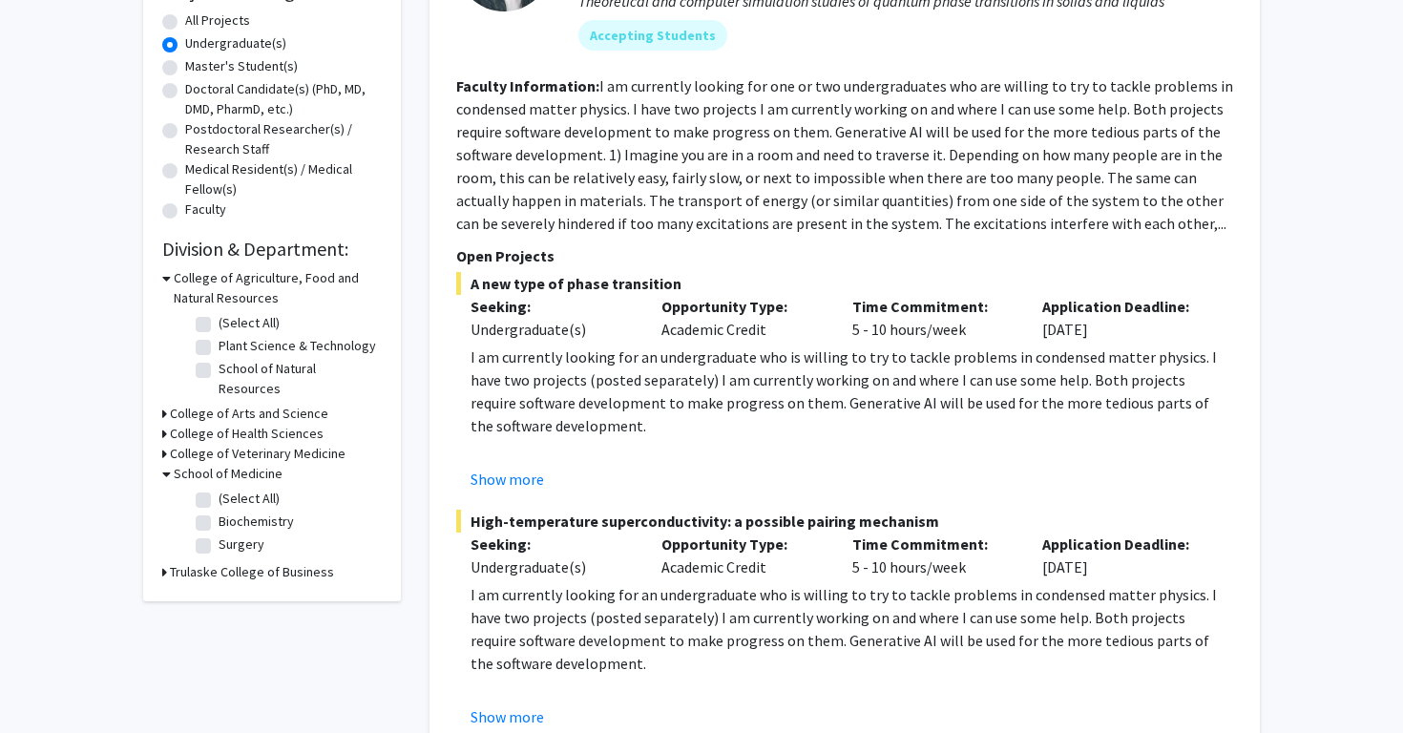
scroll to position [353, 0]
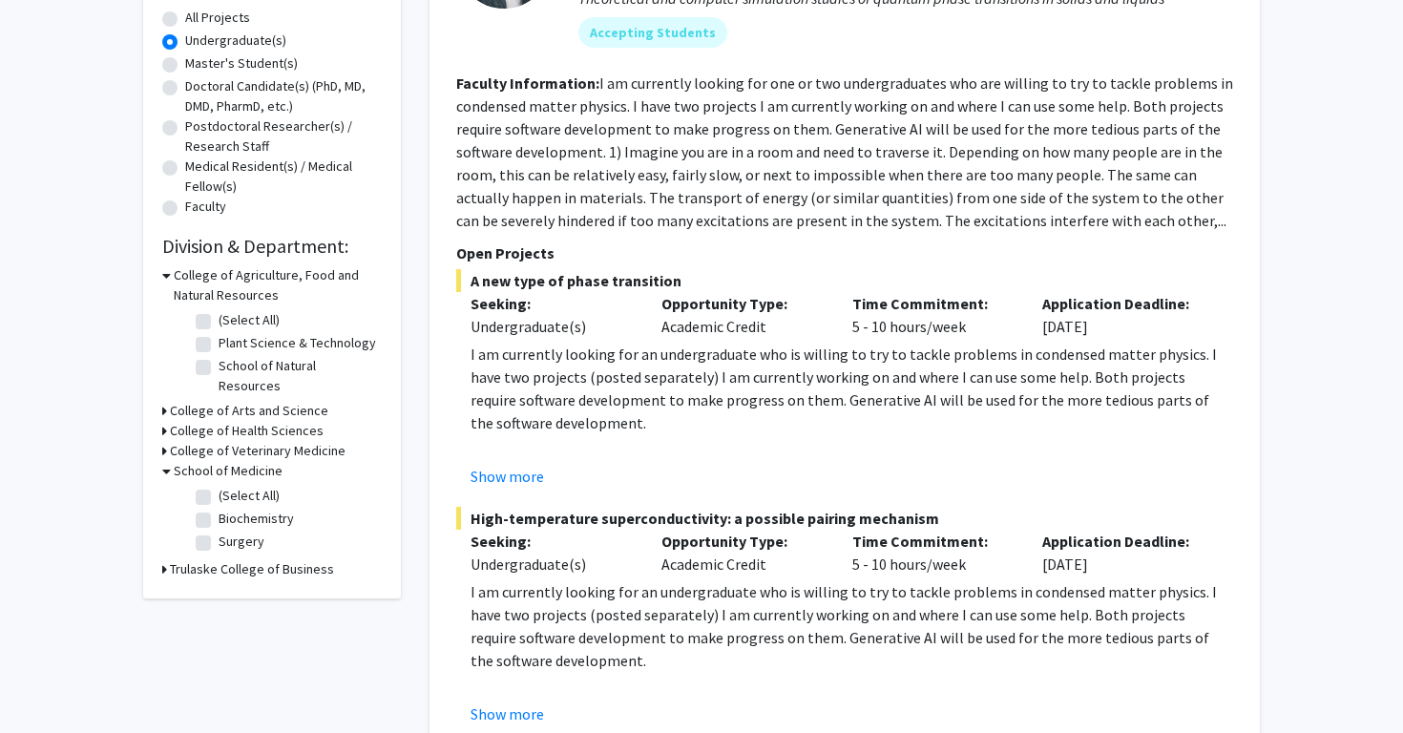
click at [219, 532] on label "Surgery" at bounding box center [242, 542] width 46 height 20
click at [219, 532] on input "Surgery" at bounding box center [225, 538] width 12 height 12
checkbox input "true"
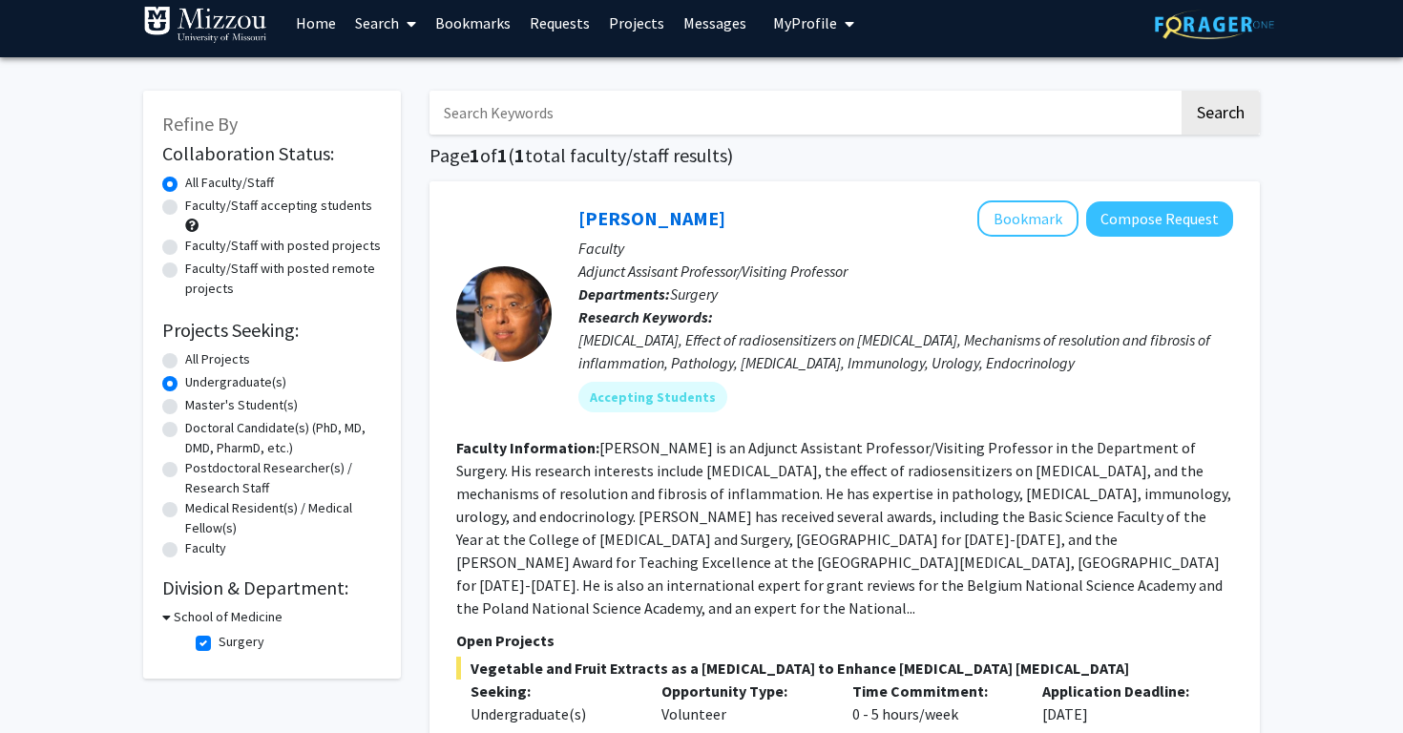
scroll to position [13, 0]
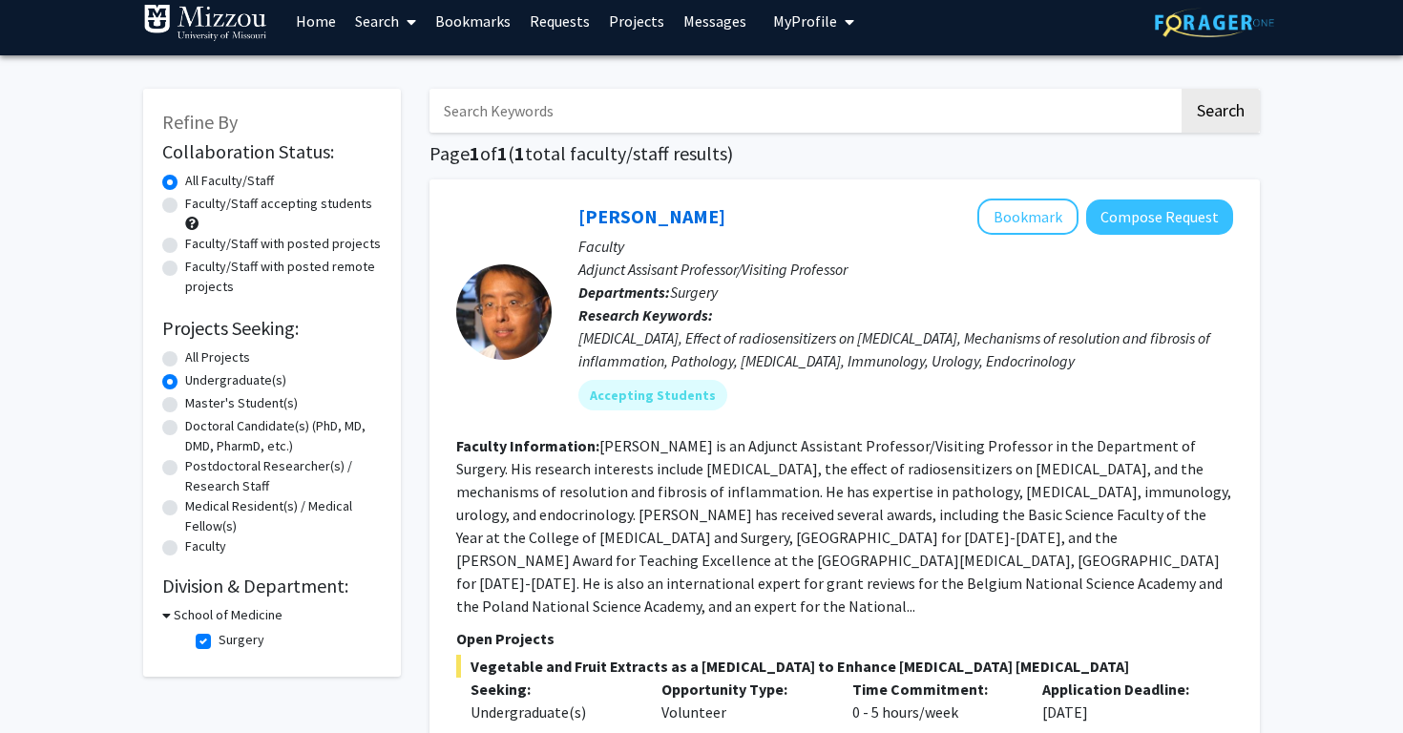
click at [219, 646] on label "Surgery" at bounding box center [242, 640] width 46 height 20
click at [219, 643] on input "Surgery" at bounding box center [225, 636] width 12 height 12
checkbox input "false"
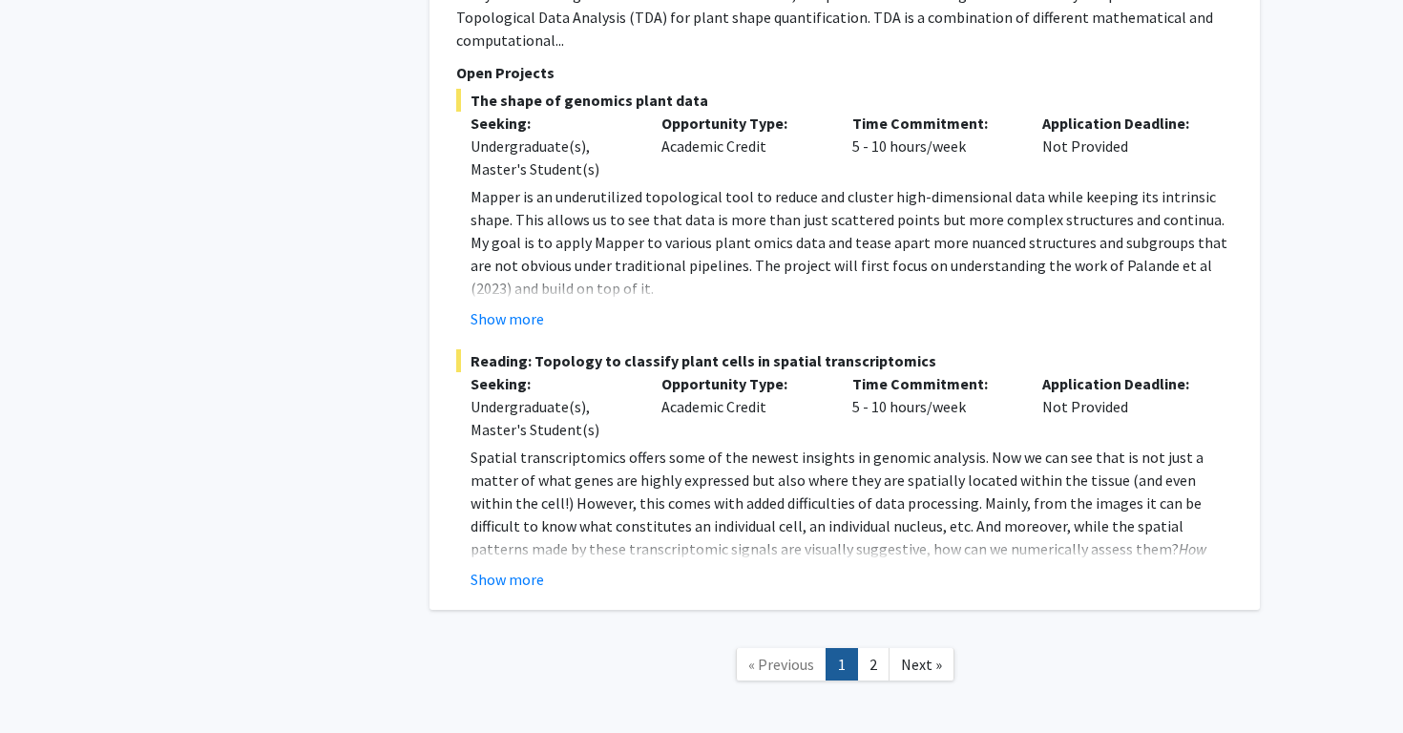
scroll to position [9934, 0]
click at [877, 650] on link "2" at bounding box center [873, 666] width 32 height 33
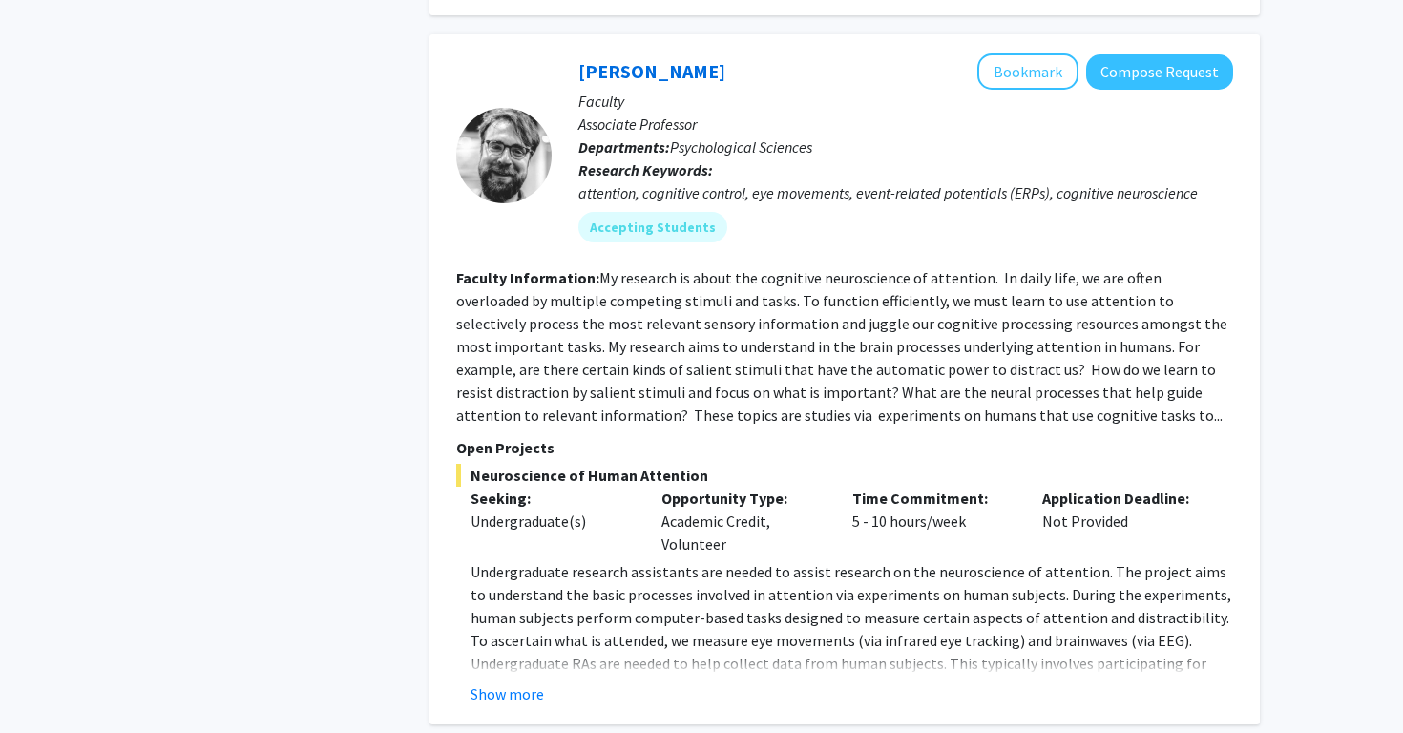
scroll to position [1525, 0]
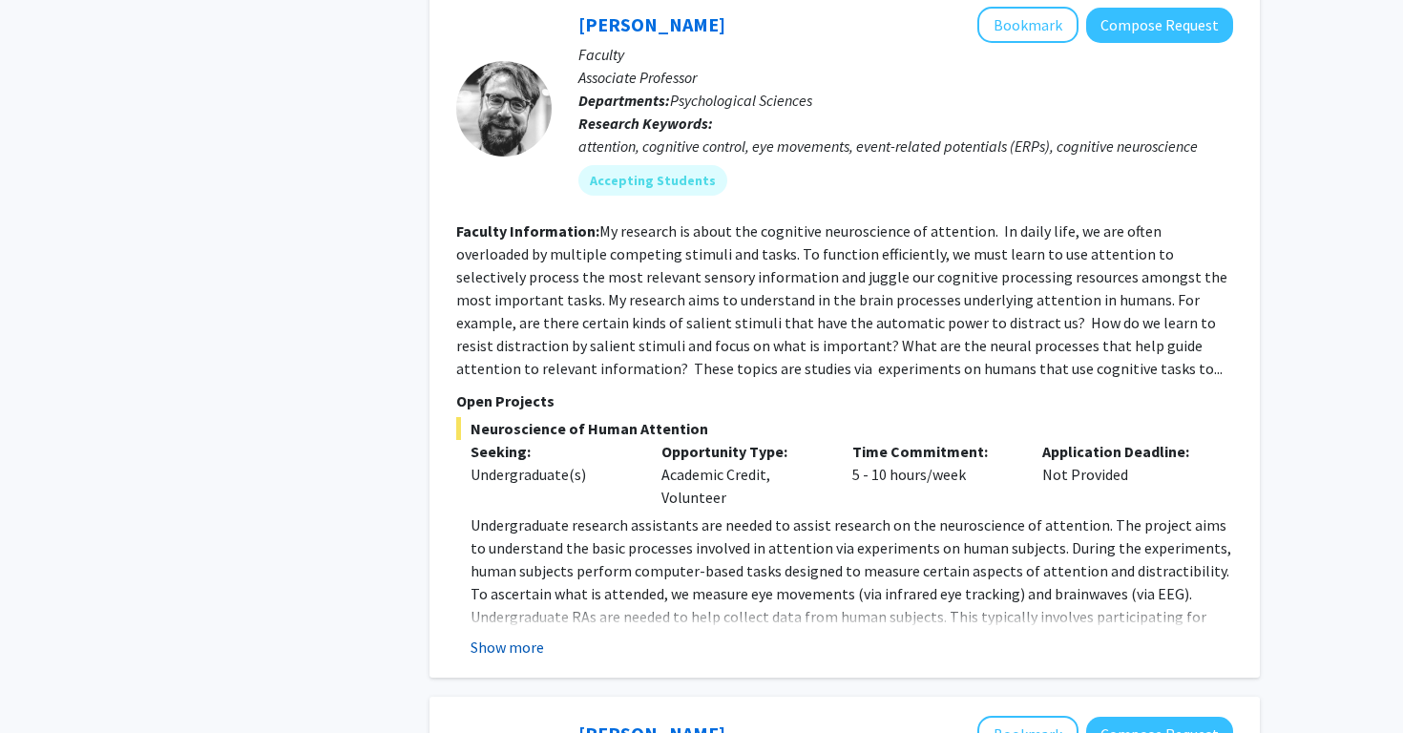
click at [510, 636] on button "Show more" at bounding box center [508, 647] width 74 height 23
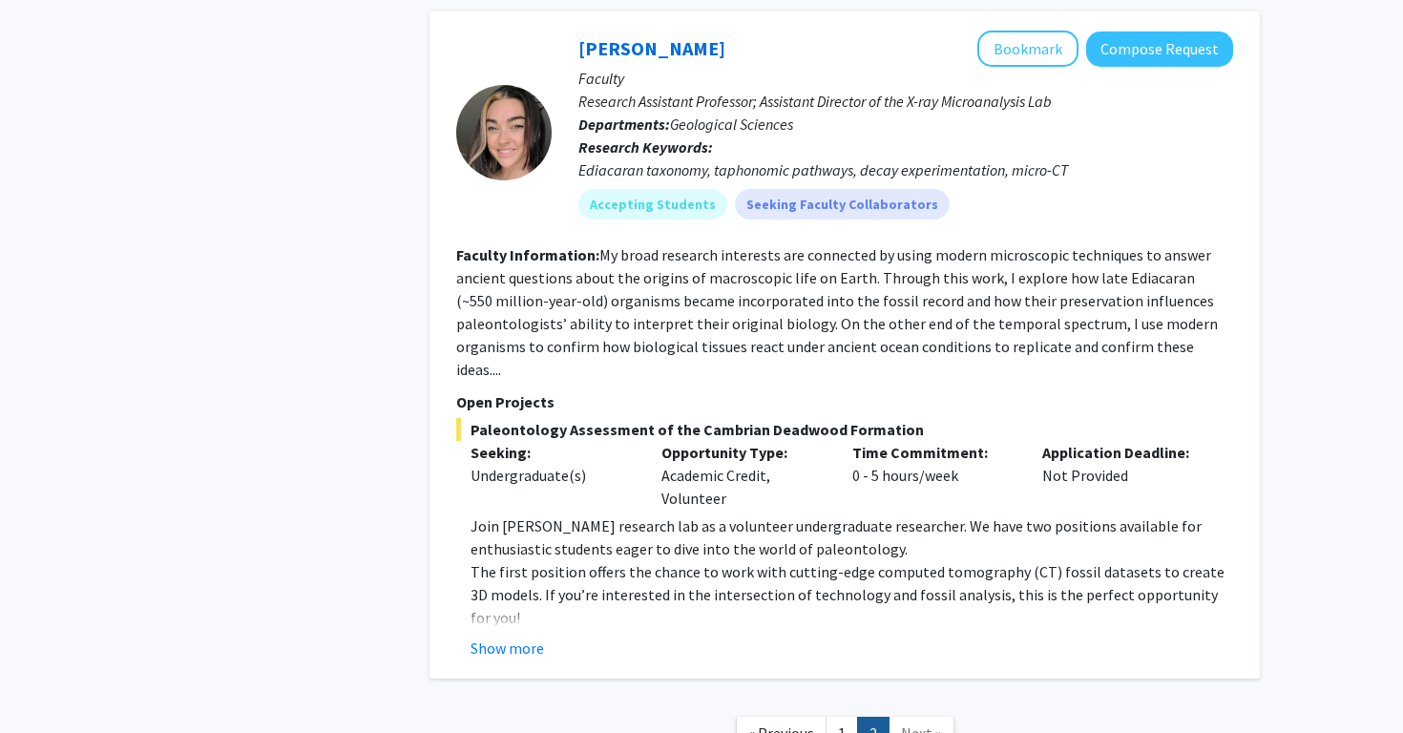
scroll to position [4420, 0]
click at [834, 719] on link "1" at bounding box center [842, 735] width 32 height 33
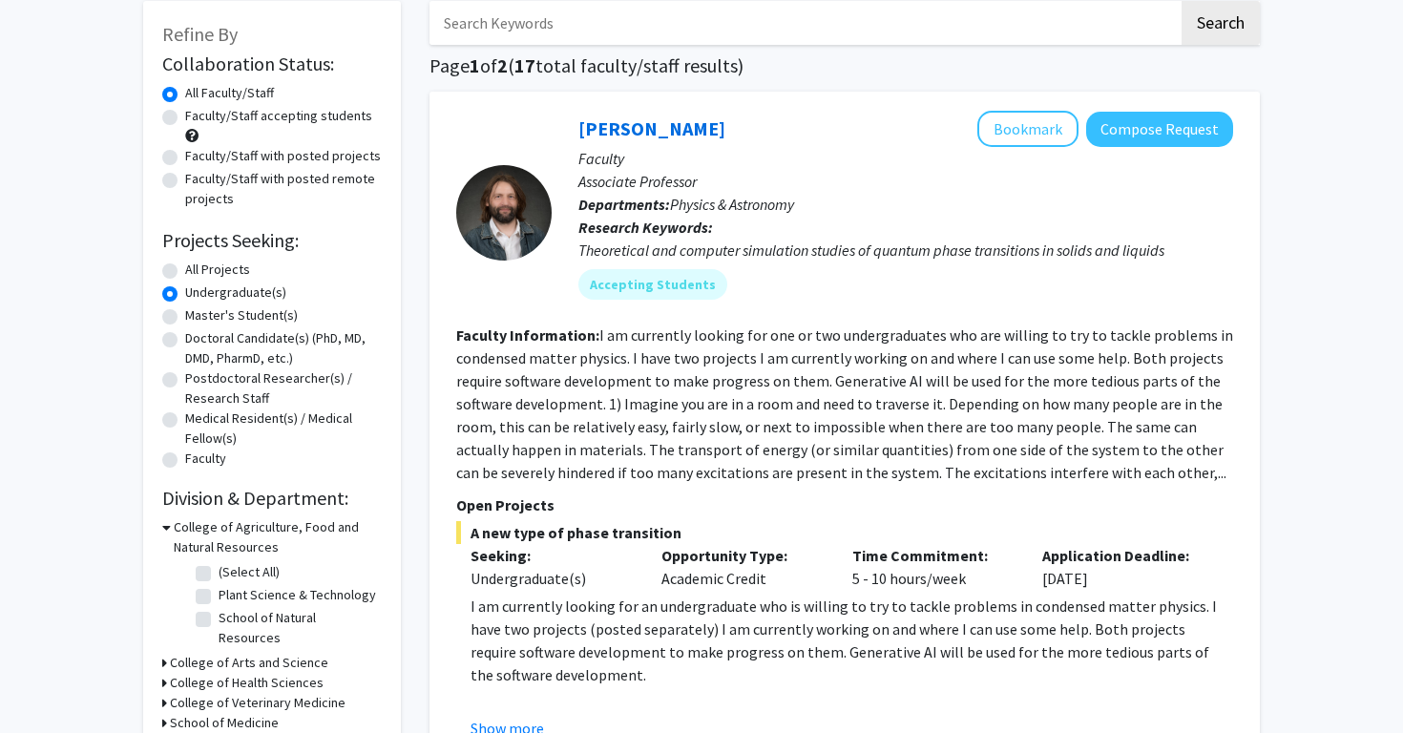
scroll to position [136, 0]
